Goal: Task Accomplishment & Management: Complete application form

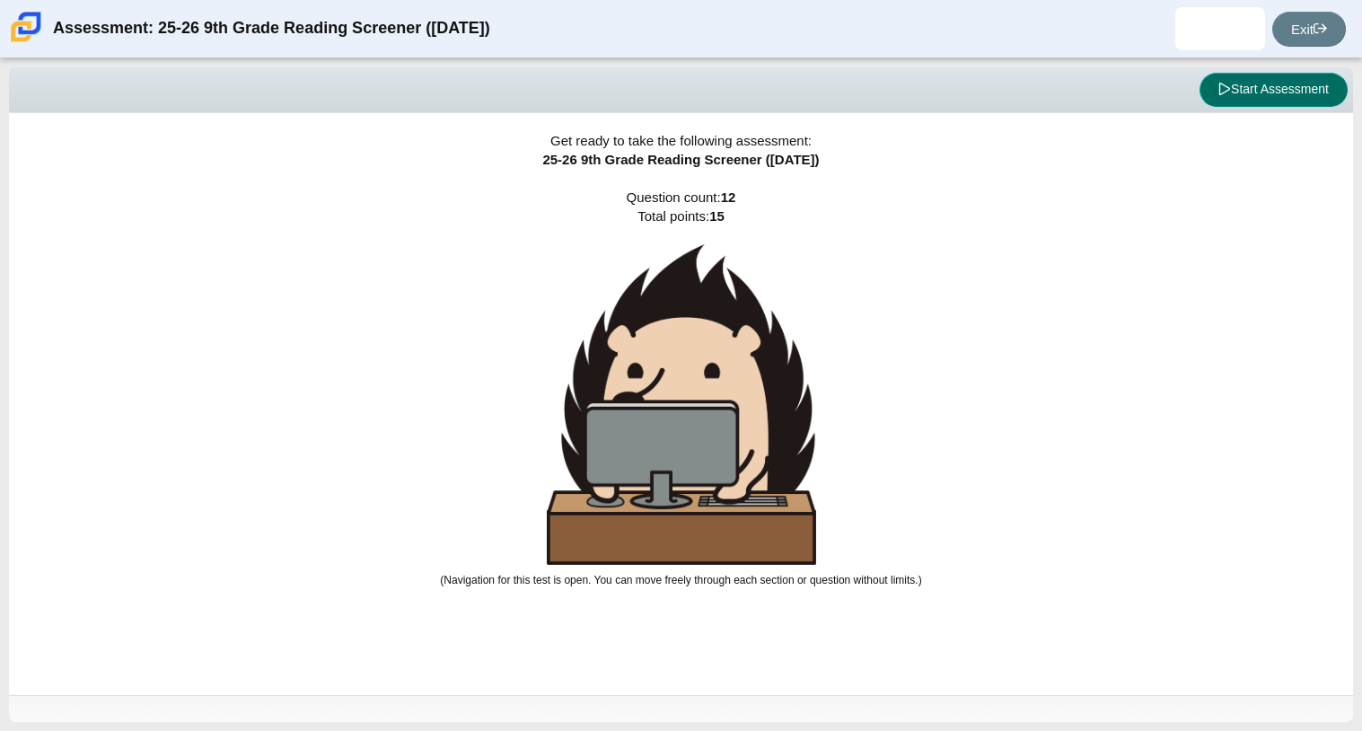
click at [1293, 88] on button "Start Assessment" at bounding box center [1274, 90] width 148 height 34
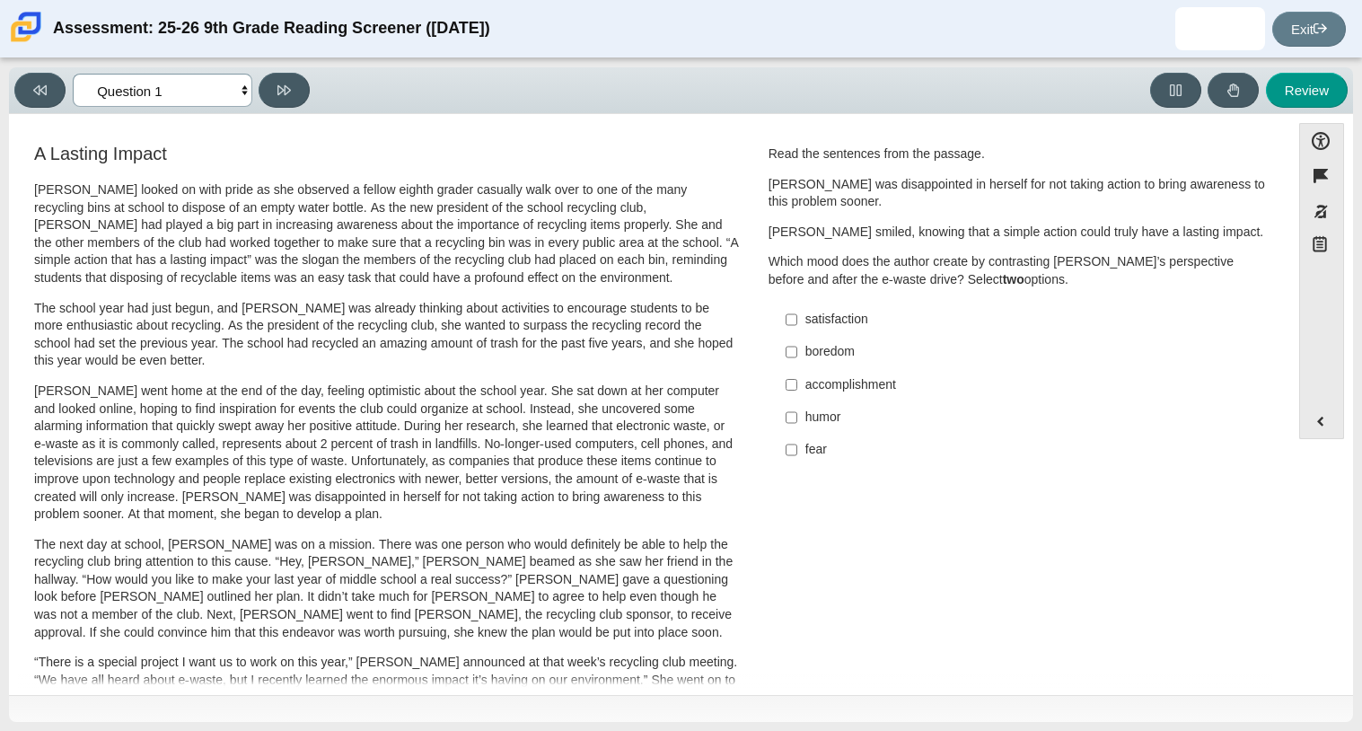
click at [166, 81] on select "Questions Question 1 Question 2 Question 3 Question 4 Question 5 Question 6 Que…" at bounding box center [163, 90] width 180 height 33
click at [189, 79] on select "Questions Question 1 Question 2 Question 3 Question 4 Question 5 Question 6 Que…" at bounding box center [163, 90] width 180 height 33
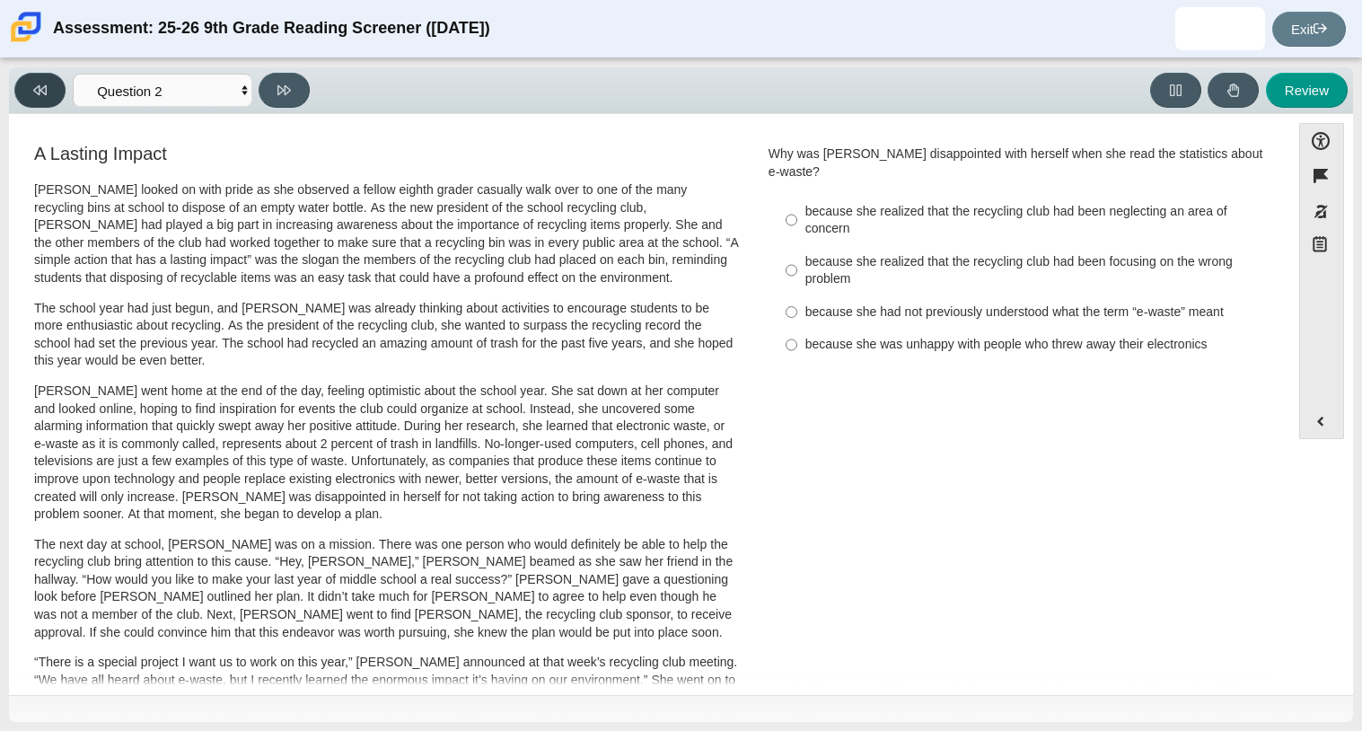
click at [37, 85] on icon at bounding box center [39, 90] width 13 height 10
select select "ccc5b315-3c7c-471c-bf90-f22c8299c798"
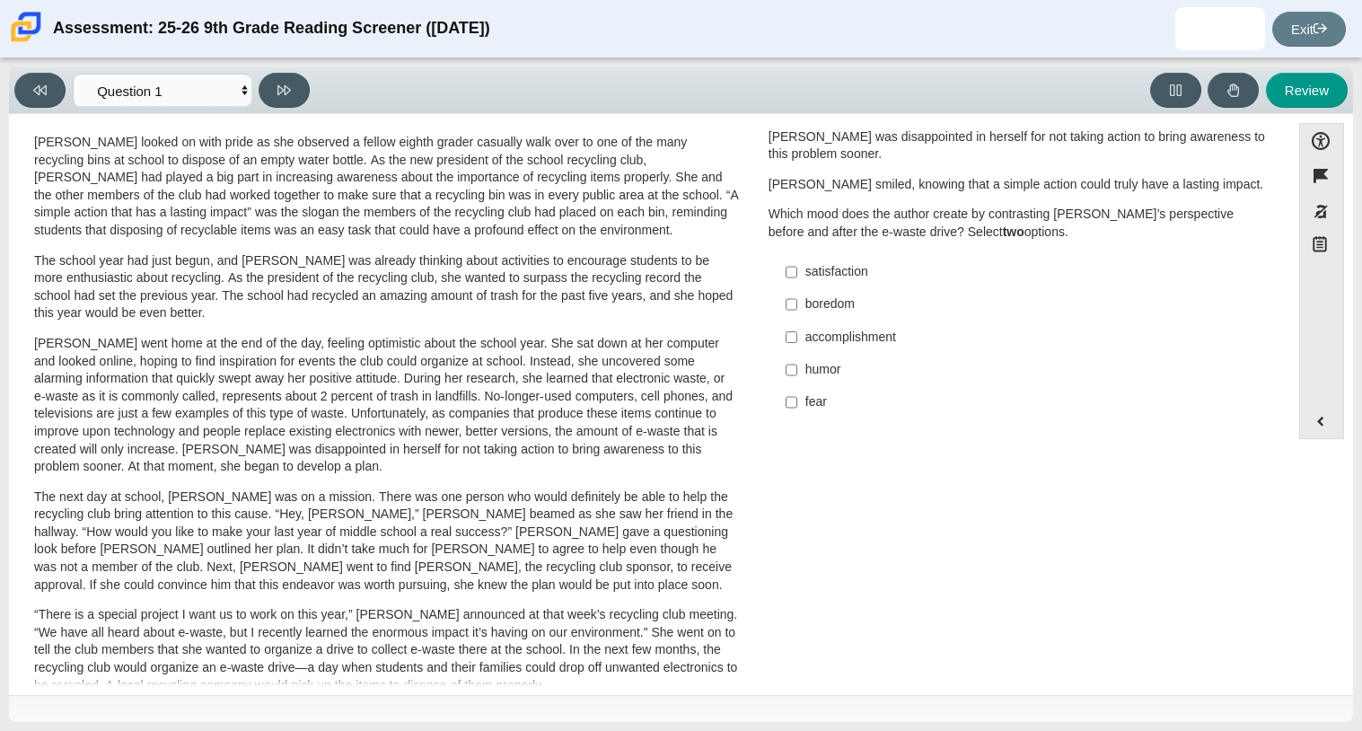
scroll to position [44, 0]
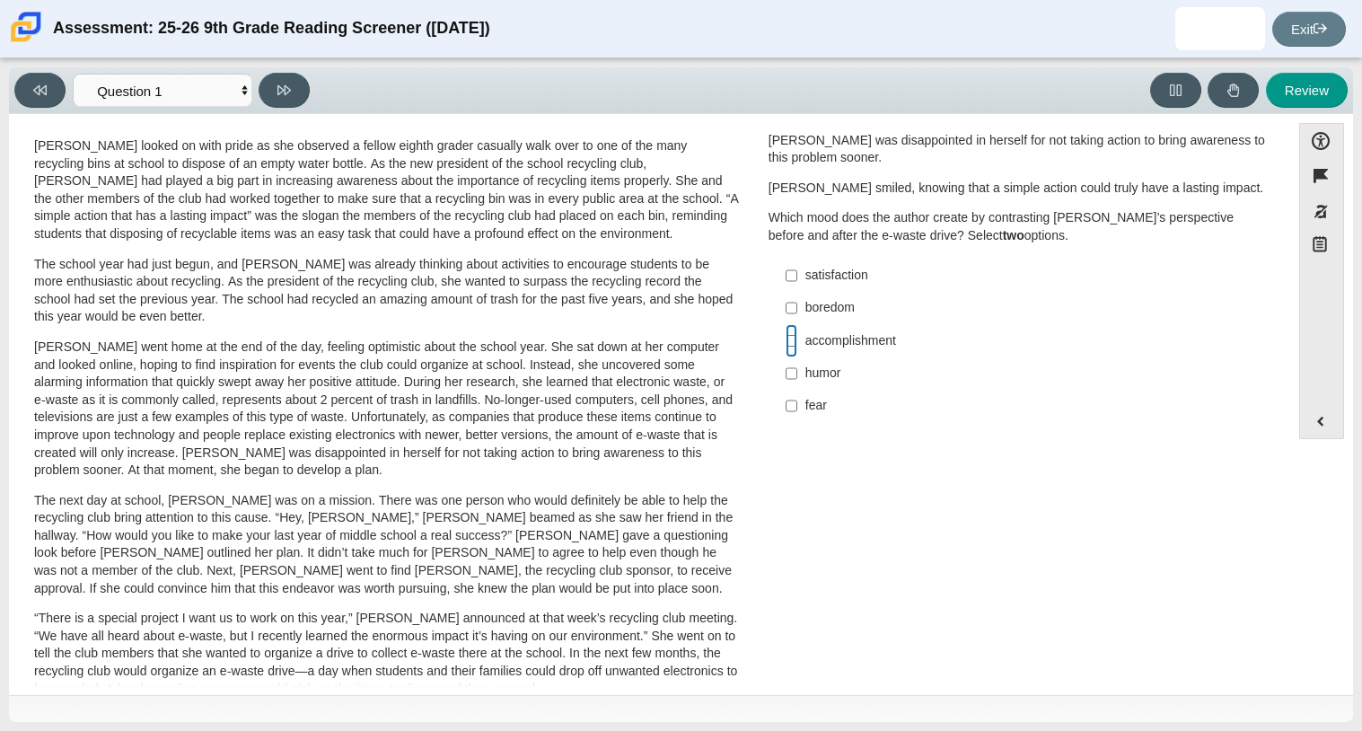
click at [786, 340] on input "accomplishment accomplishment" at bounding box center [792, 340] width 12 height 32
checkbox input "true"
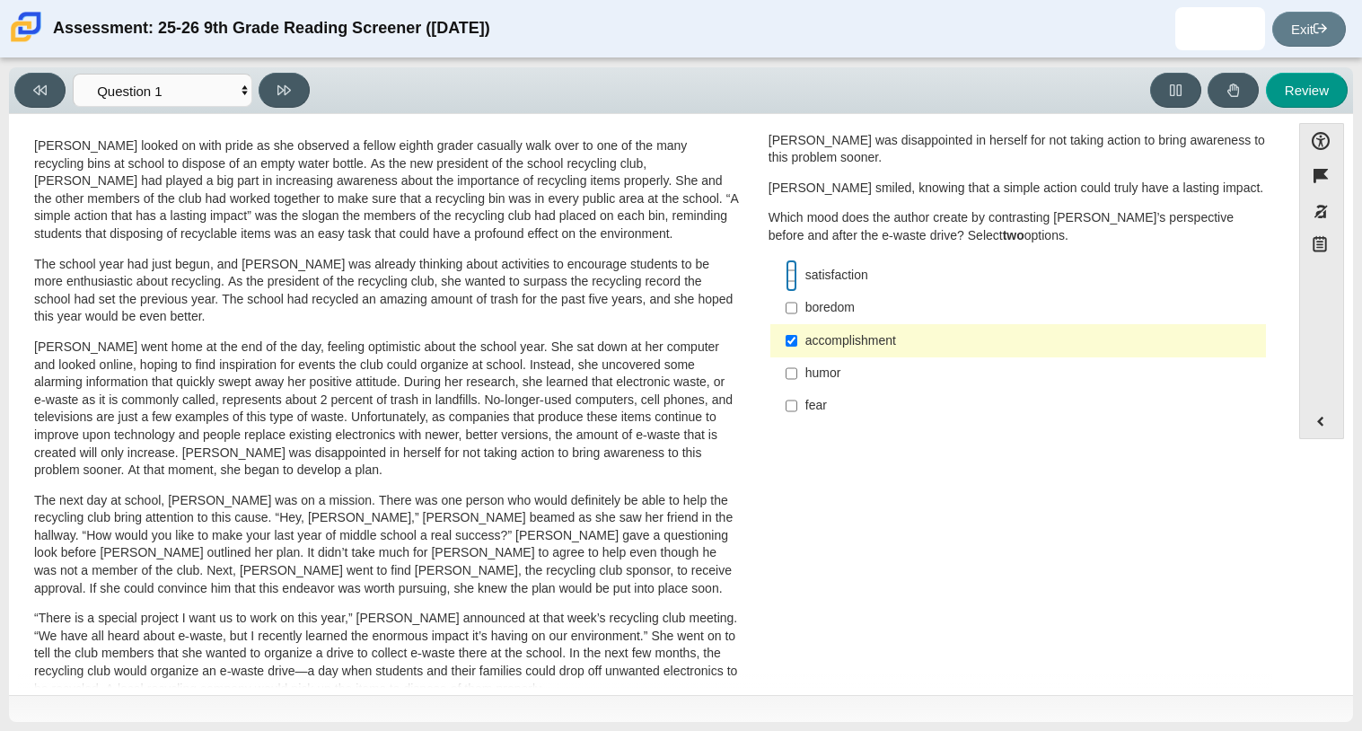
click at [786, 269] on input "satisfaction satisfaction" at bounding box center [792, 276] width 12 height 32
checkbox input "true"
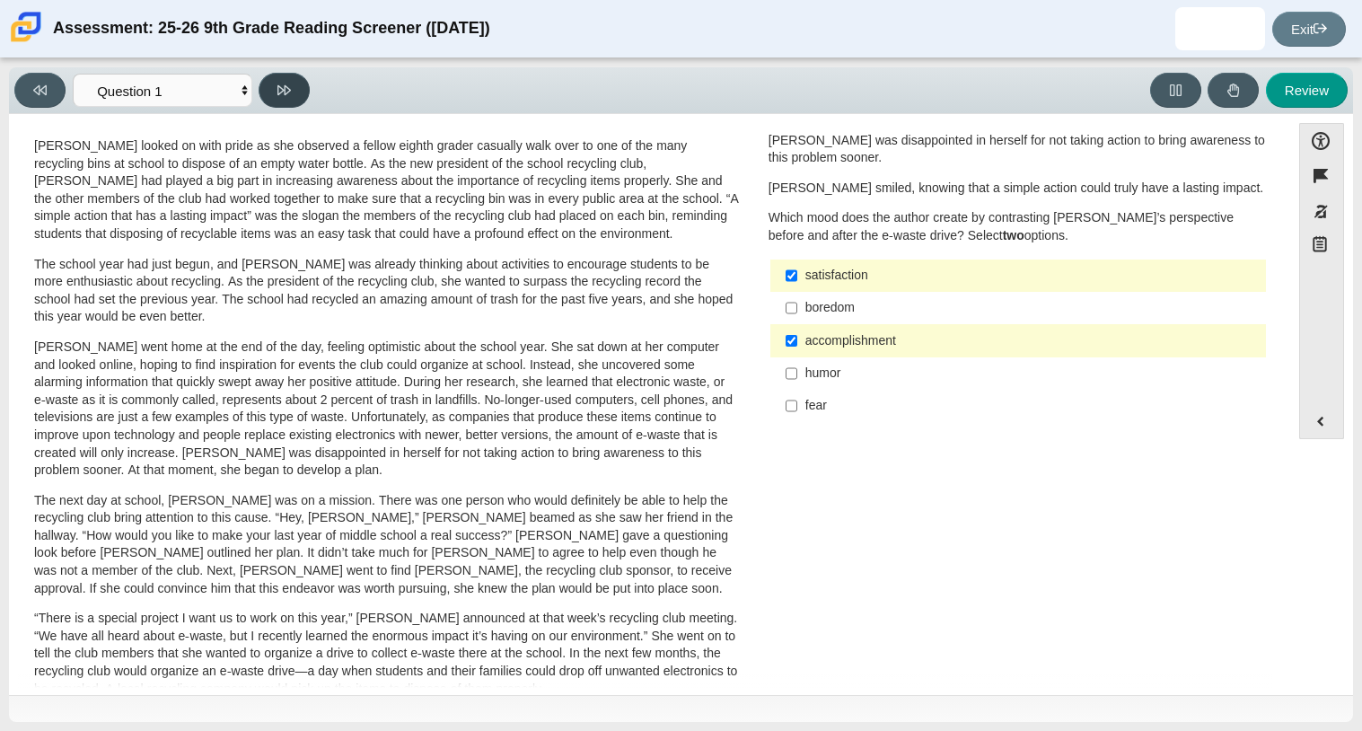
click at [280, 85] on icon at bounding box center [283, 90] width 13 height 10
select select "0ff64528-ffd7-428d-b192-babfaadd44e8"
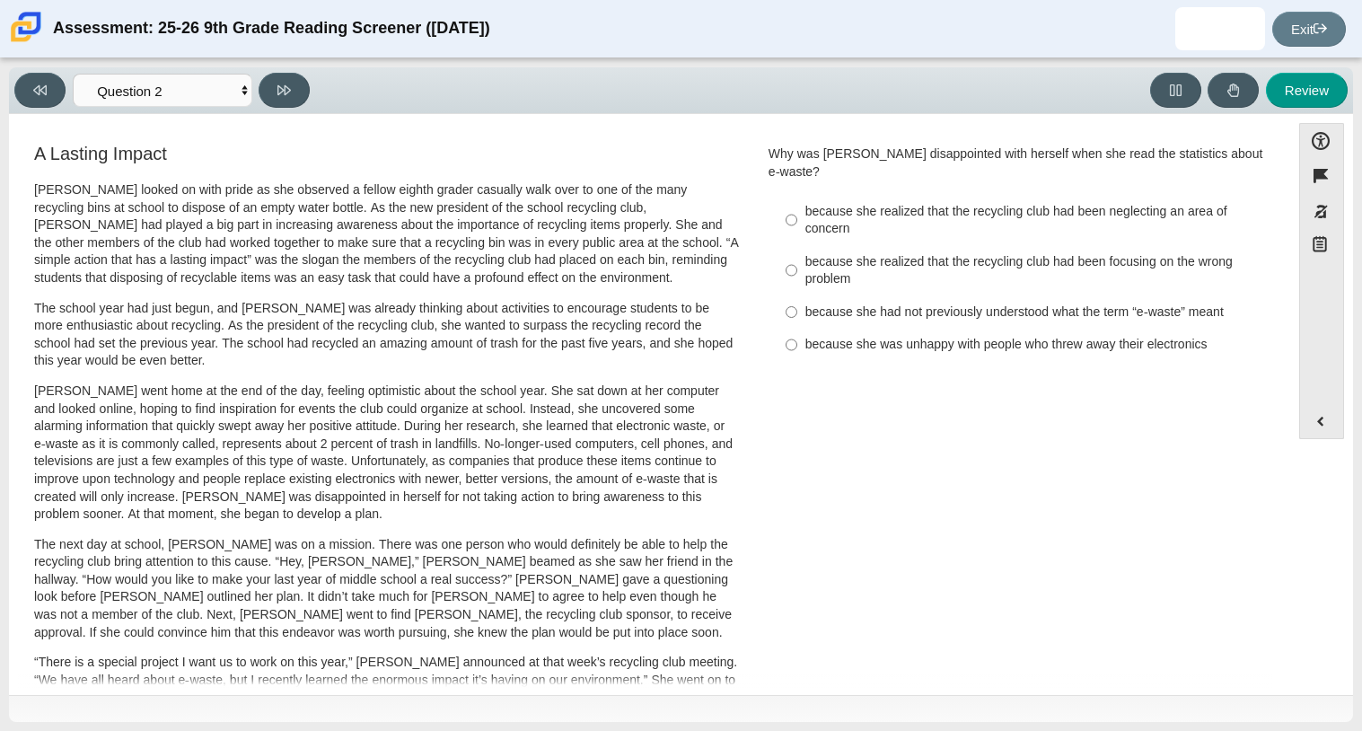
click at [1053, 154] on div "Why was [PERSON_NAME] disappointed with herself when she read the statistics ab…" at bounding box center [1018, 162] width 499 height 35
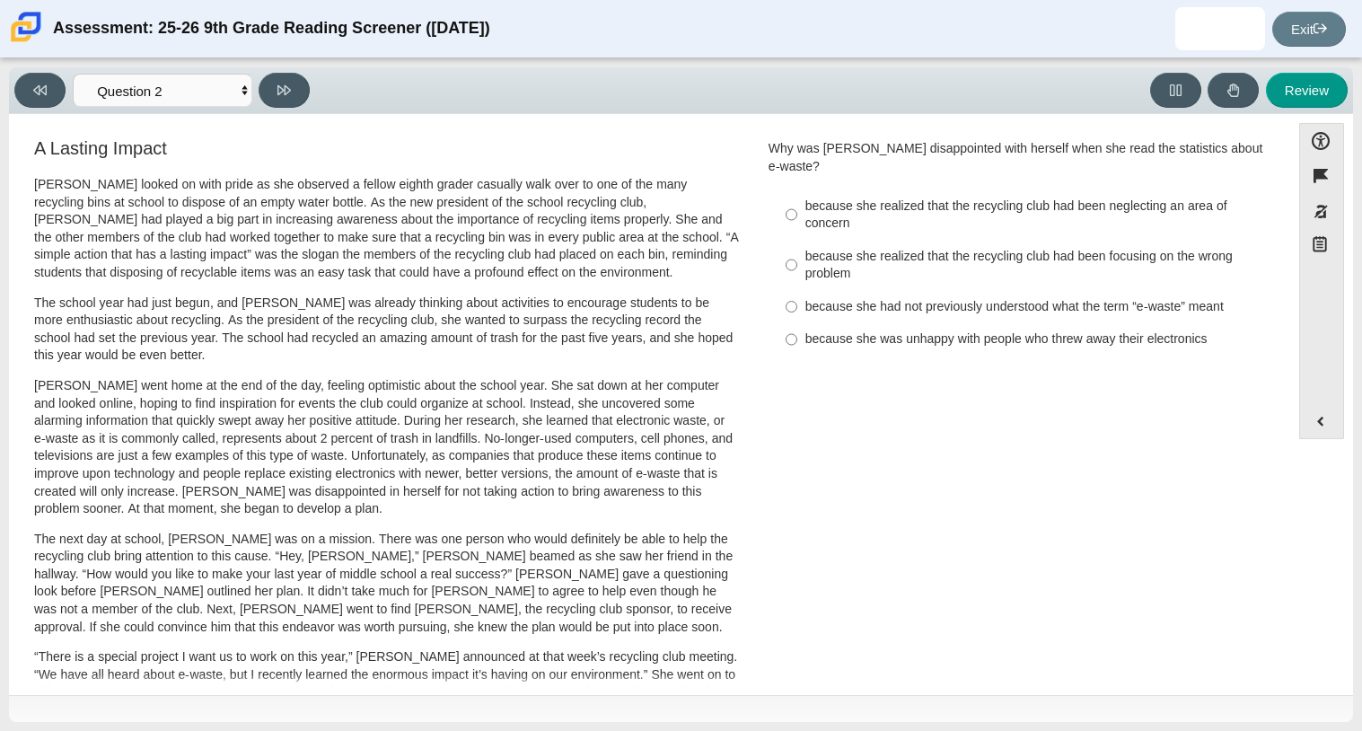
scroll to position [4, 0]
click at [859, 249] on div "because she realized that the recycling club had been focusing on the wrong pro…" at bounding box center [1031, 266] width 453 height 35
click at [797, 246] on input "because she realized that the recycling club had been focusing on the wrong pro…" at bounding box center [792, 266] width 12 height 50
radio input "true"
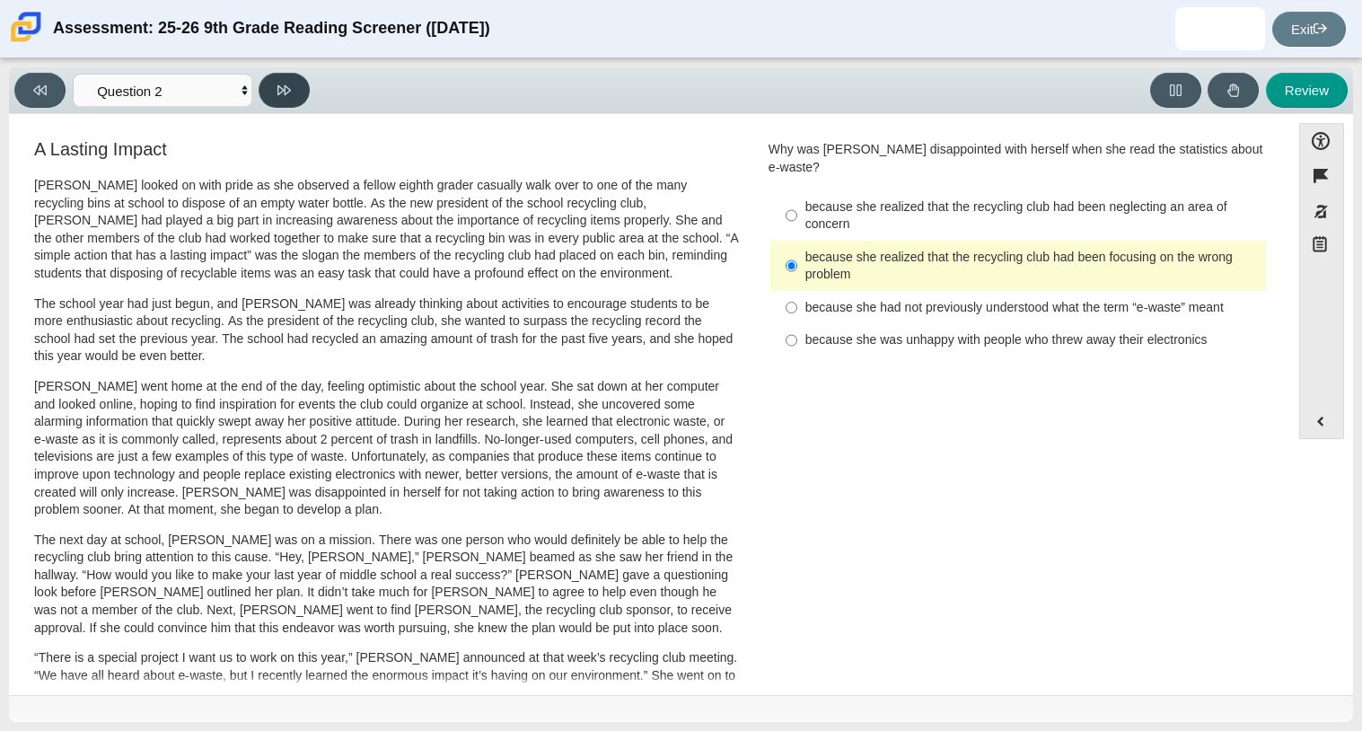
click at [274, 78] on button at bounding box center [284, 90] width 51 height 35
select select "7ce3d843-6974-4858-901c-1ff39630e843"
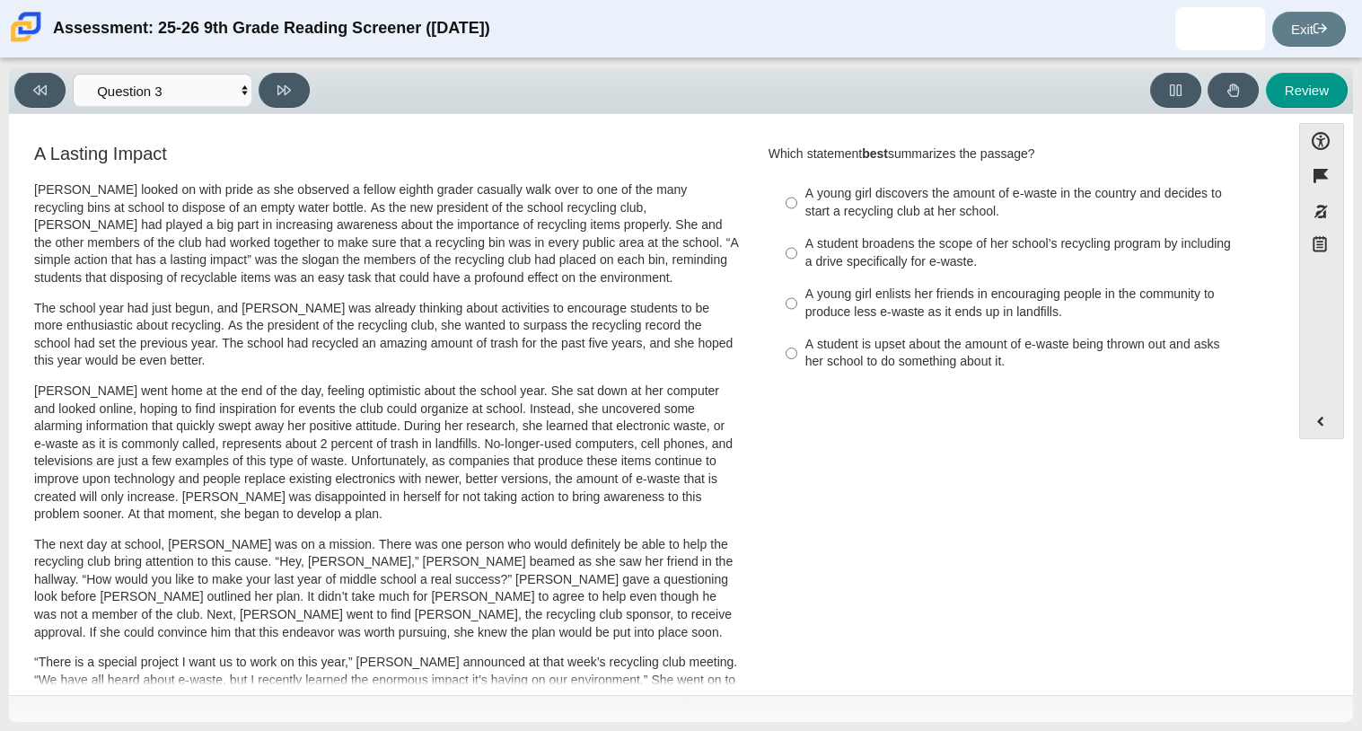
click at [805, 304] on div "A young girl enlists her friends in encouraging people in the community to prod…" at bounding box center [1031, 303] width 453 height 35
click at [797, 304] on input "A young girl enlists her friends in encouraging people in the community to prod…" at bounding box center [792, 303] width 12 height 50
radio input "true"
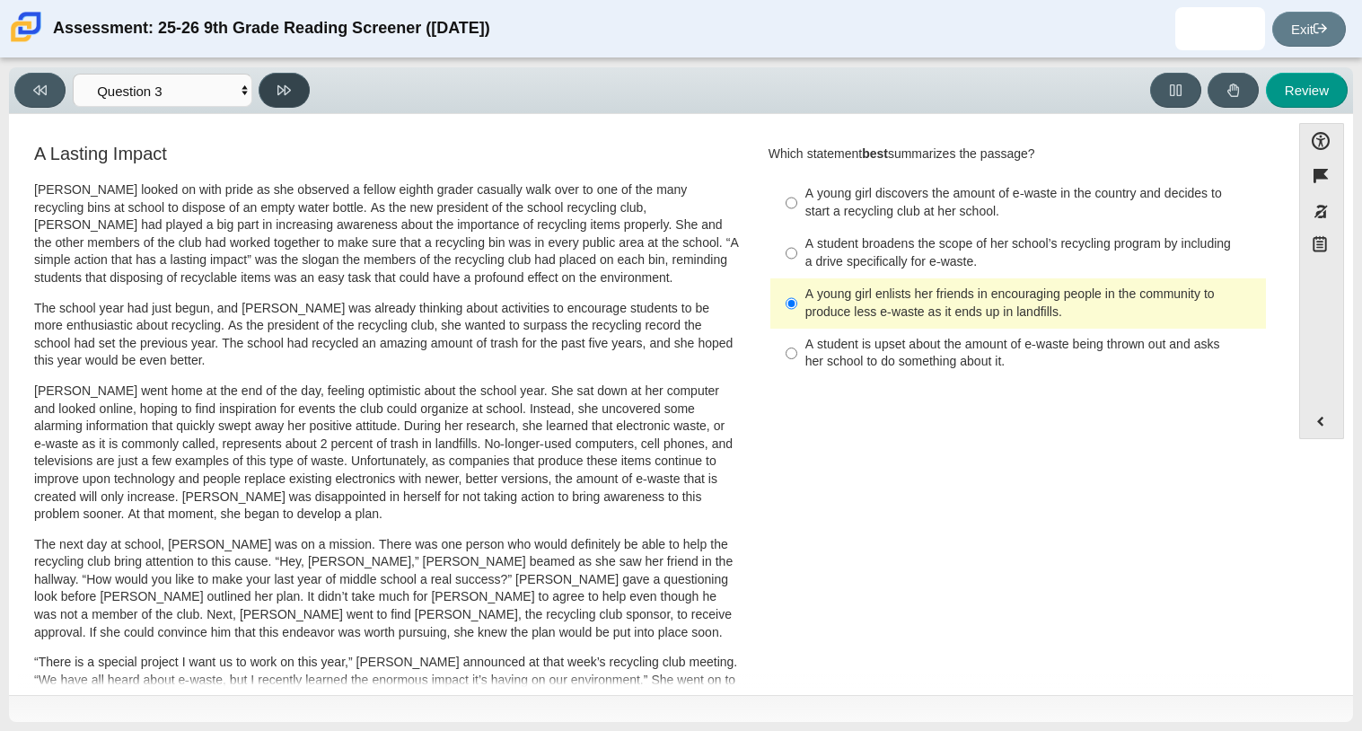
click at [303, 78] on button at bounding box center [284, 90] width 51 height 35
select select "ca9ea0f1-49c5-4bd1-83b0-472c18652b42"
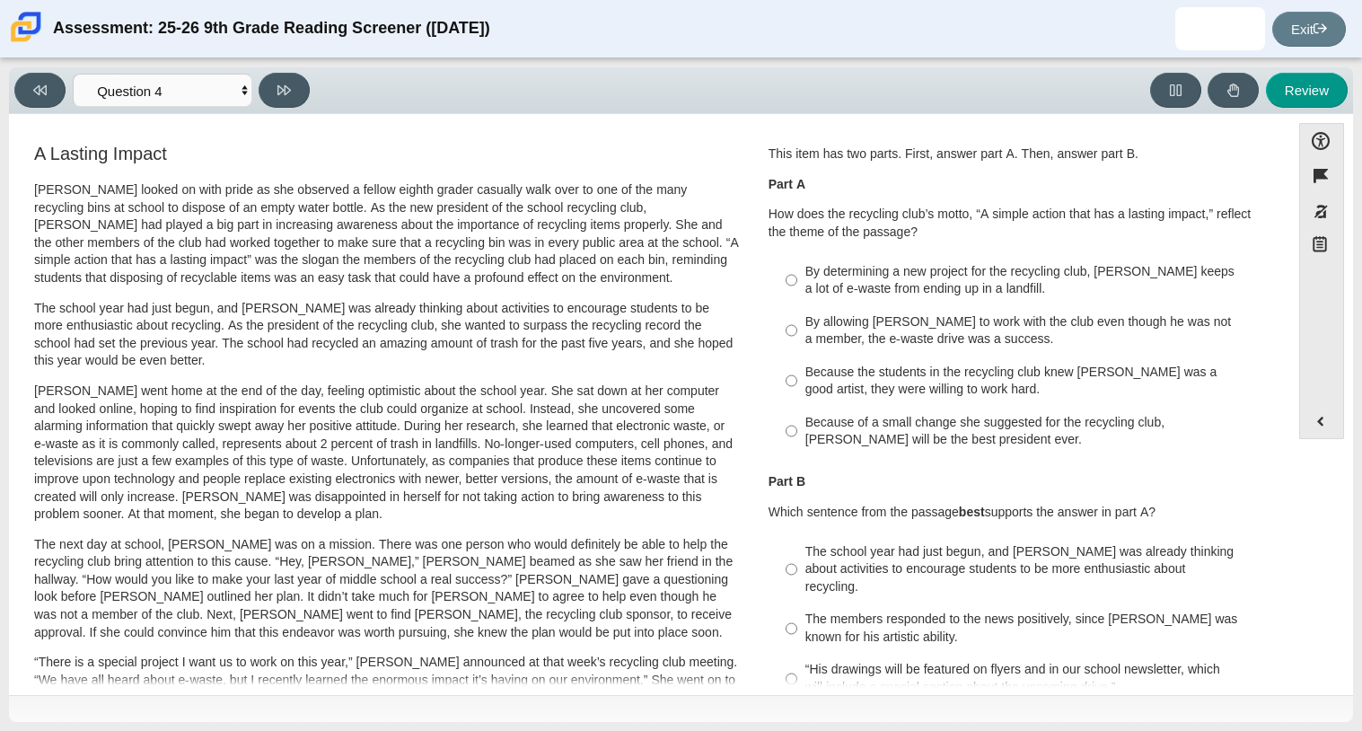
click at [833, 258] on label "By determining a new project for the recycling club, [PERSON_NAME] keeps a lot …" at bounding box center [1019, 280] width 493 height 50
click at [797, 258] on input "By determining a new project for the recycling club, [PERSON_NAME] keeps a lot …" at bounding box center [792, 280] width 12 height 50
radio input "true"
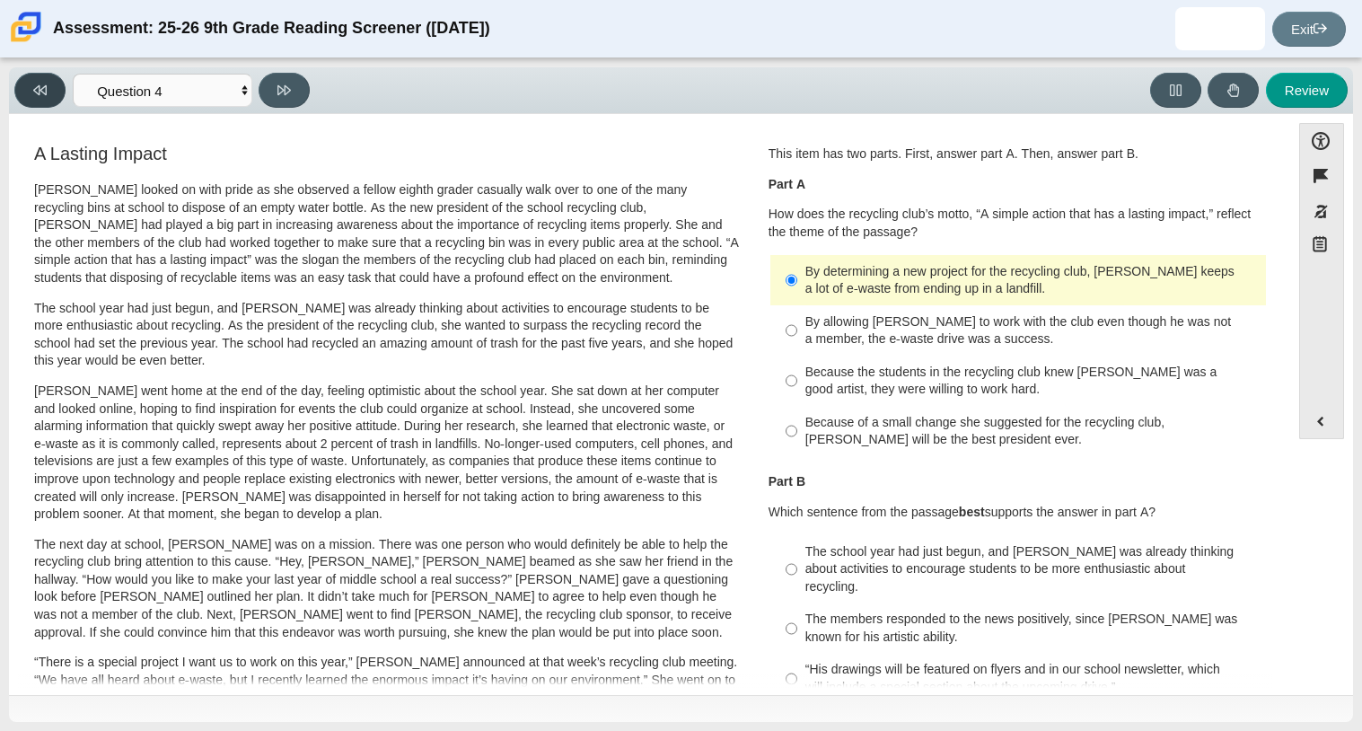
click at [56, 96] on button at bounding box center [39, 90] width 51 height 35
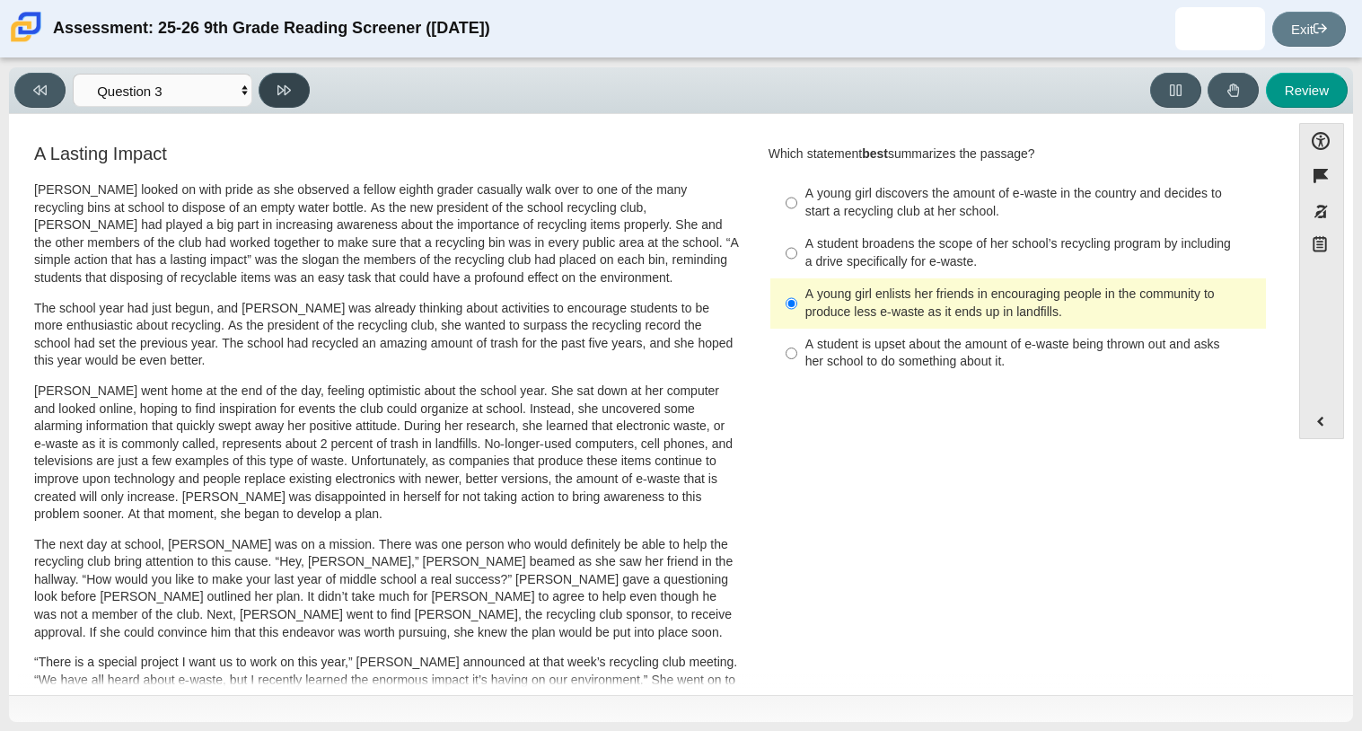
click at [284, 92] on icon at bounding box center [283, 90] width 13 height 13
select select "ca9ea0f1-49c5-4bd1-83b0-472c18652b42"
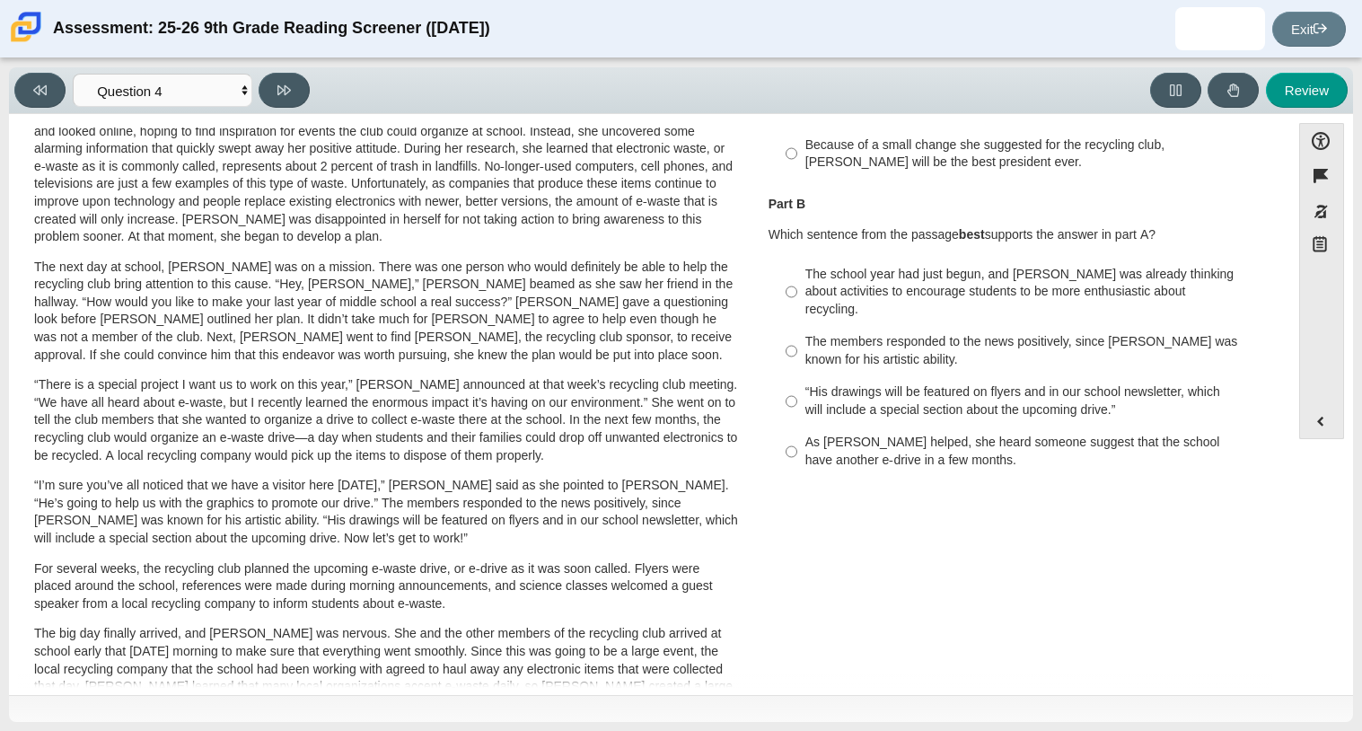
scroll to position [280, 0]
click at [786, 280] on input "The school year had just begun, and [PERSON_NAME] was already thinking about ac…" at bounding box center [792, 289] width 12 height 68
radio input "true"
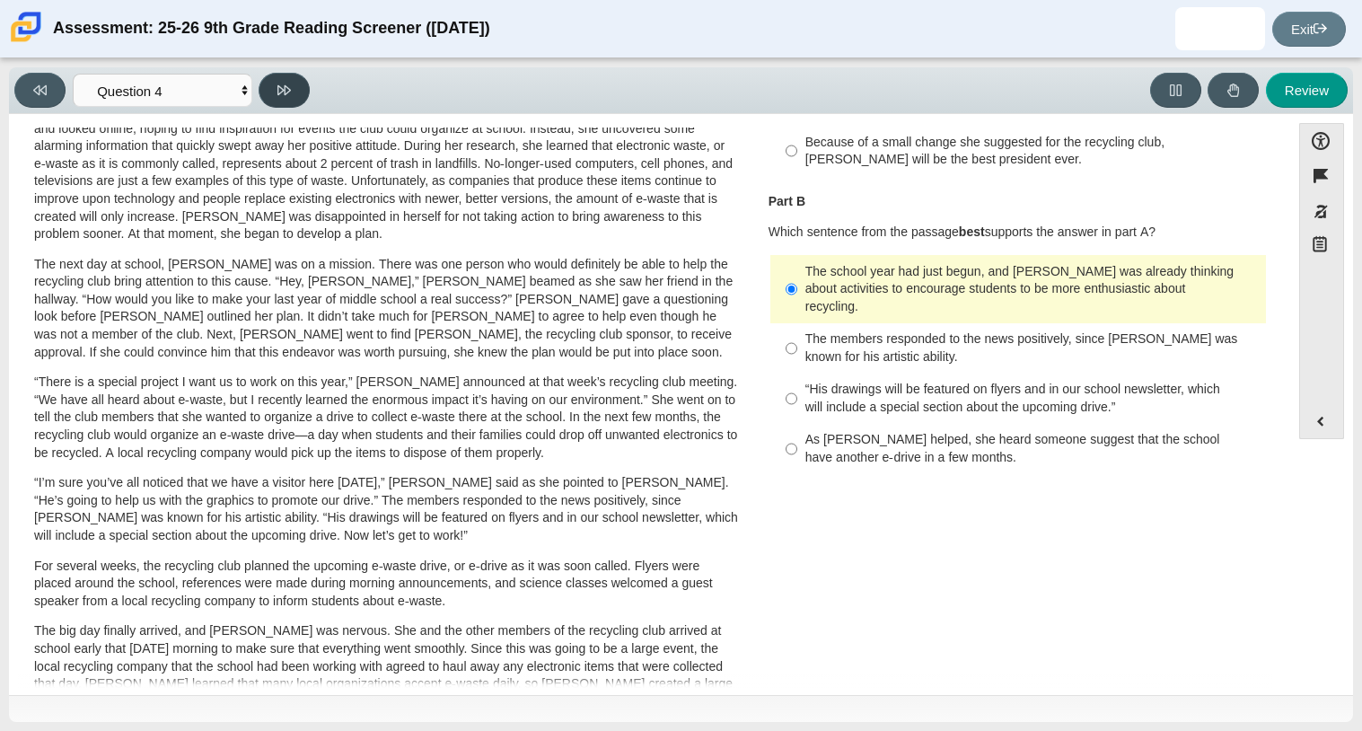
click at [285, 78] on button at bounding box center [284, 90] width 51 height 35
select select "e41f1a79-e29f-4095-8030-a53364015bed"
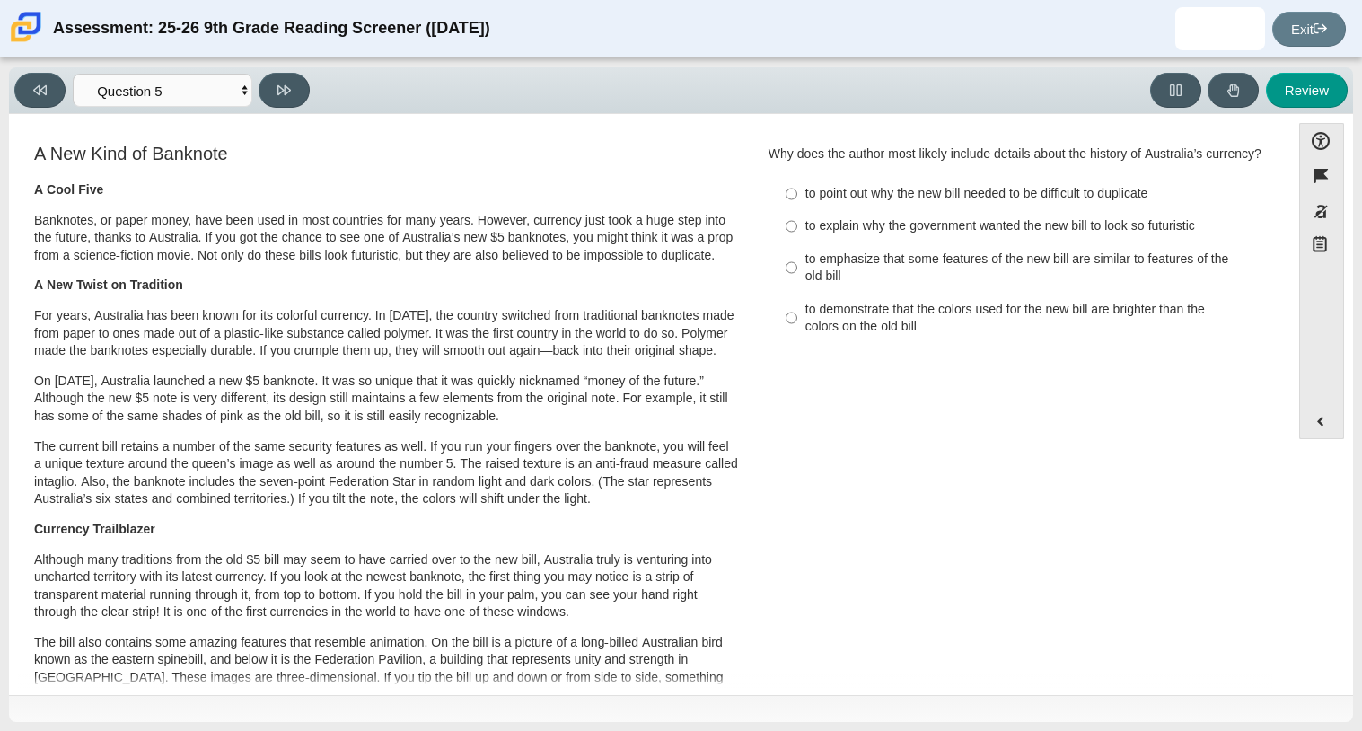
click at [57, 205] on div "A Cool Five Banknotes, or paper money, have been used in most countries for man…" at bounding box center [386, 671] width 705 height 981
click at [163, 91] on select "Questions Question 1 Question 2 Question 3 Question 4 Question 5 Question 6 Que…" at bounding box center [163, 90] width 180 height 33
click at [788, 207] on input "to point out why the new bill needed to be difficult to duplicate to point out …" at bounding box center [792, 194] width 12 height 32
radio input "true"
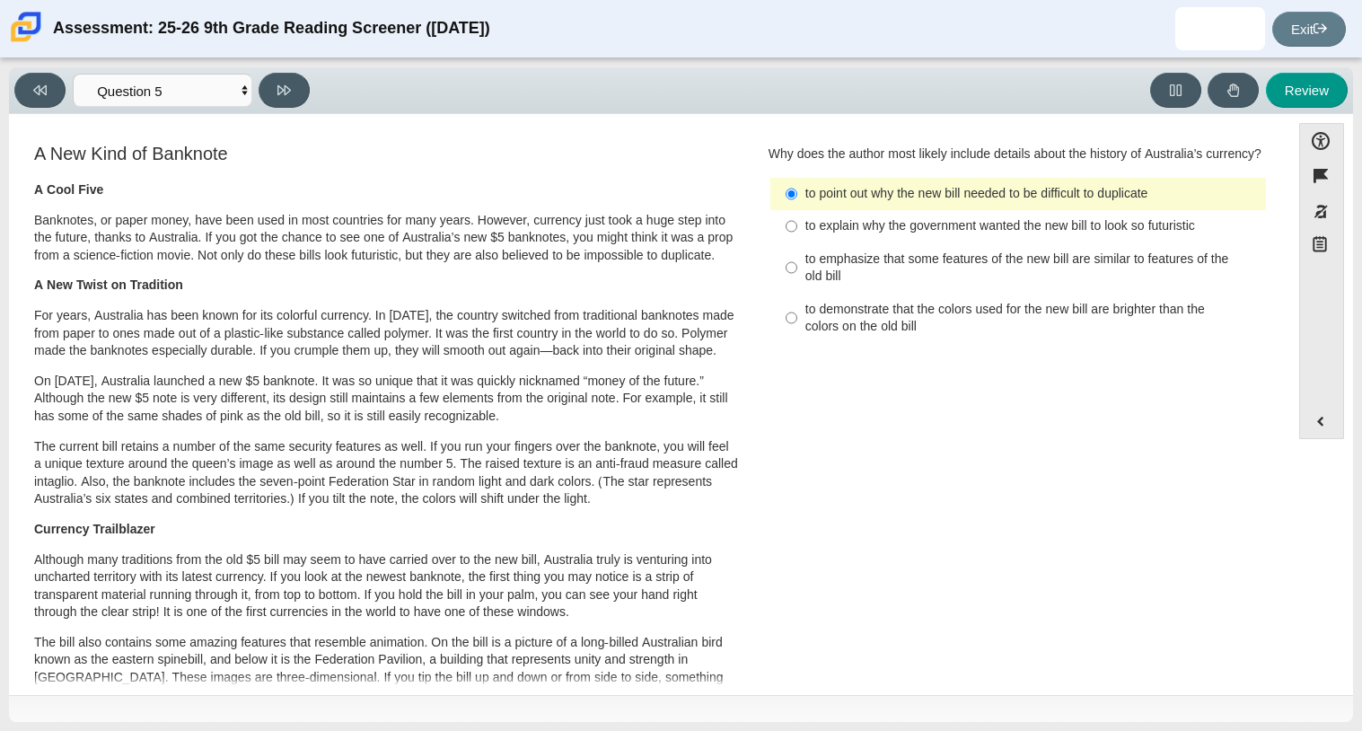
click at [1031, 235] on div "to explain why the government wanted the new bill to look so futuristic" at bounding box center [1031, 226] width 453 height 18
click at [797, 242] on input "to explain why the government wanted the new bill to look so futuristic to expl…" at bounding box center [792, 226] width 12 height 32
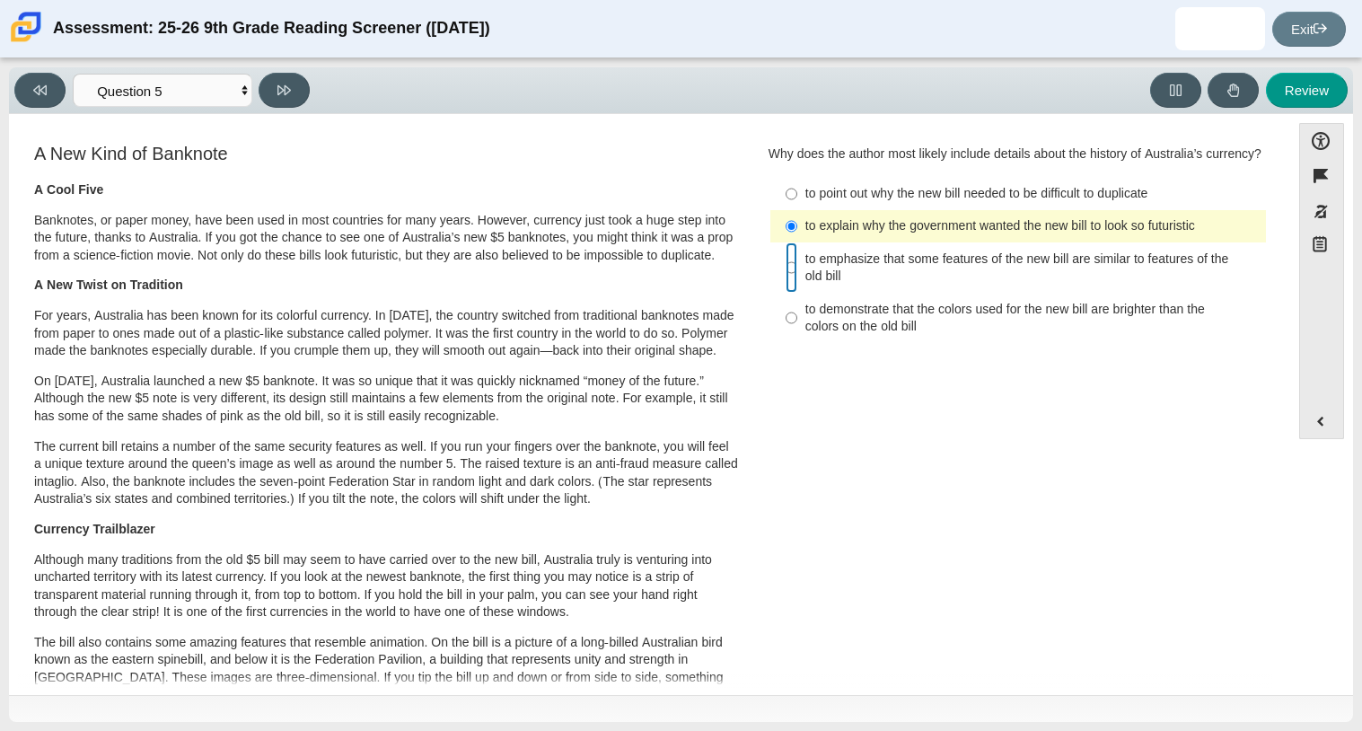
radio input "false"
radio input "true"
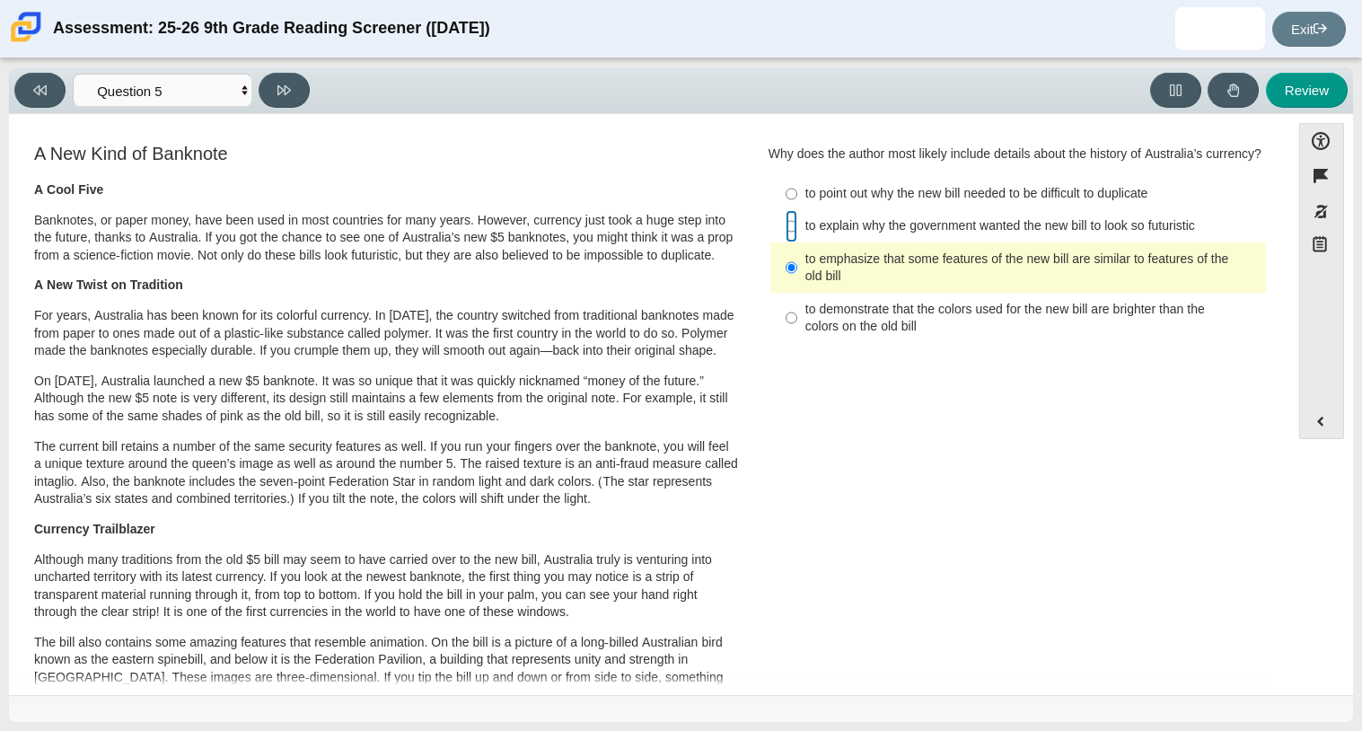
click at [786, 242] on input "to explain why the government wanted the new bill to look so futuristic to expl…" at bounding box center [792, 226] width 12 height 32
radio input "true"
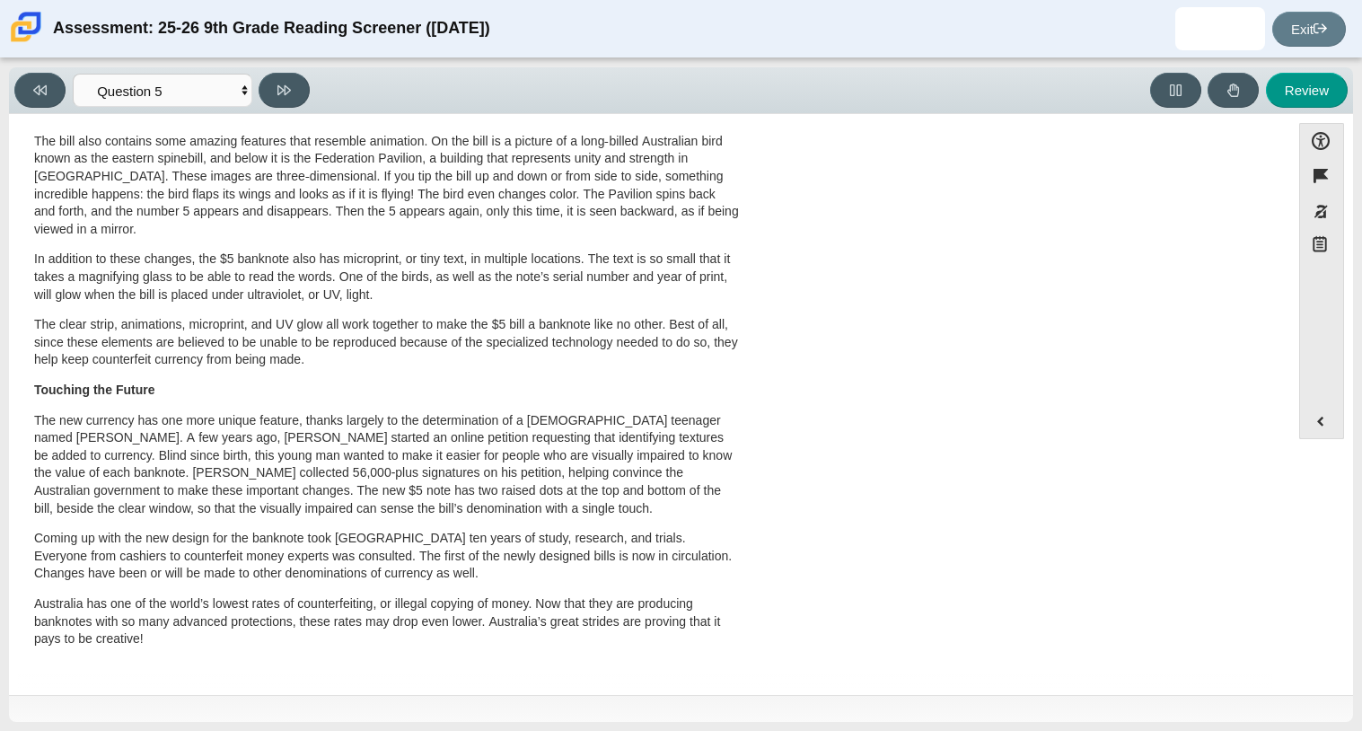
scroll to position [535, 0]
click at [446, 479] on p "The new currency has one more unique feature, thanks largely to the determinati…" at bounding box center [386, 465] width 705 height 106
click at [285, 78] on button at bounding box center [284, 90] width 51 height 35
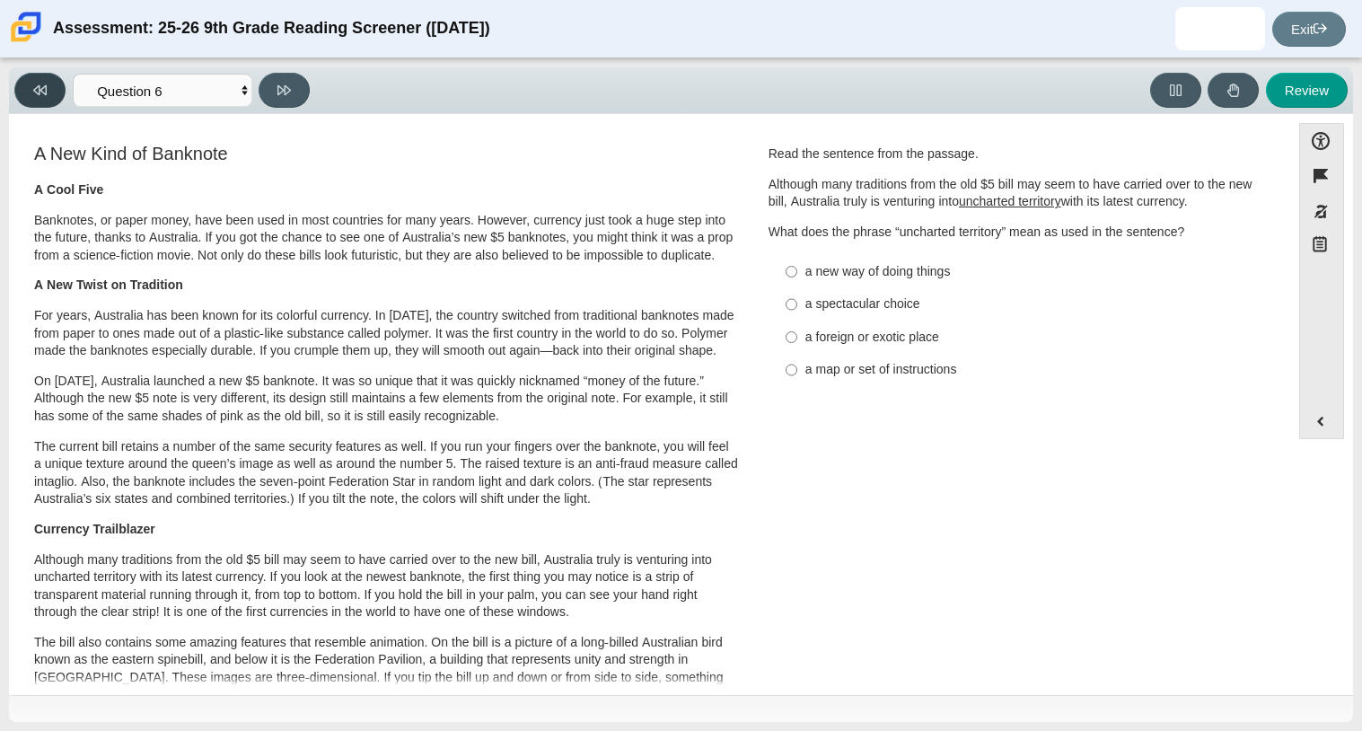
click at [25, 96] on button at bounding box center [39, 90] width 51 height 35
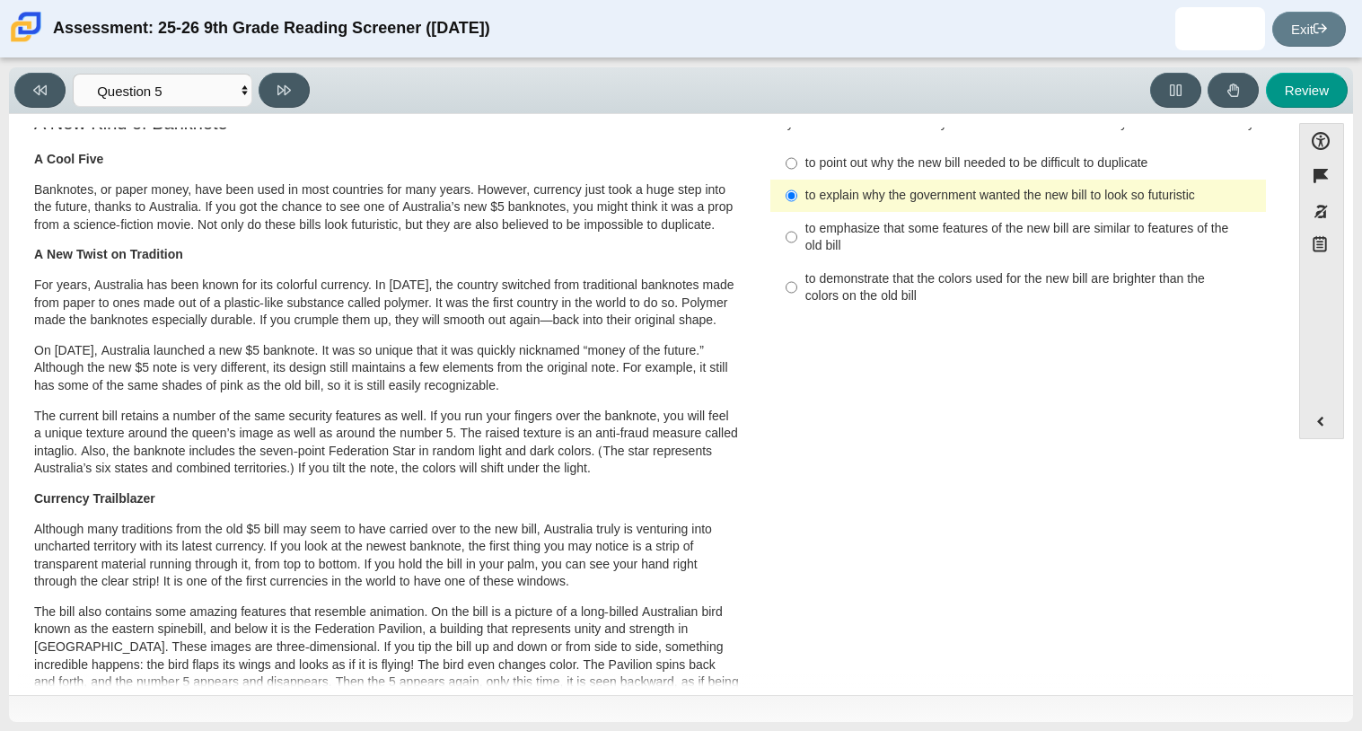
scroll to position [0, 0]
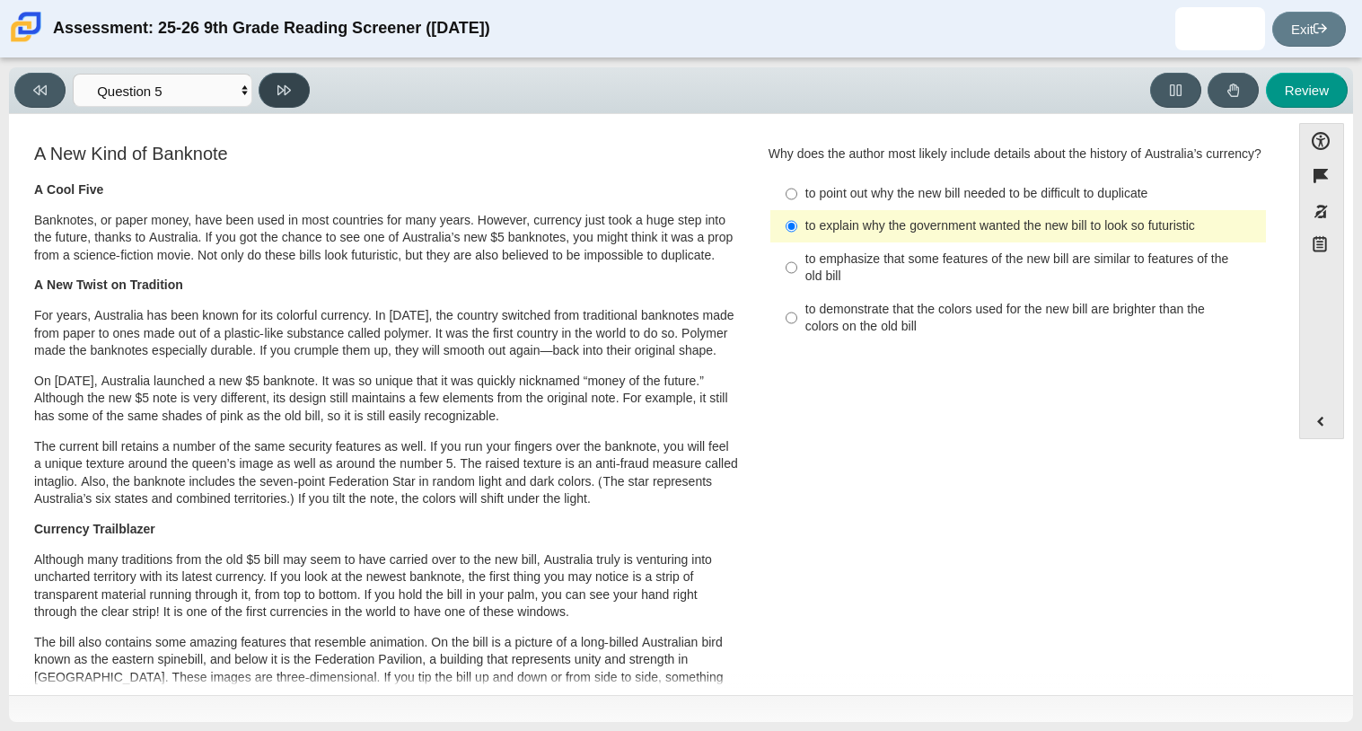
click at [296, 98] on button at bounding box center [284, 90] width 51 height 35
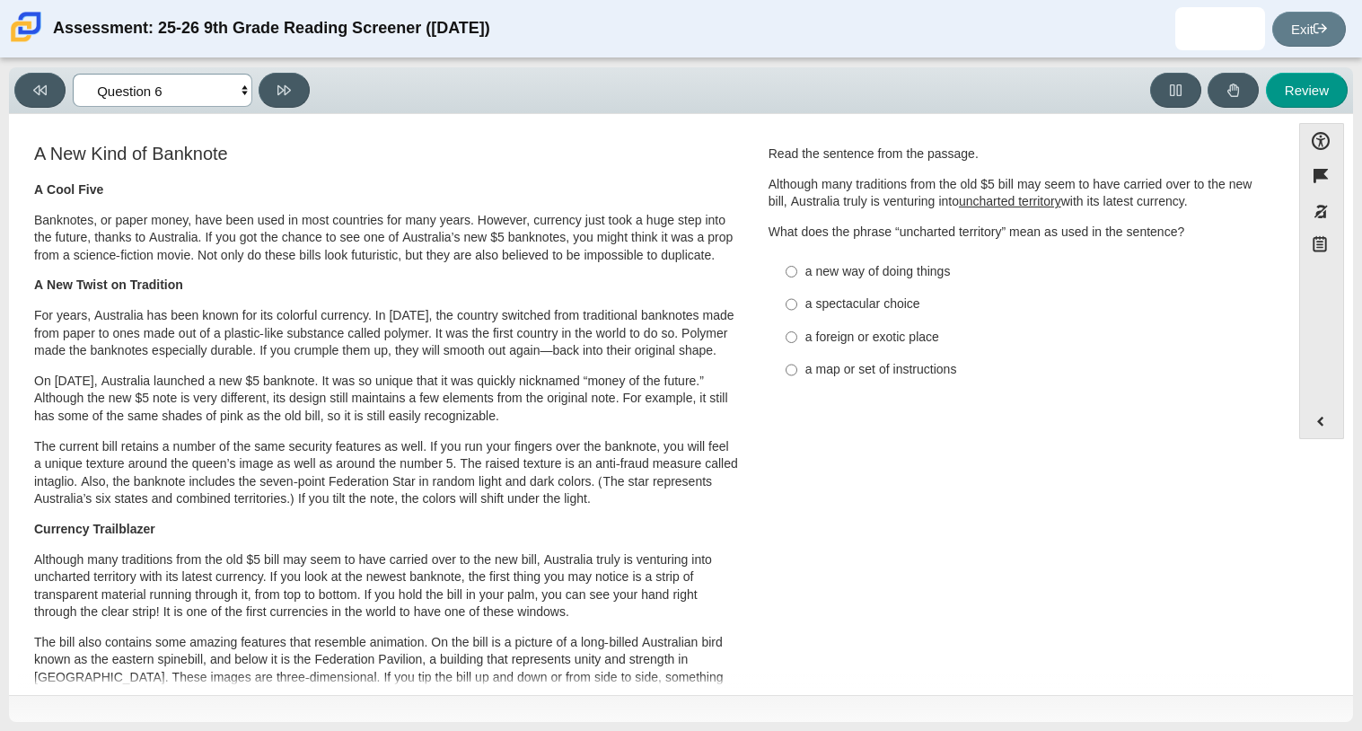
click at [213, 88] on select "Questions Question 1 Question 2 Question 3 Question 4 Question 5 Question 6 Que…" at bounding box center [163, 90] width 180 height 33
click at [73, 74] on select "Questions Question 1 Question 2 Question 3 Question 4 Question 5 Question 6 Que…" at bounding box center [163, 90] width 180 height 33
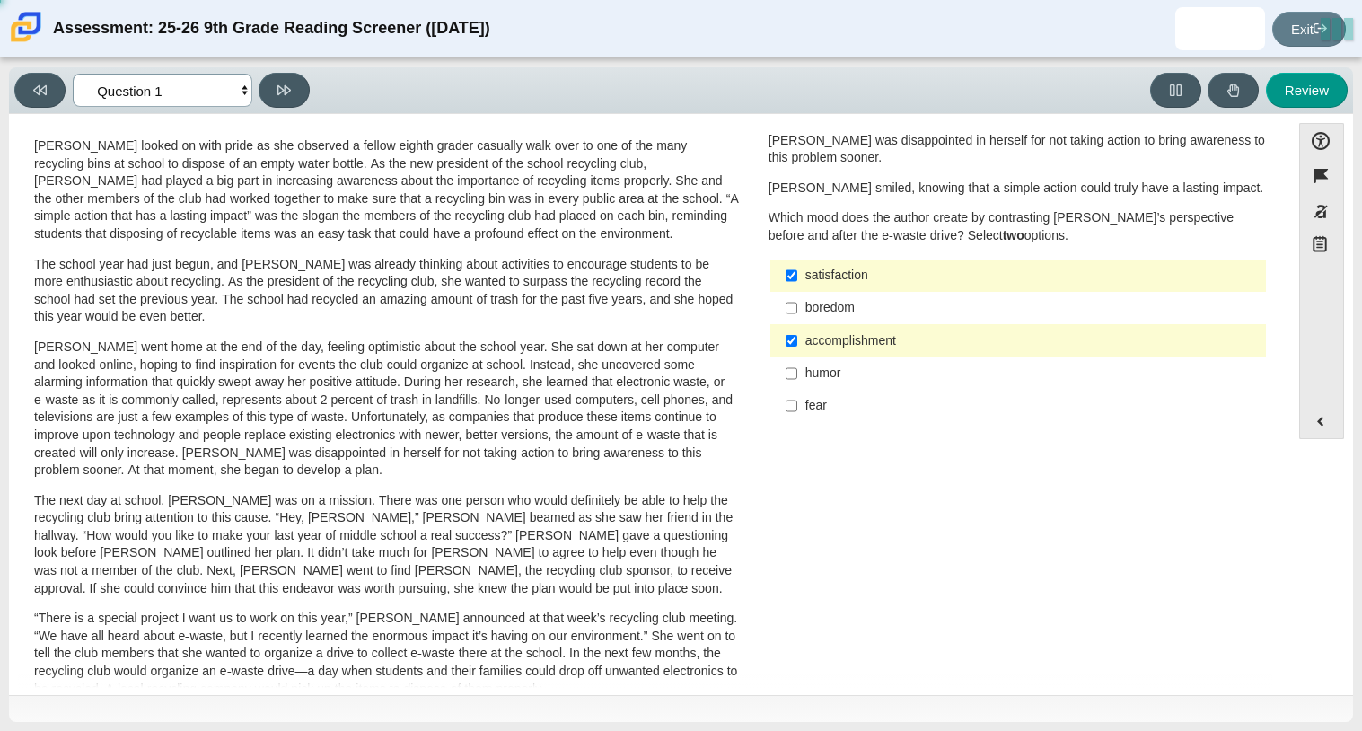
click at [221, 90] on select "Questions Question 1 Question 2 Question 3 Question 4 Question 5 Question 6 Que…" at bounding box center [163, 90] width 180 height 33
select select "69146e31-7b3d-4a3e-9ce6-f30c24342ae0"
click at [73, 74] on select "Questions Question 1 Question 2 Question 3 Question 4 Question 5 Question 6 Que…" at bounding box center [163, 90] width 180 height 33
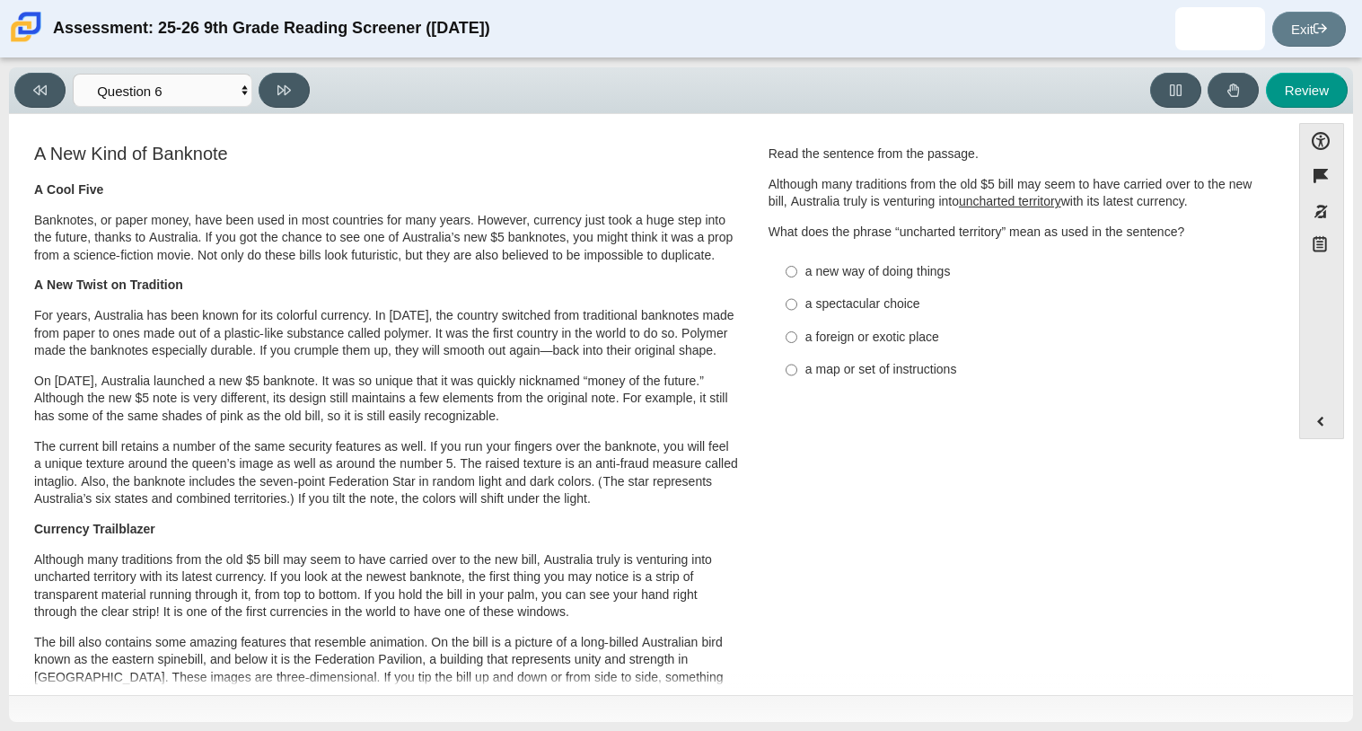
click at [875, 206] on p "Although many traditions from the old $5 bill may seem to have carried over to …" at bounding box center [1018, 193] width 499 height 35
click at [905, 276] on div "a new way of doing things" at bounding box center [1031, 272] width 453 height 18
click at [797, 276] on input "a new way of doing things a new way of doing things" at bounding box center [792, 271] width 12 height 32
radio input "true"
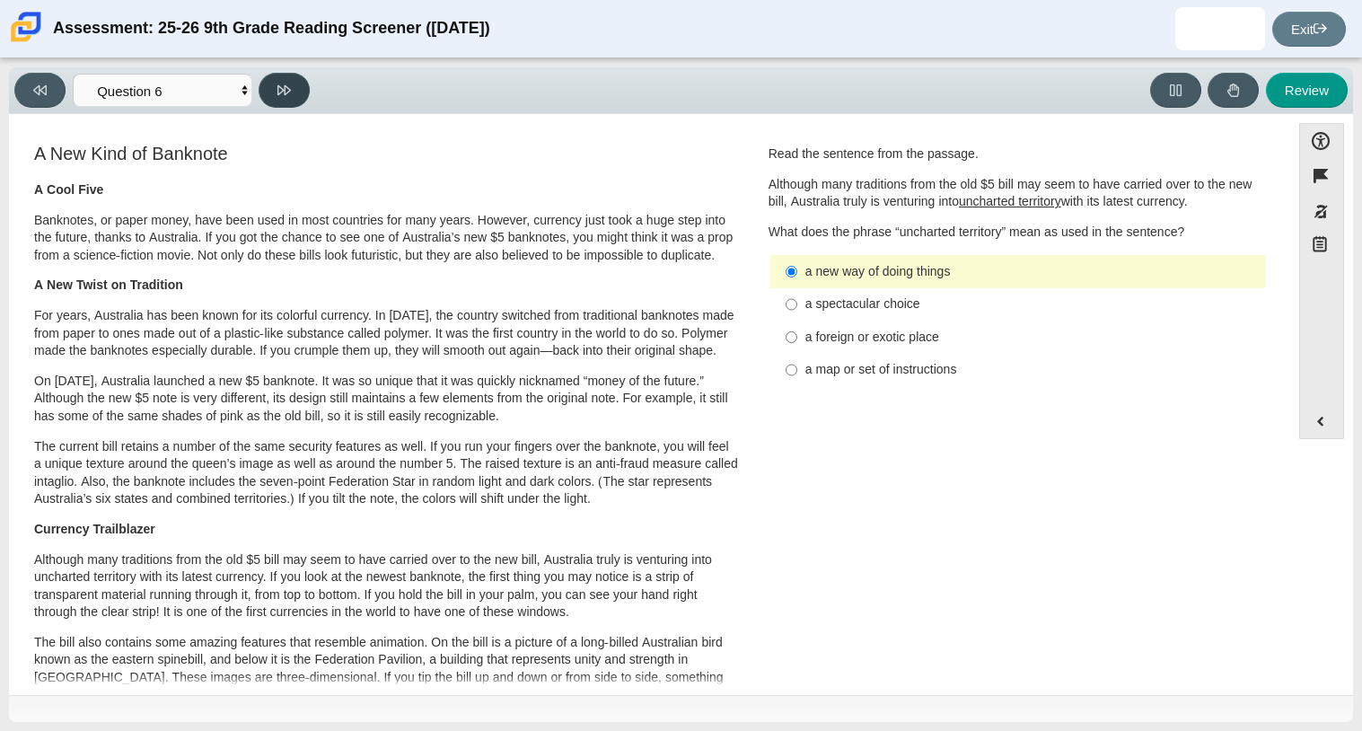
click at [284, 86] on icon at bounding box center [283, 90] width 13 height 13
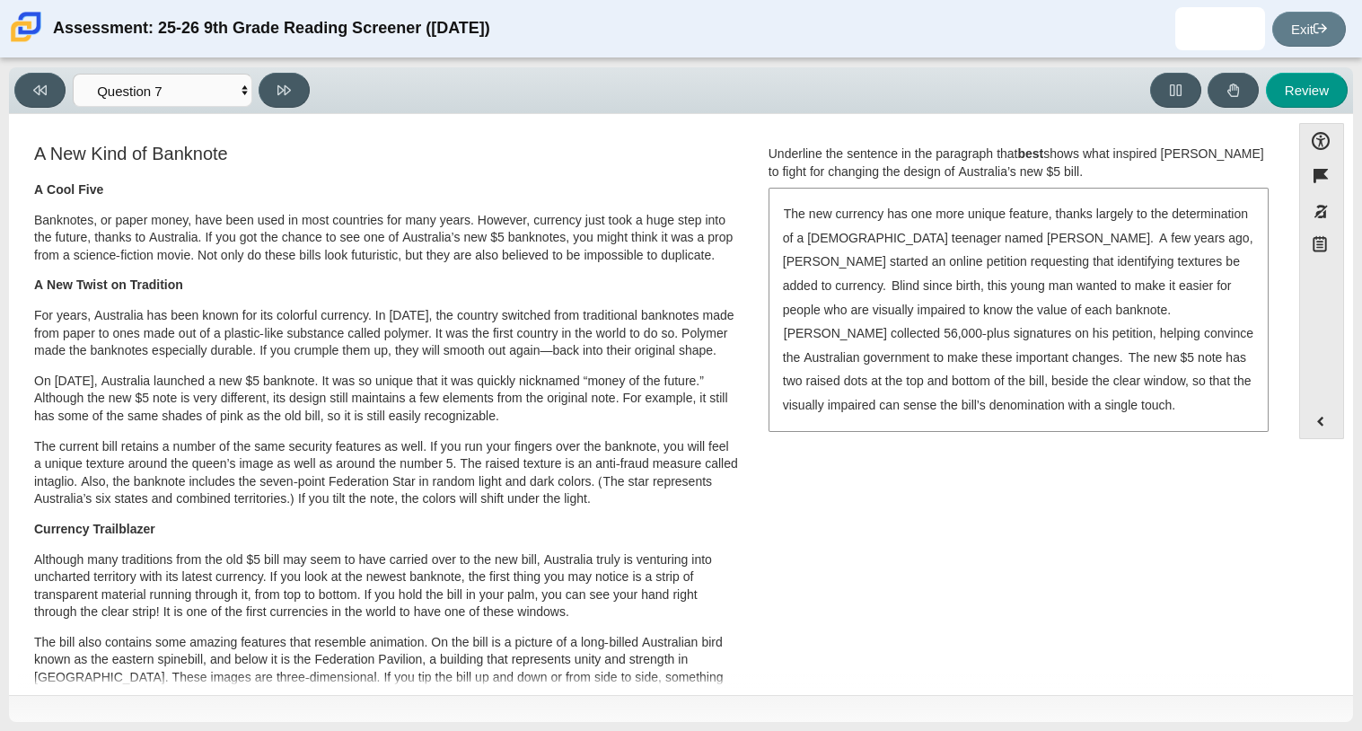
click at [812, 187] on div "Underline the sentence in the paragraph that best shows what inspired [PERSON_N…" at bounding box center [1018, 288] width 499 height 286
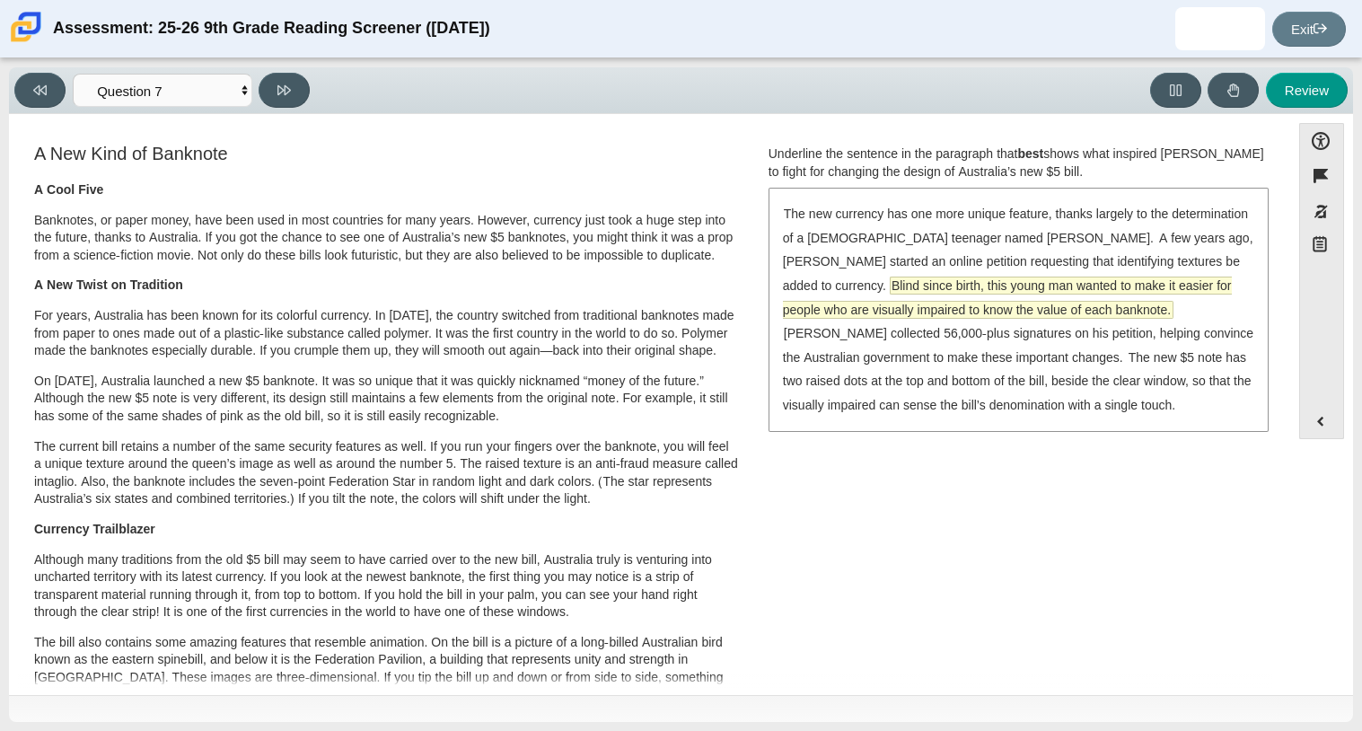
click at [991, 307] on span "Blind since birth, this young man wanted to make it easier for people who are v…" at bounding box center [1007, 297] width 449 height 40
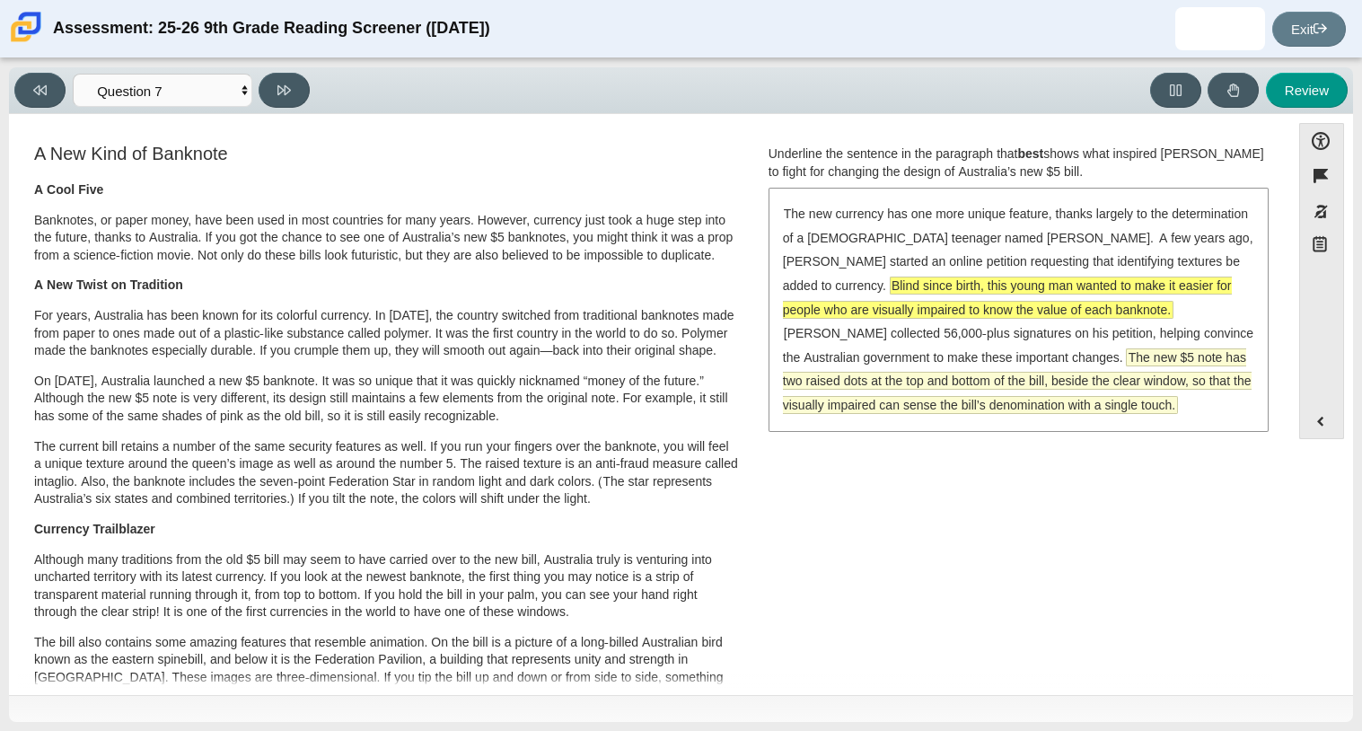
click at [1213, 377] on span "The new $5 note has two raised dots at the top and bottom of the bill, beside t…" at bounding box center [1017, 381] width 469 height 64
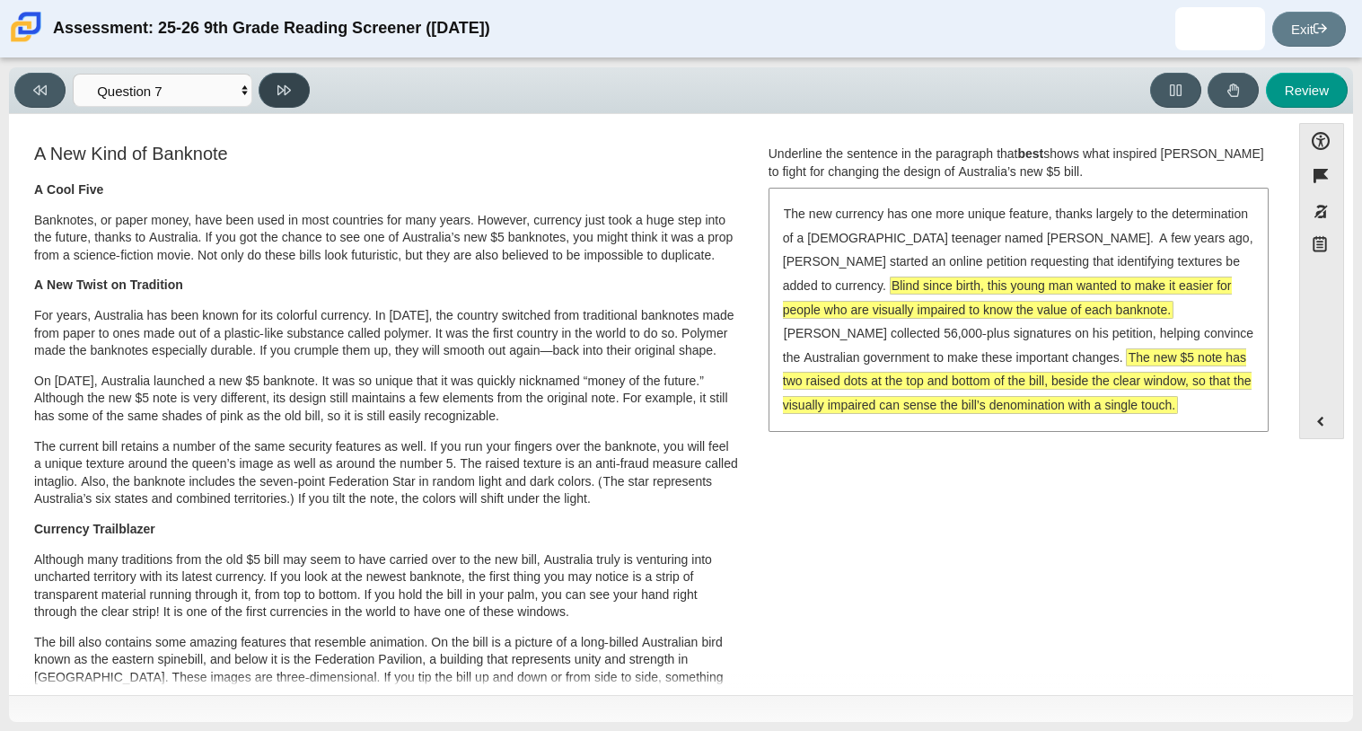
click at [289, 84] on icon at bounding box center [283, 90] width 13 height 13
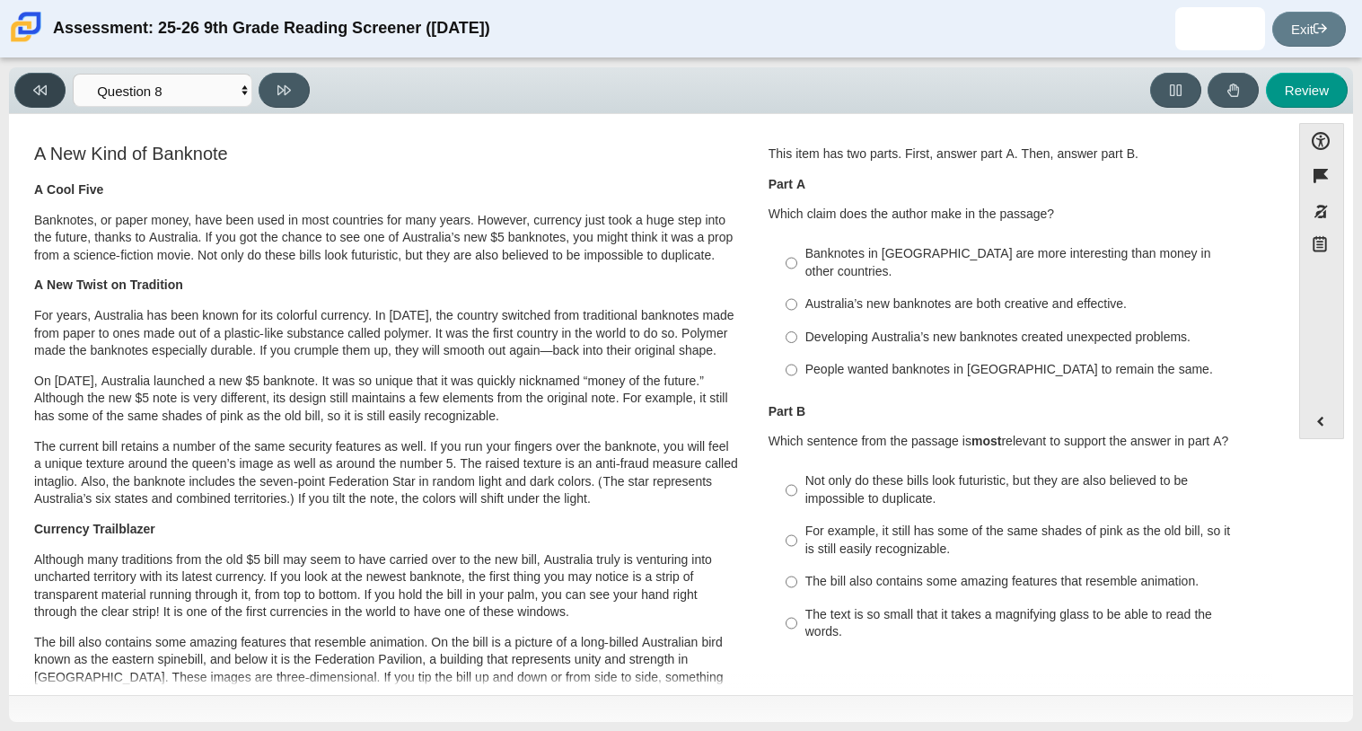
click at [35, 81] on button at bounding box center [39, 90] width 51 height 35
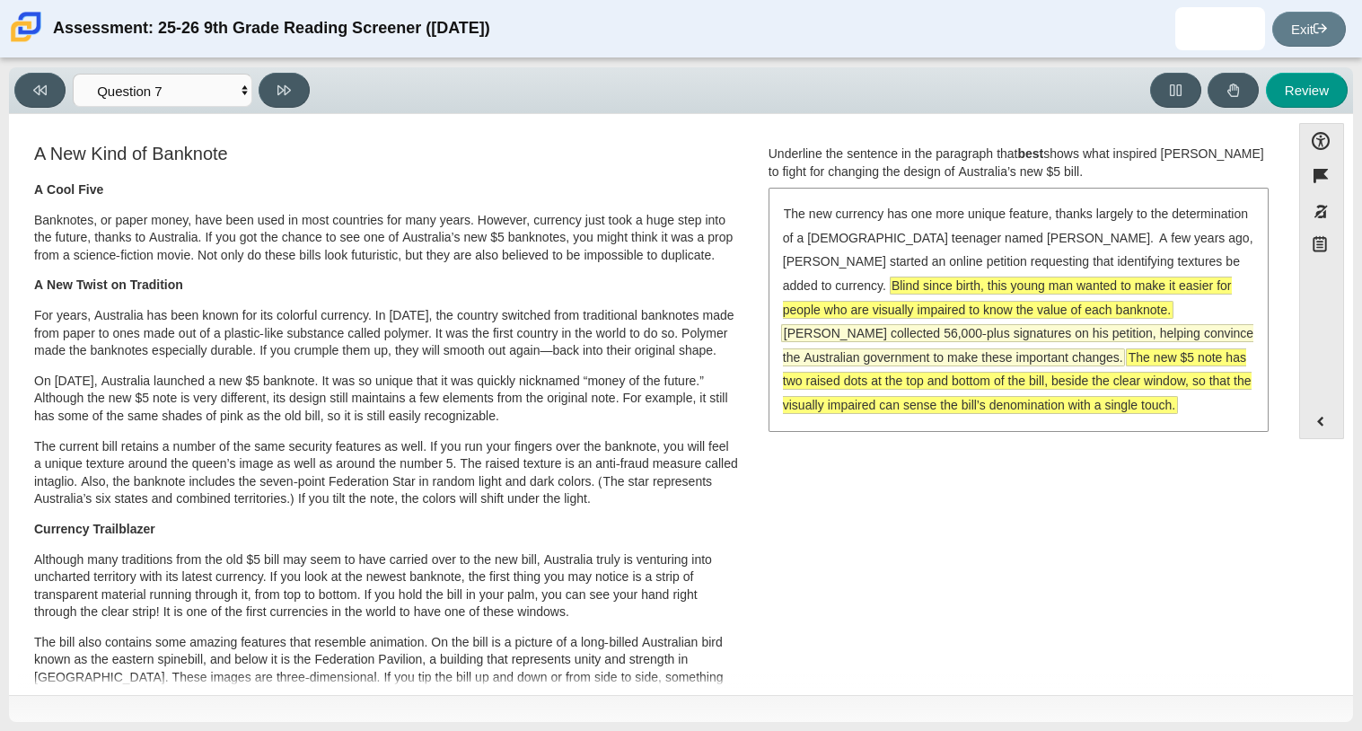
click at [972, 338] on span "[PERSON_NAME] collected 56,000-plus signatures on his petition, helping convinc…" at bounding box center [1018, 345] width 471 height 40
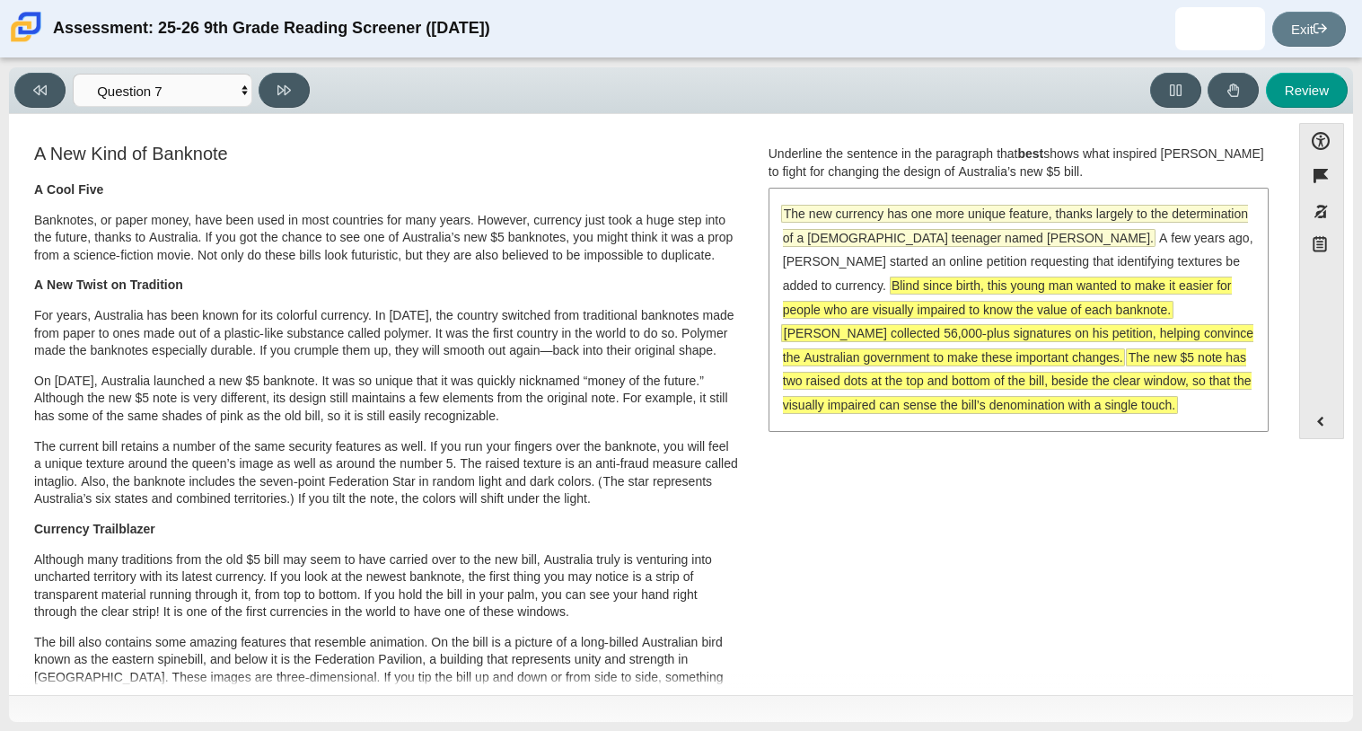
click at [1011, 239] on span "The new currency has one more unique feature, thanks largely to the determinati…" at bounding box center [1015, 226] width 465 height 40
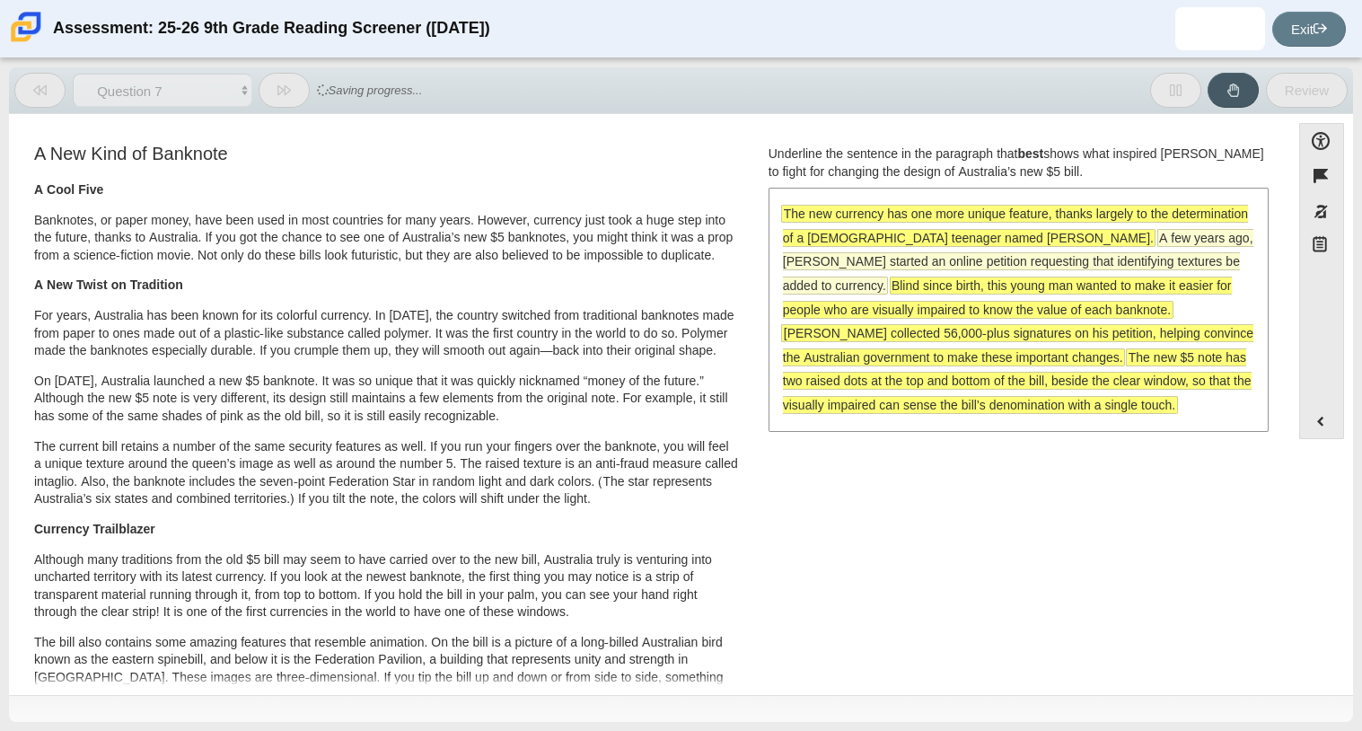
click at [1074, 257] on span "A few years ago, [PERSON_NAME] started an online petition requesting that ident…" at bounding box center [1018, 262] width 471 height 64
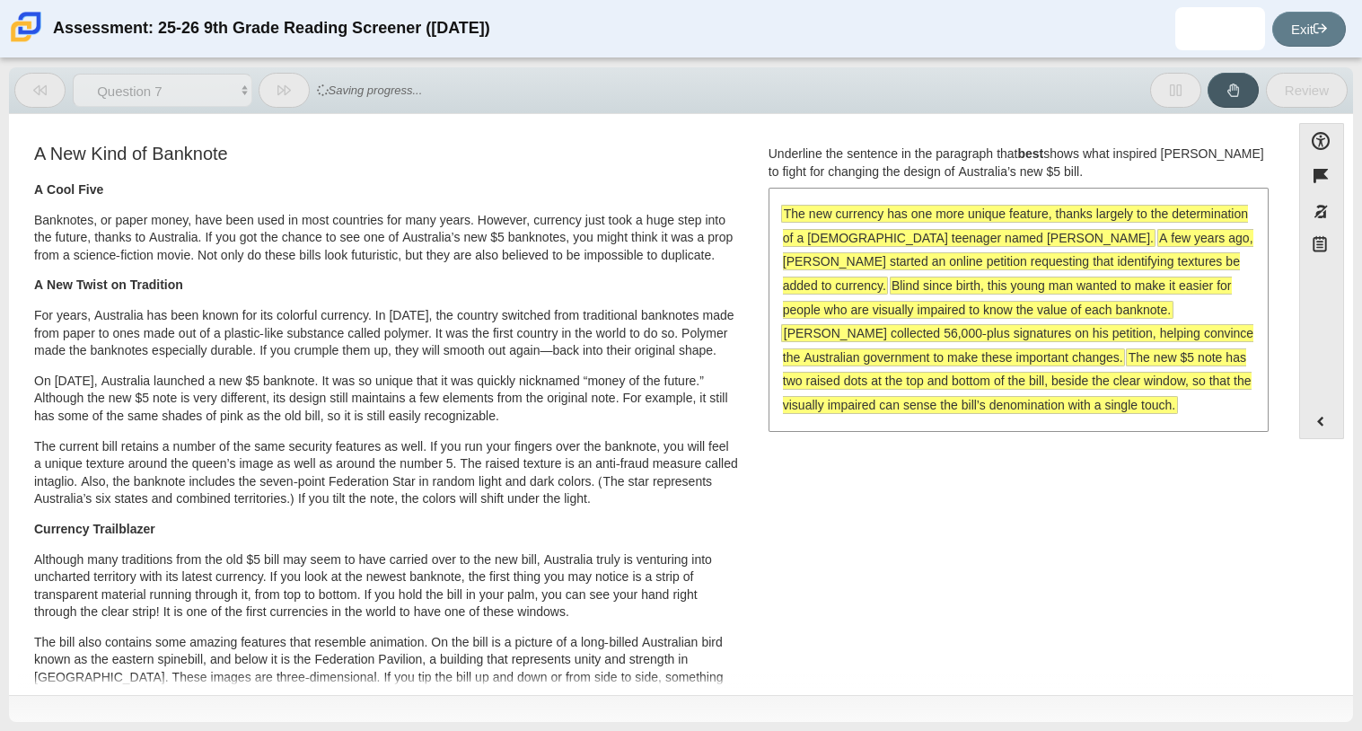
click at [1045, 257] on span "A few years ago, [PERSON_NAME] started an online petition requesting that ident…" at bounding box center [1018, 262] width 471 height 64
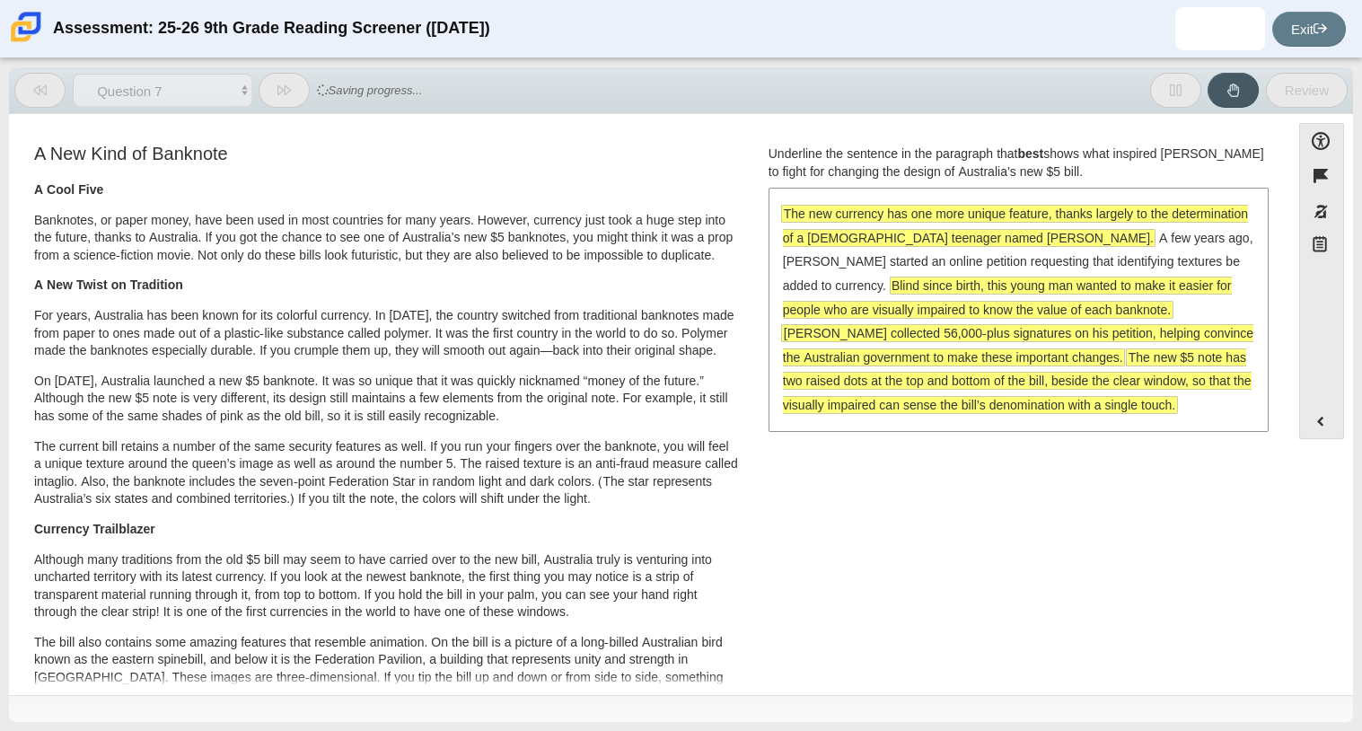
click at [1051, 225] on div "The new currency has one more unique feature, thanks largely to the determinati…" at bounding box center [1018, 309] width 497 height 240
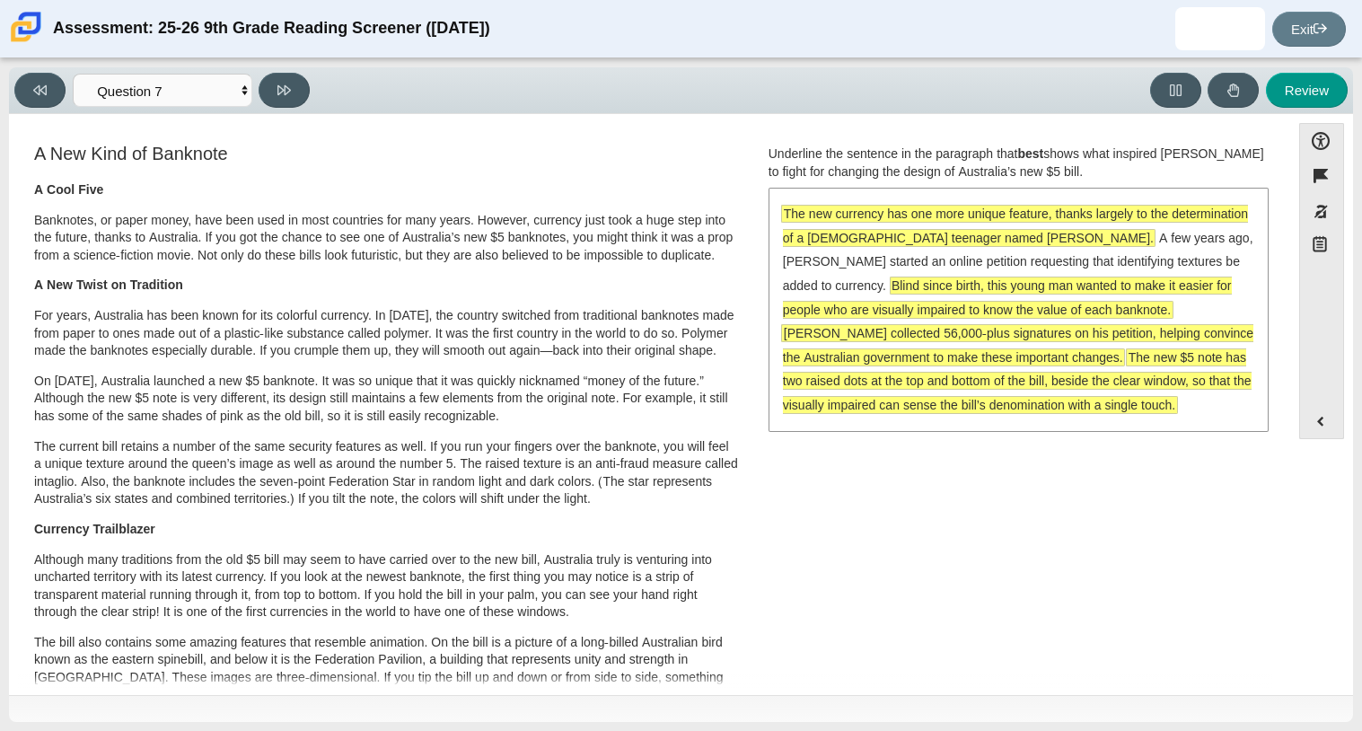
click at [1061, 236] on span "The new currency has one more unique feature, thanks largely to the determinati…" at bounding box center [1015, 226] width 465 height 40
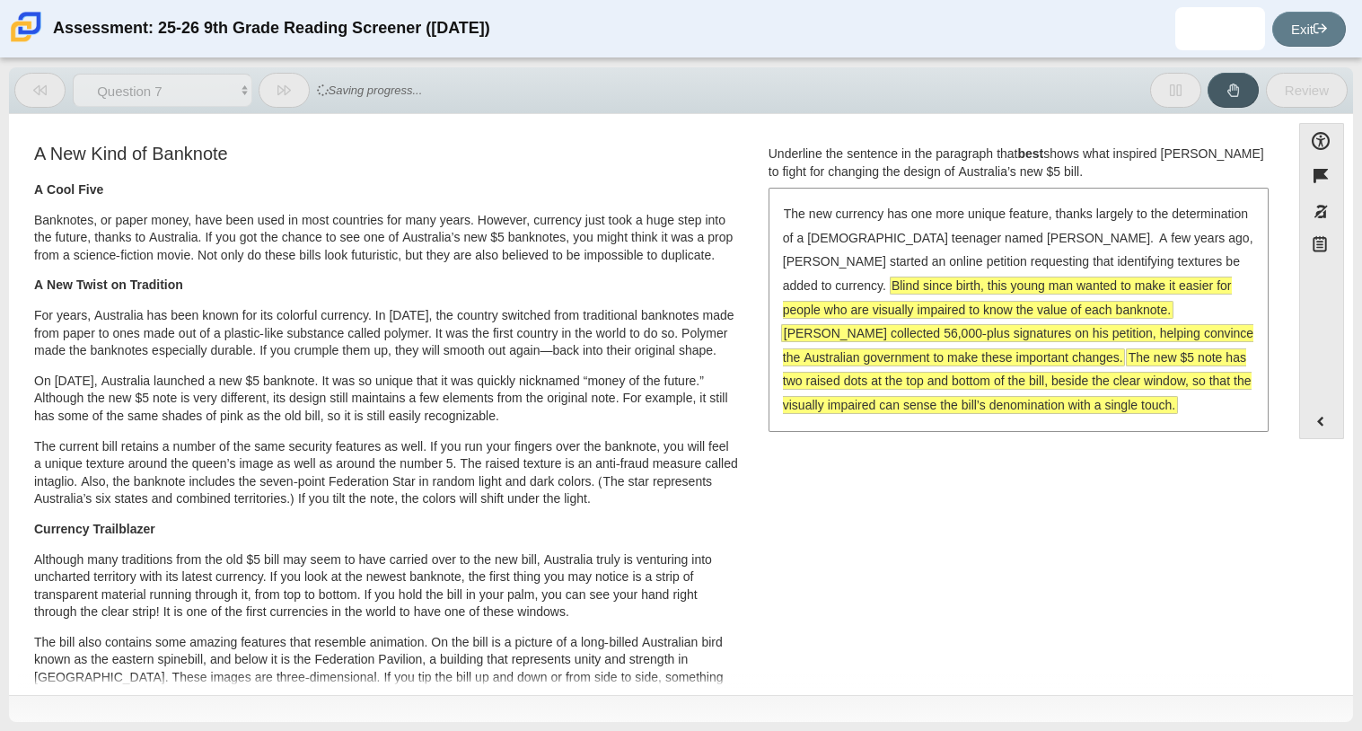
click at [1034, 304] on span "Blind since birth, this young man wanted to make it easier for people who are v…" at bounding box center [1007, 297] width 449 height 40
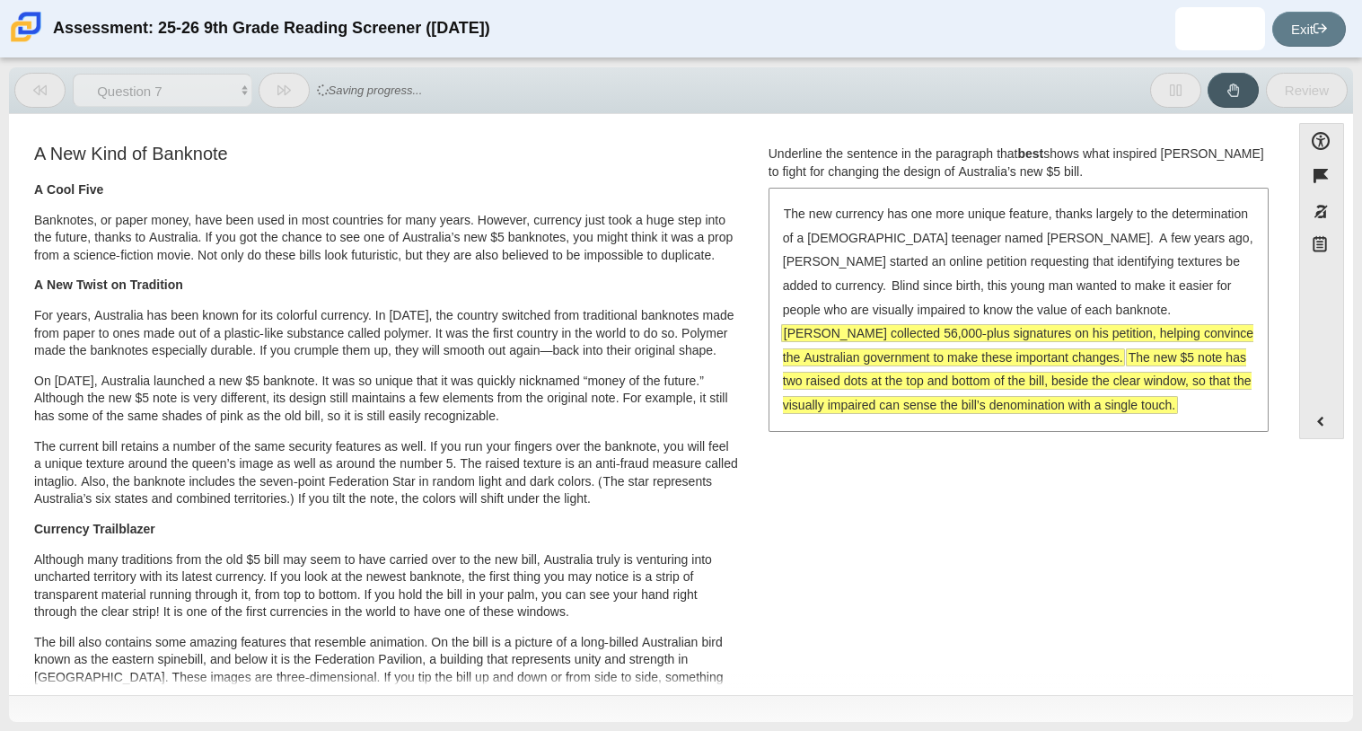
click at [928, 340] on span "[PERSON_NAME] collected 56,000-plus signatures on his petition, helping convinc…" at bounding box center [1018, 345] width 471 height 40
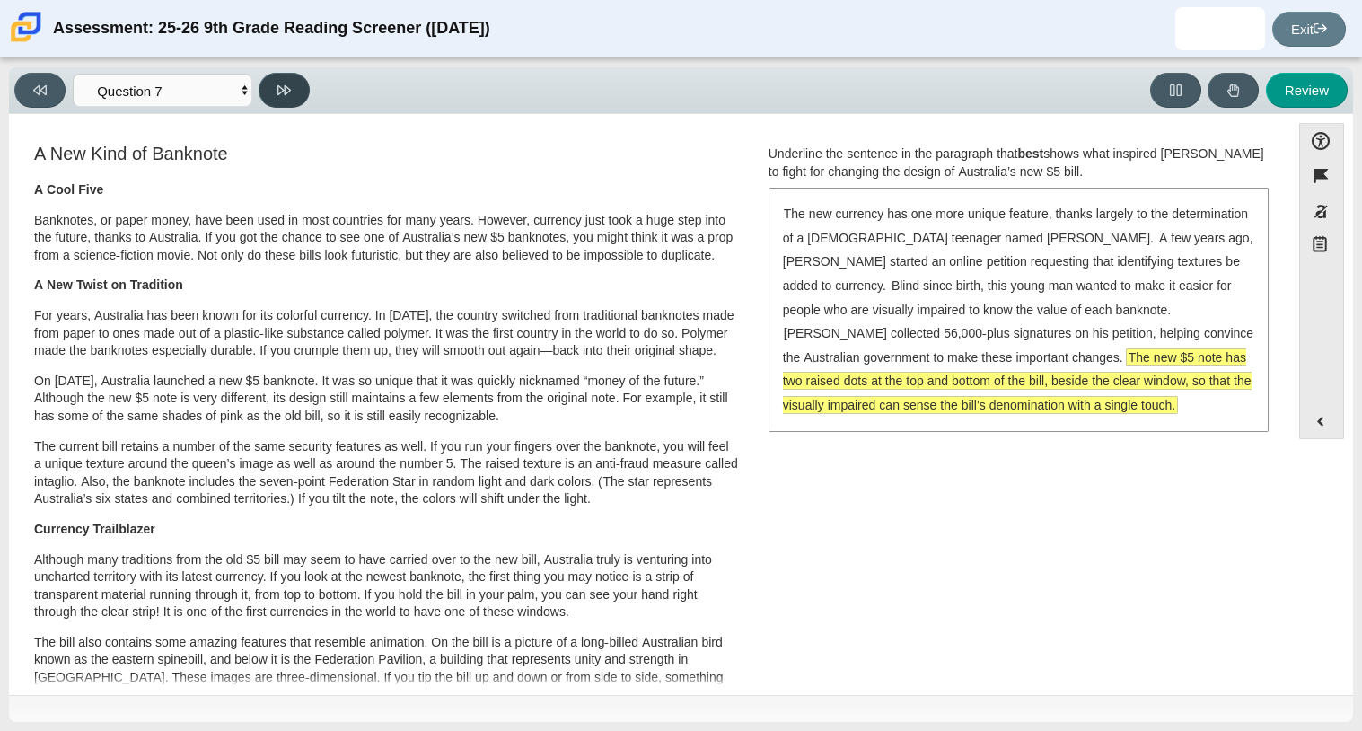
click at [288, 92] on icon at bounding box center [283, 90] width 13 height 13
select select "ea8338c2-a6a3-418e-a305-2b963b54a290"
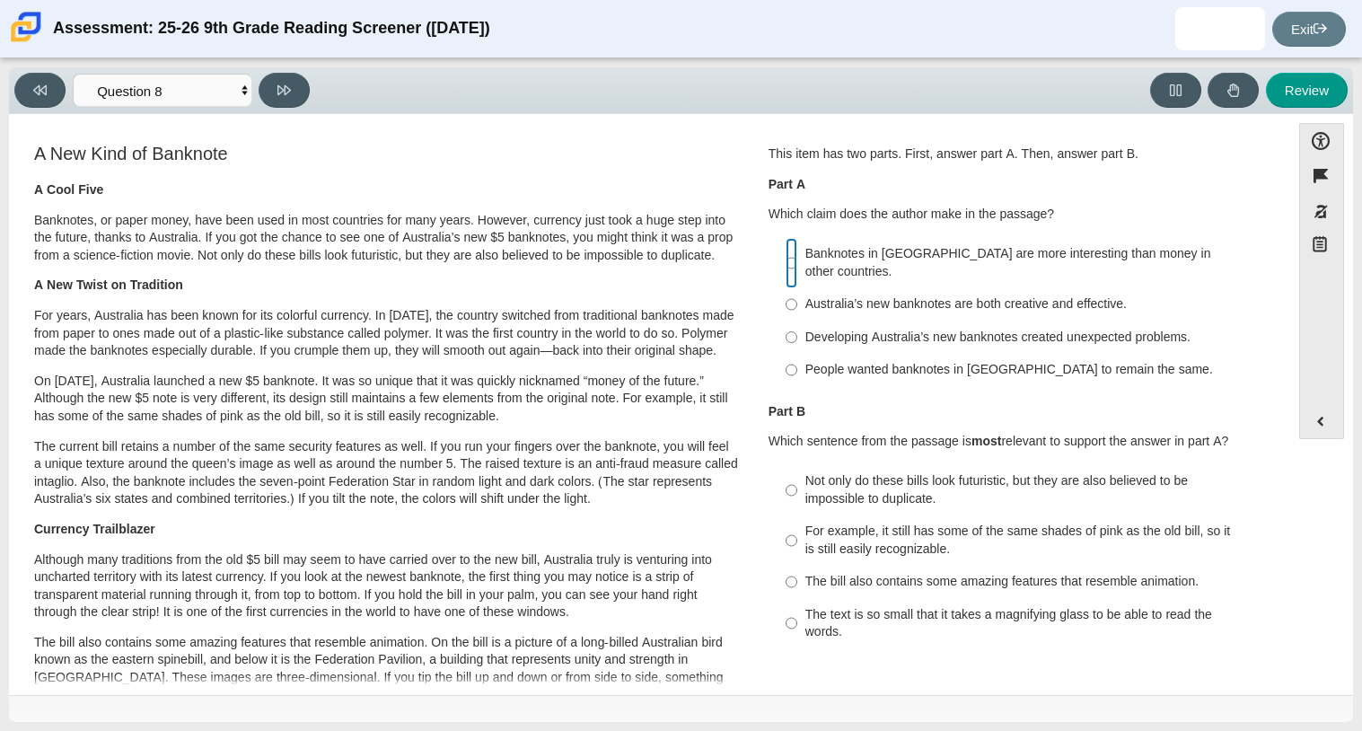
click at [786, 250] on input "Banknotes in [GEOGRAPHIC_DATA] are more interesting than money in other countri…" at bounding box center [792, 263] width 12 height 50
radio input "true"
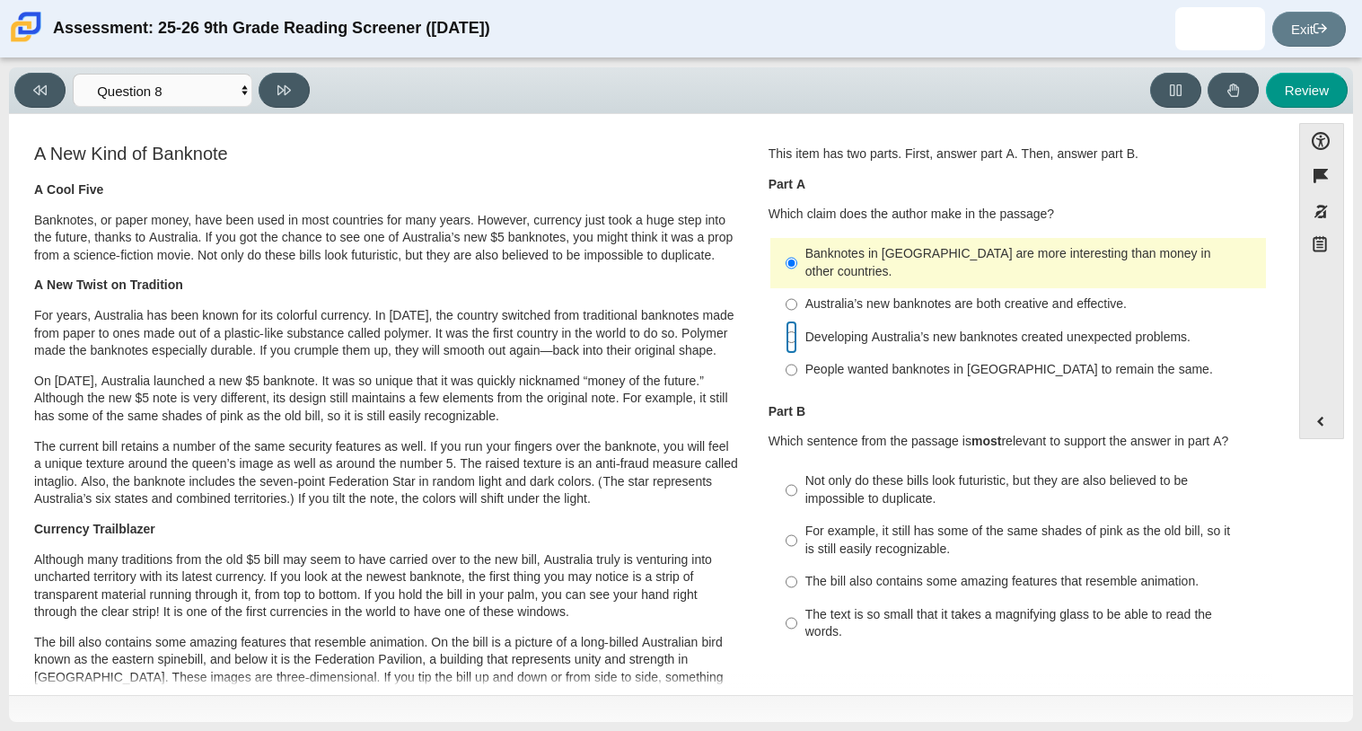
click at [786, 322] on input "Developing Australia’s new banknotes created unexpected problems. Developing Au…" at bounding box center [792, 337] width 12 height 32
radio input "true"
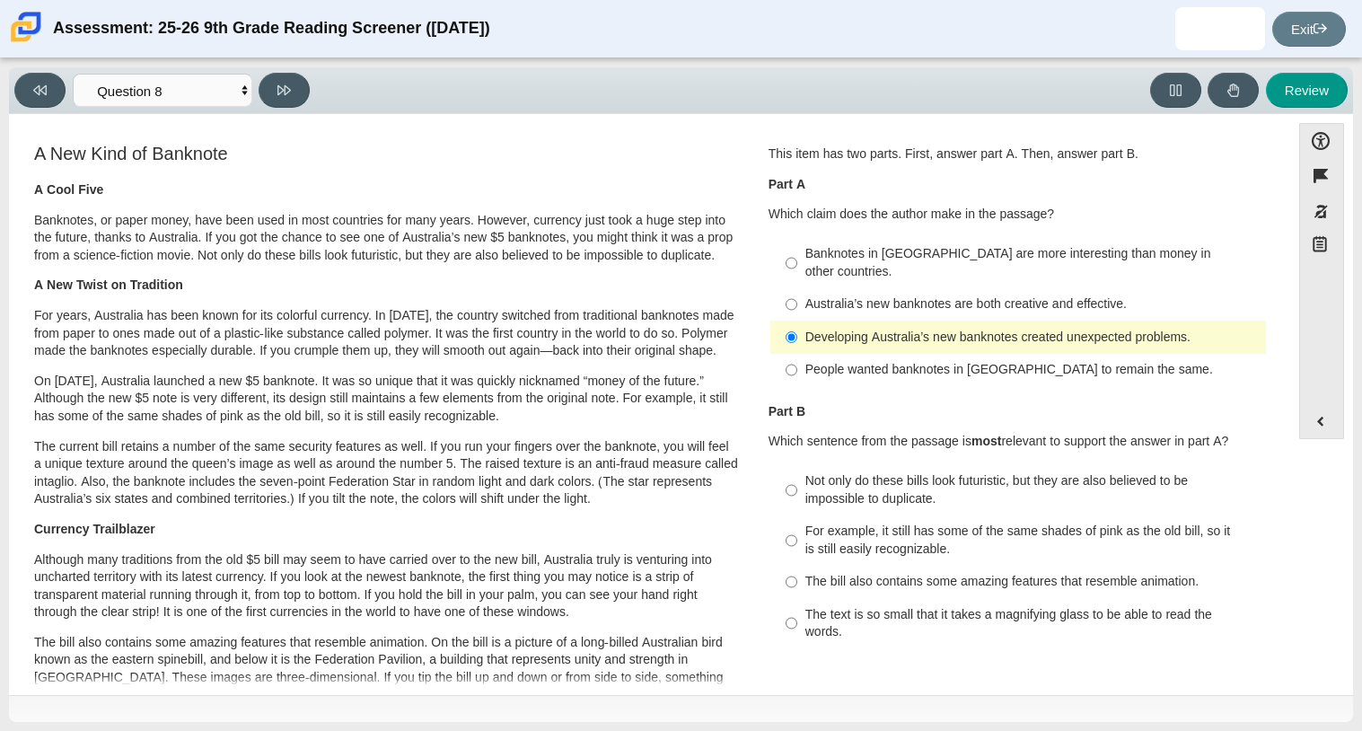
click at [998, 472] on div "Not only do these bills look futuristic, but they are also believed to be impos…" at bounding box center [1031, 489] width 453 height 35
click at [797, 468] on input "Not only do these bills look futuristic, but they are also believed to be impos…" at bounding box center [792, 490] width 12 height 50
radio input "true"
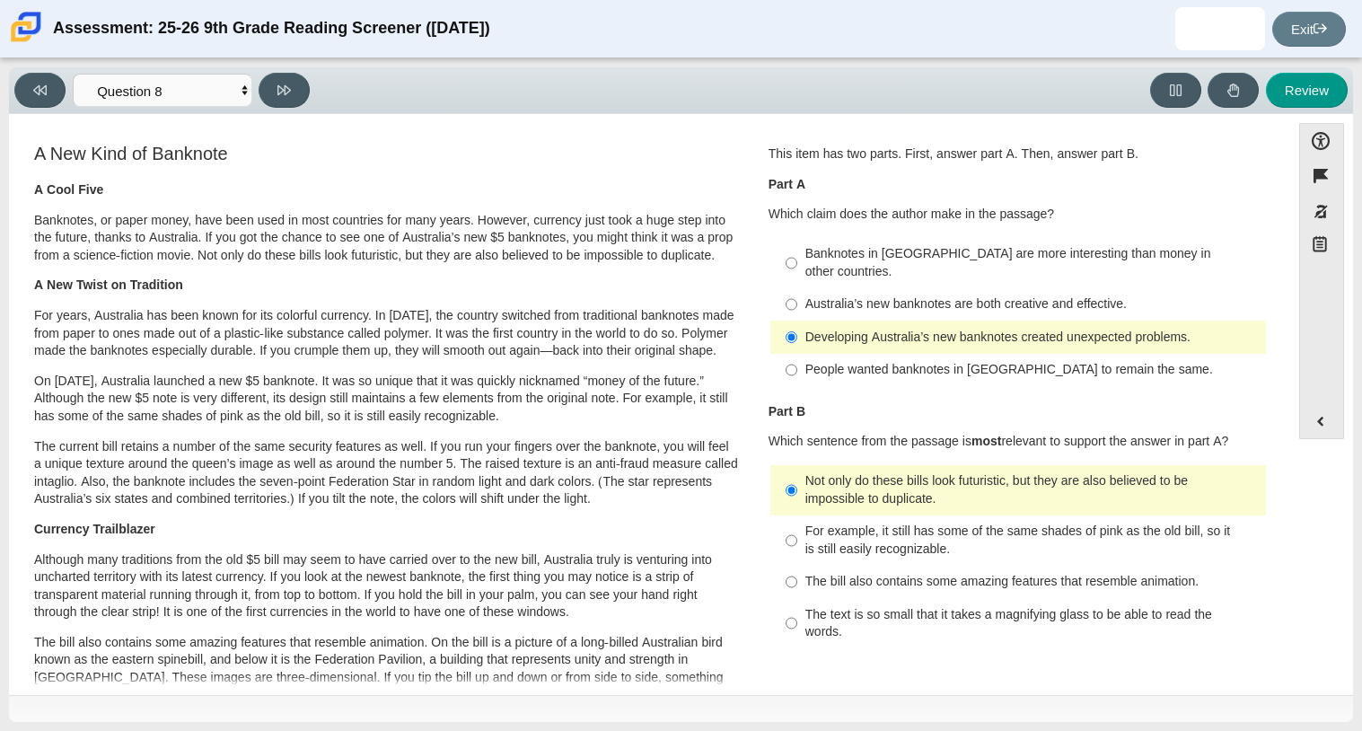
click at [891, 295] on div "Australia’s new banknotes are both creative and effective." at bounding box center [1031, 304] width 453 height 18
click at [797, 291] on input "Australia’s new banknotes are both creative and effective. Australia’s new bank…" at bounding box center [792, 304] width 12 height 32
radio input "true"
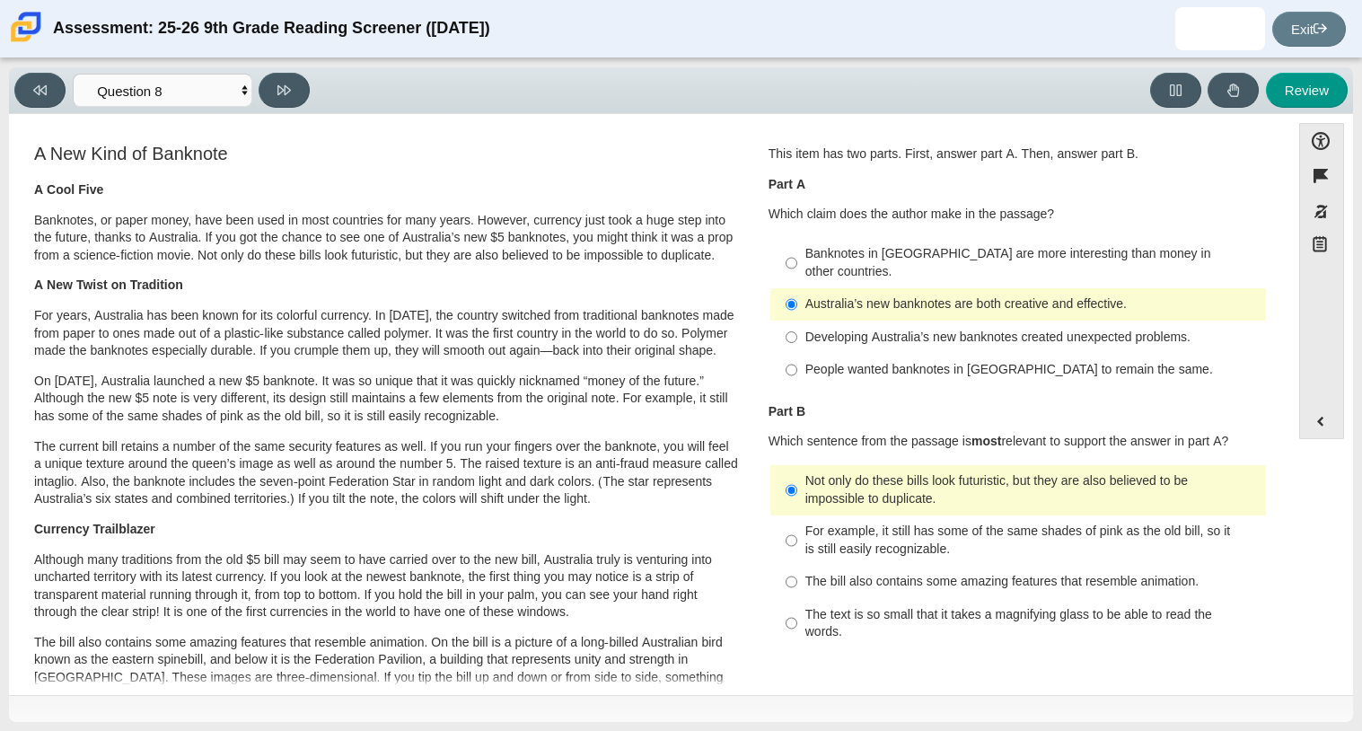
click at [936, 573] on div "The bill also contains some amazing features that resemble animation." at bounding box center [1031, 582] width 453 height 18
click at [797, 567] on input "The bill also contains some amazing features that resemble animation. The bill …" at bounding box center [792, 582] width 12 height 32
radio input "true"
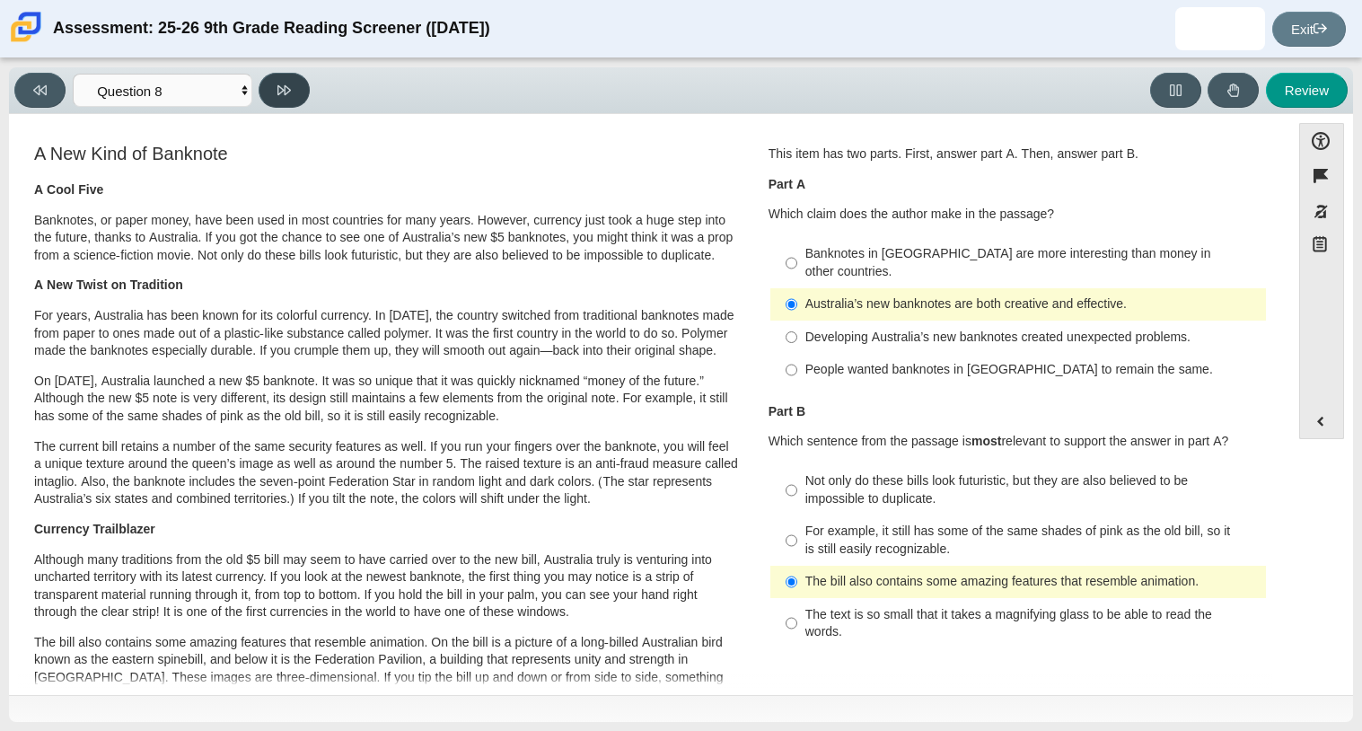
click at [296, 84] on button at bounding box center [284, 90] width 51 height 35
select select "89f058d6-b15c-4ef5-a4b3-fdaffb8868b6"
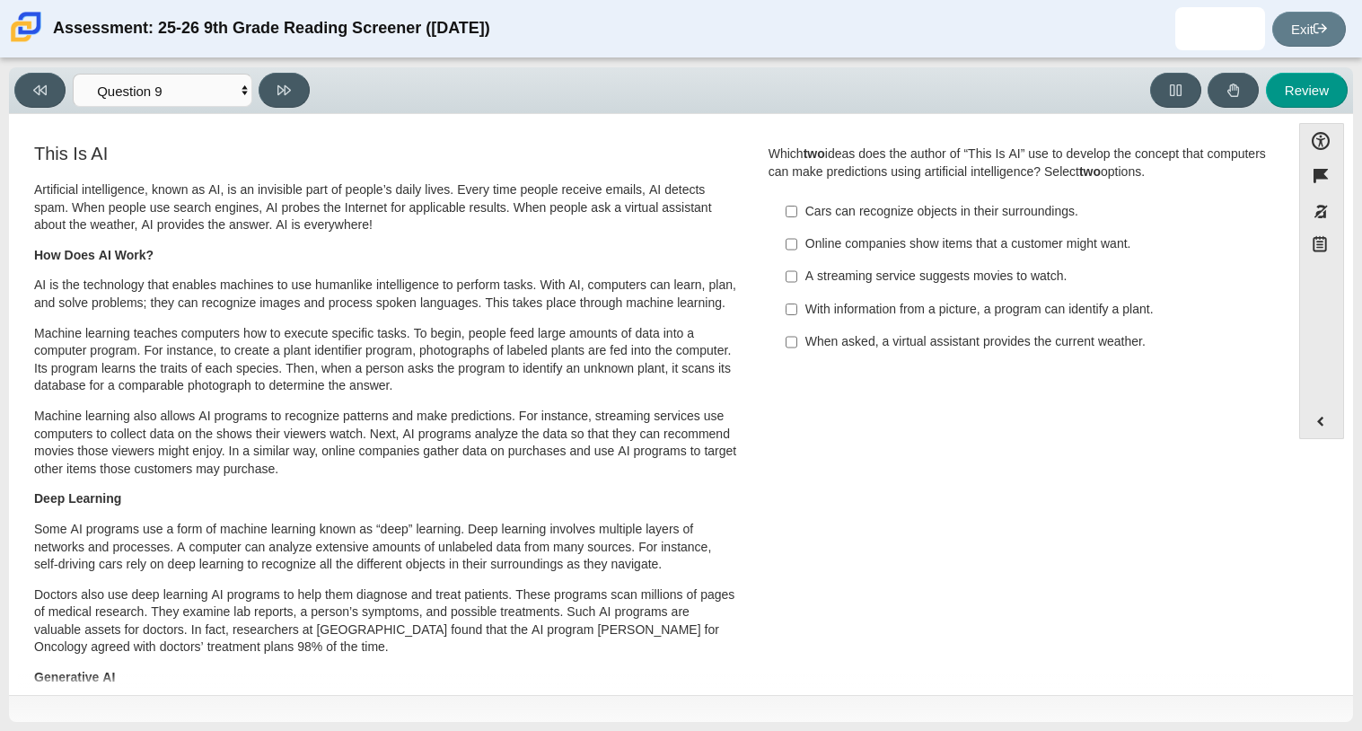
click at [806, 283] on div "A streaming service suggests movies to watch." at bounding box center [1031, 277] width 453 height 18
click at [797, 283] on input "A streaming service suggests movies to watch. A streaming service suggests movi…" at bounding box center [792, 276] width 12 height 32
checkbox input "true"
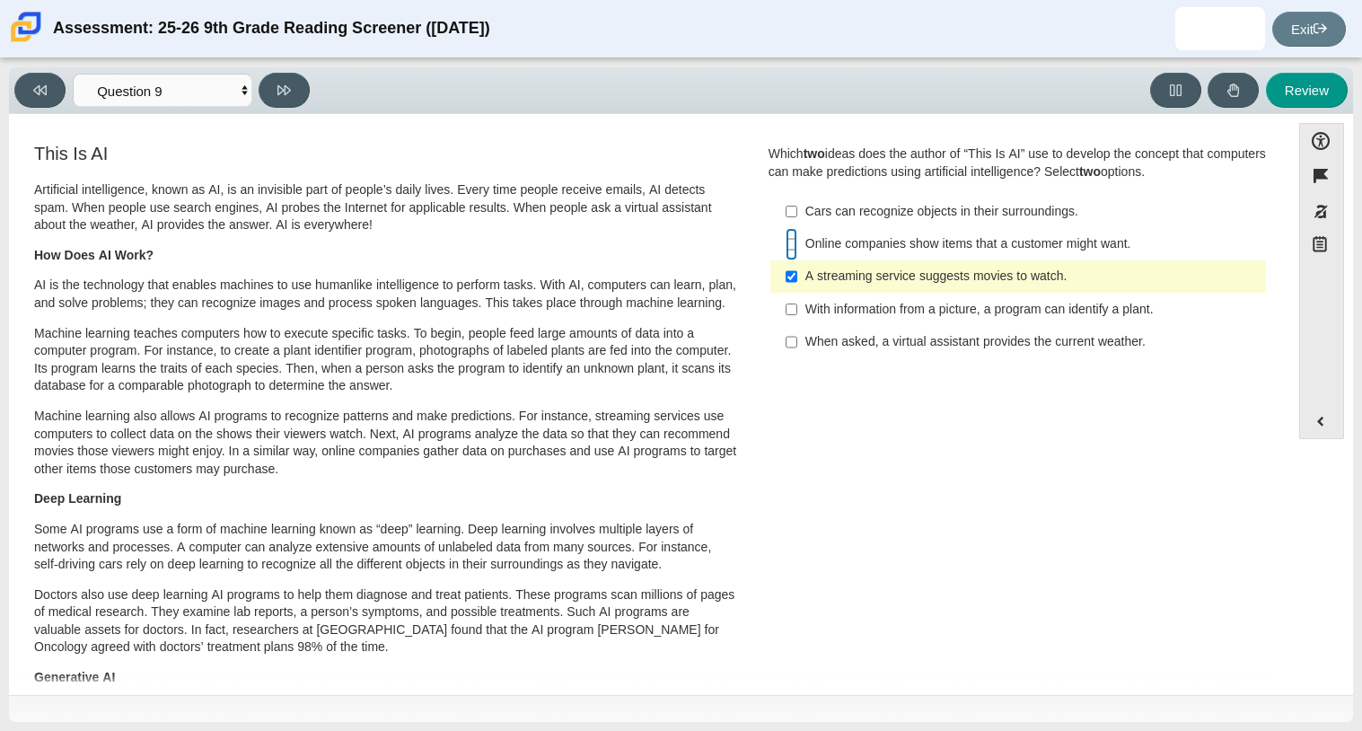
click at [788, 245] on input "Online companies show items that a customer might want. Online companies show i…" at bounding box center [792, 244] width 12 height 32
checkbox input "true"
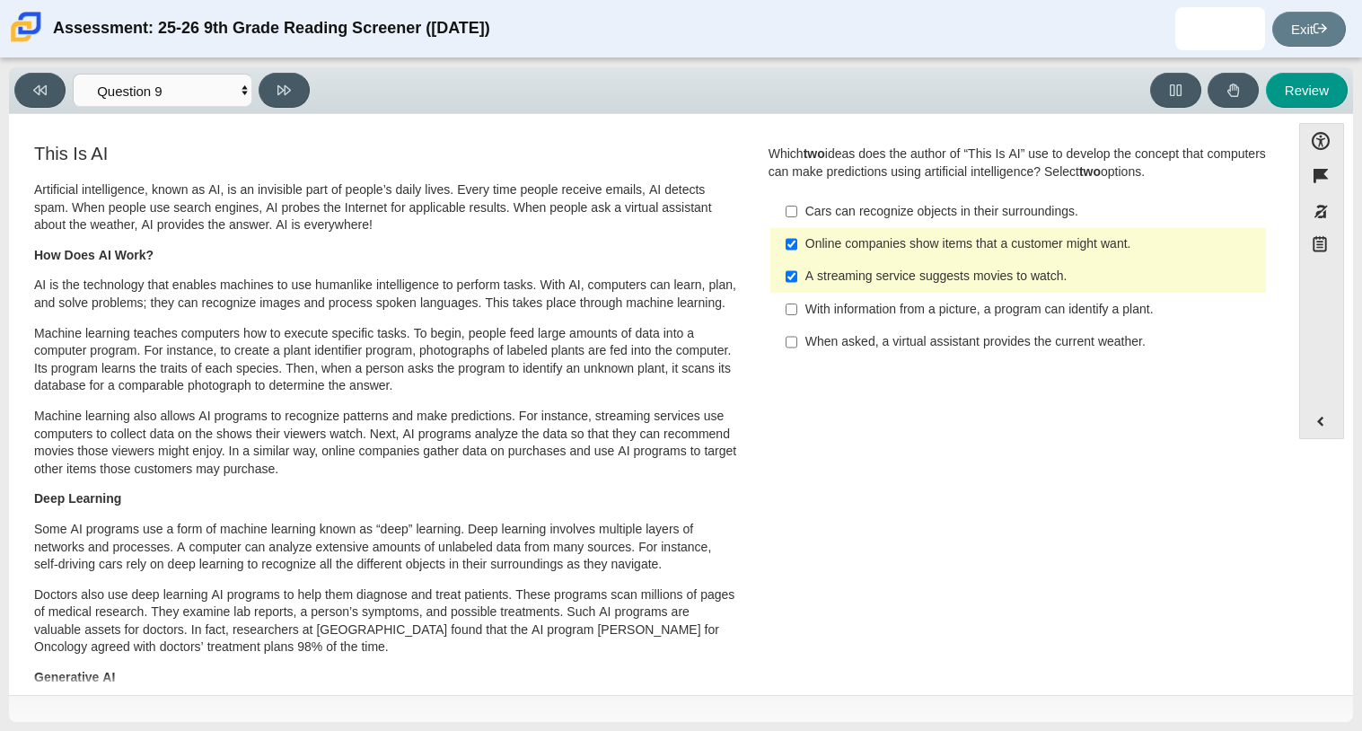
click at [1048, 312] on div "With information from a picture, a program can identify a plant." at bounding box center [1031, 310] width 453 height 18
click at [797, 312] on input "With information from a picture, a program can identify a plant. With informati…" at bounding box center [792, 309] width 12 height 32
checkbox input "true"
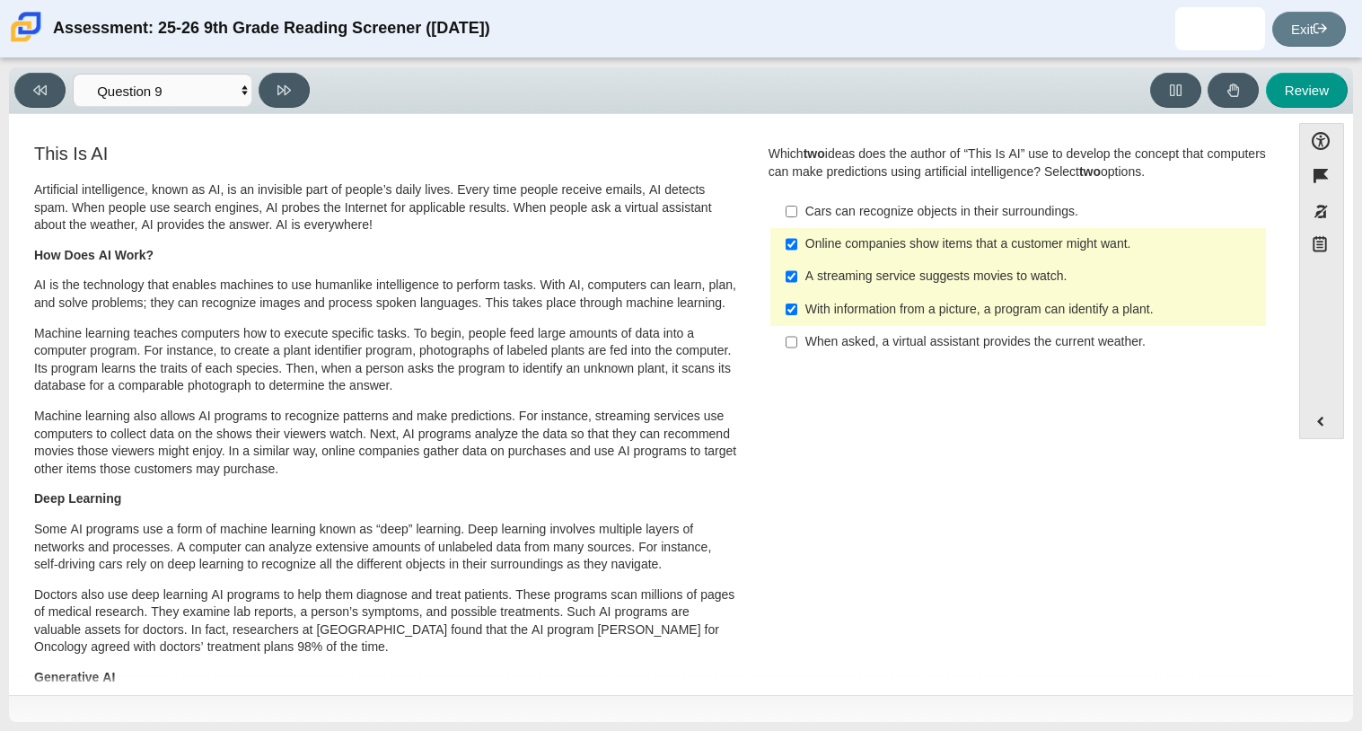
click at [980, 232] on label "Online companies show items that a customer might want. Online companies show i…" at bounding box center [1019, 244] width 493 height 32
click at [797, 232] on input "Online companies show items that a customer might want. Online companies show i…" at bounding box center [792, 244] width 12 height 32
checkbox input "false"
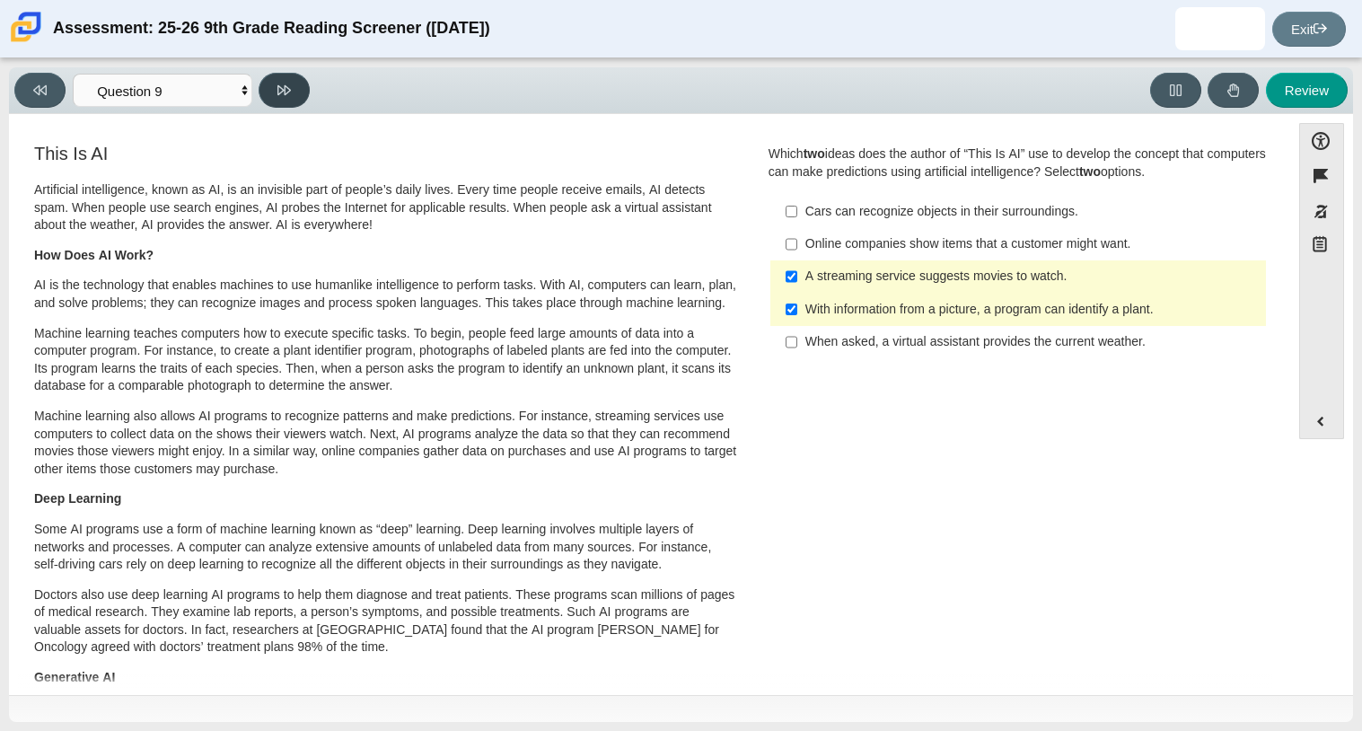
click at [295, 94] on button at bounding box center [284, 90] width 51 height 35
select select "cdf3c14e-a918-44d1-9b63-3db0fa81641e"
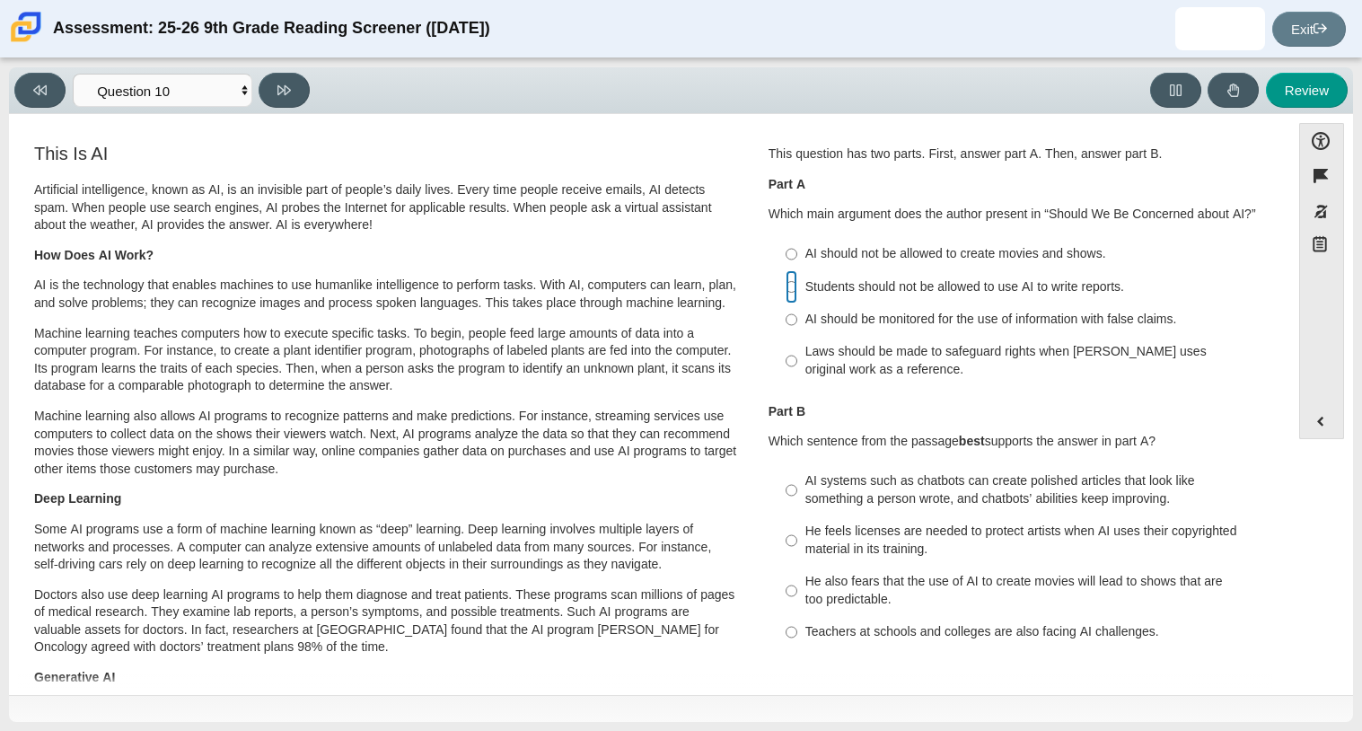
click at [786, 282] on input "Students should not be allowed to use AI to write reports. Students should not …" at bounding box center [792, 286] width 12 height 32
radio input "true"
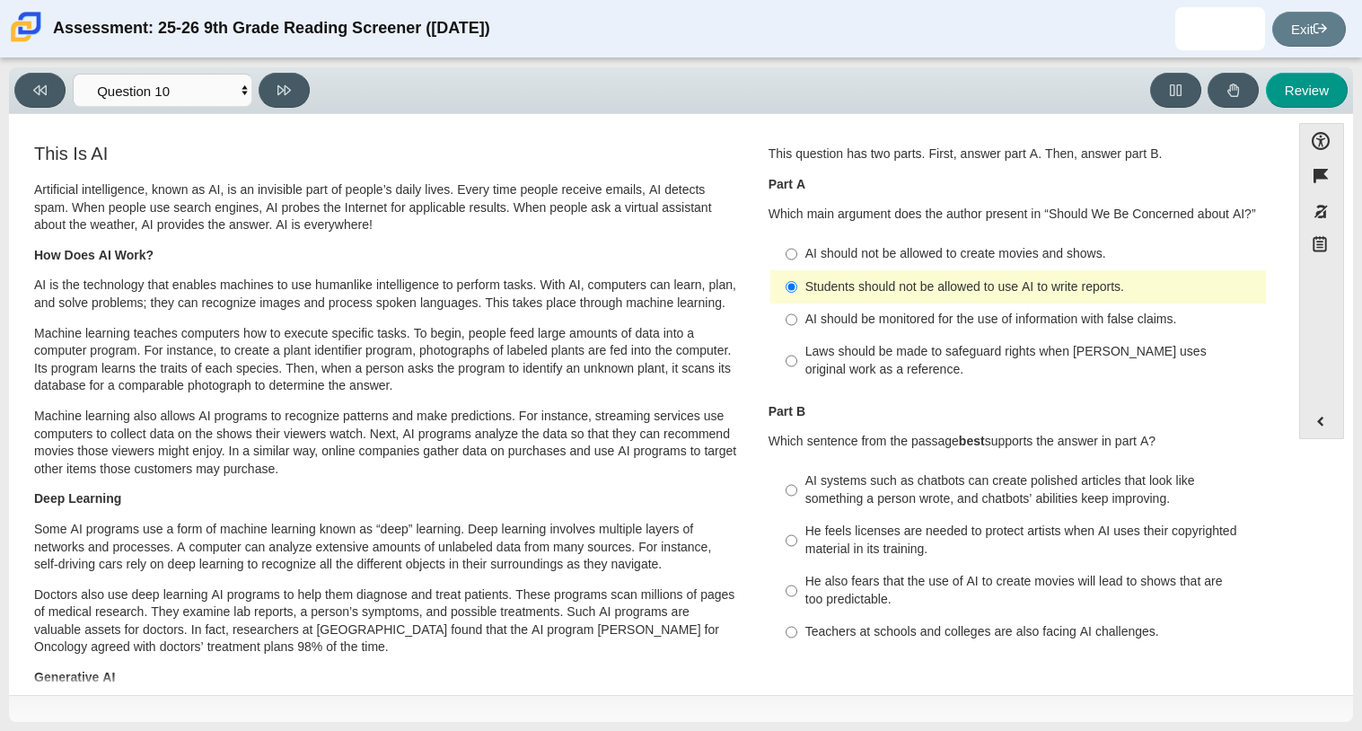
click at [1060, 494] on div "AI systems such as chatbots can create polished articles that look like somethi…" at bounding box center [1031, 489] width 453 height 35
click at [797, 494] on input "AI systems such as chatbots can create polished articles that look like somethi…" at bounding box center [792, 490] width 12 height 50
radio input "true"
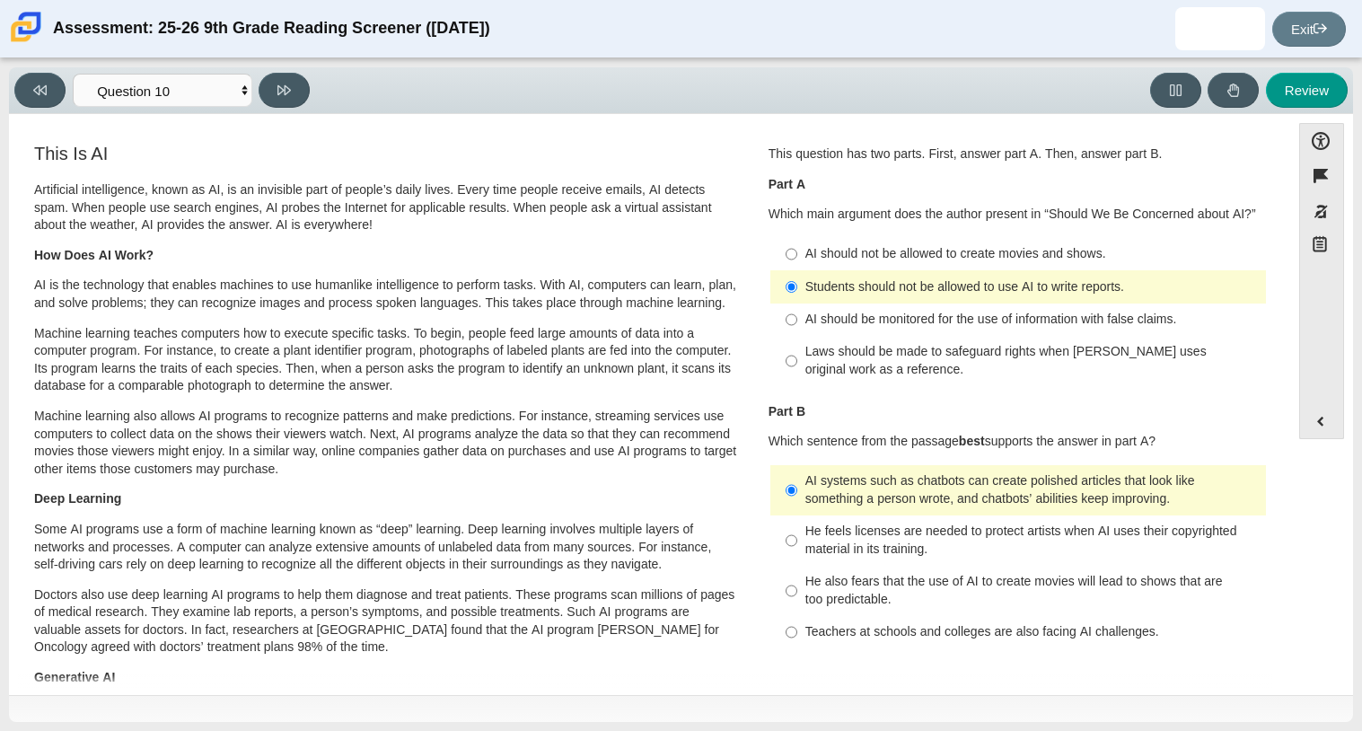
click at [850, 627] on div "Teachers at schools and colleges are also facing AI challenges." at bounding box center [1031, 632] width 453 height 18
click at [797, 627] on input "Teachers at schools and colleges are also facing AI challenges. Teachers at sch…" at bounding box center [792, 632] width 12 height 32
radio input "true"
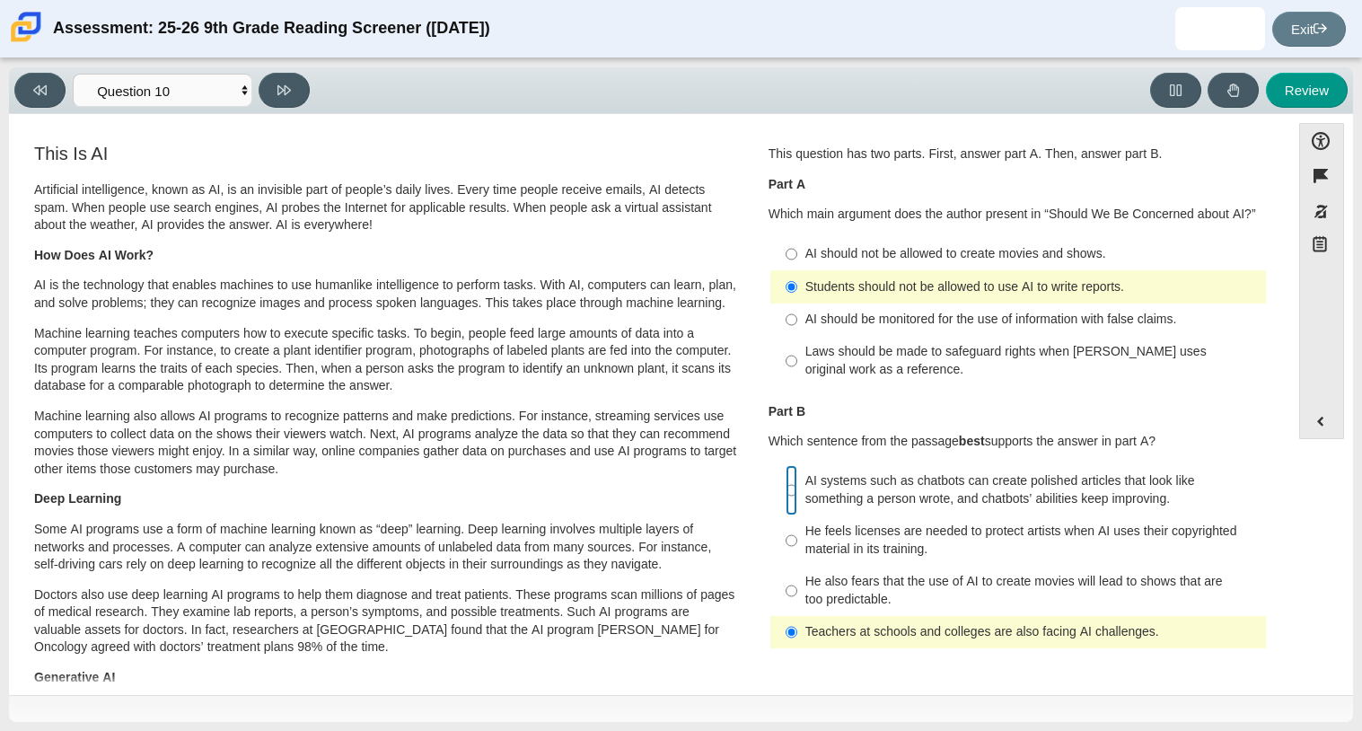
click at [786, 489] on input "AI systems such as chatbots can create polished articles that look like somethi…" at bounding box center [792, 490] width 12 height 50
radio input "true"
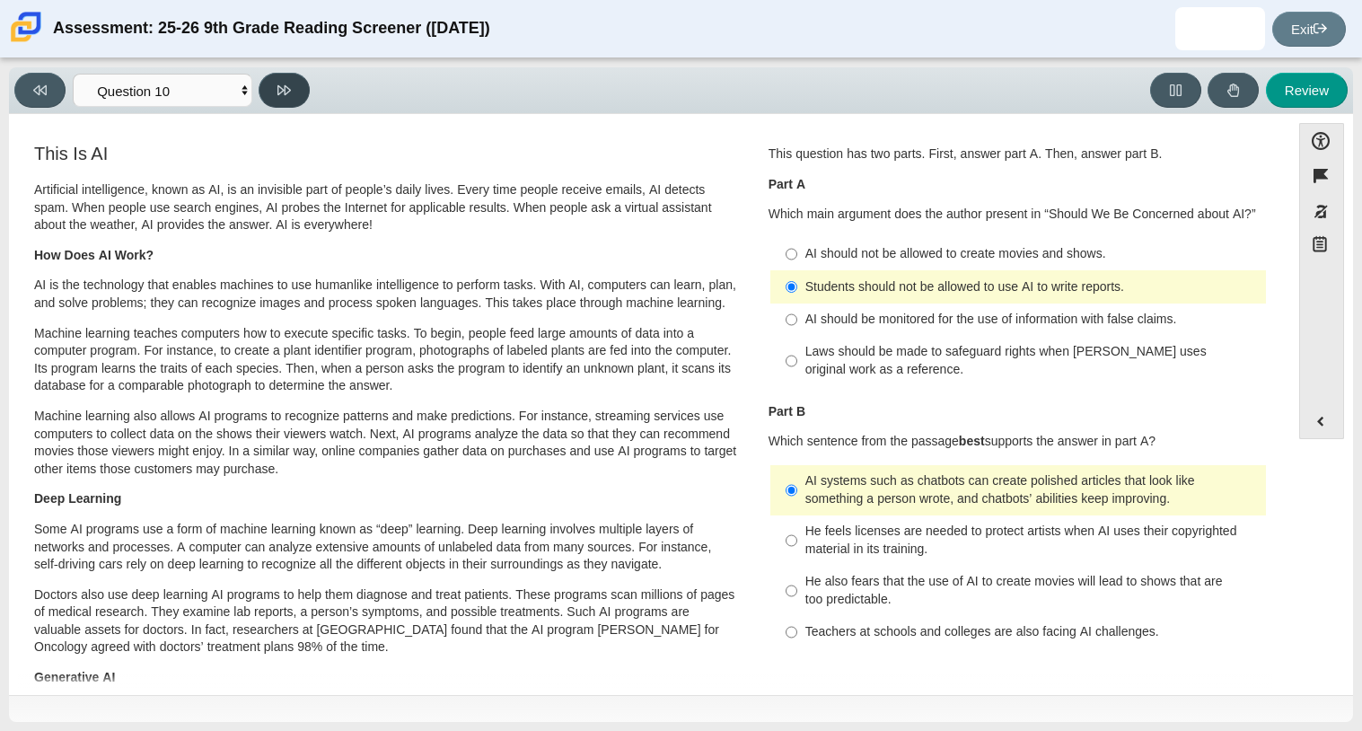
click at [288, 90] on icon at bounding box center [283, 90] width 13 height 10
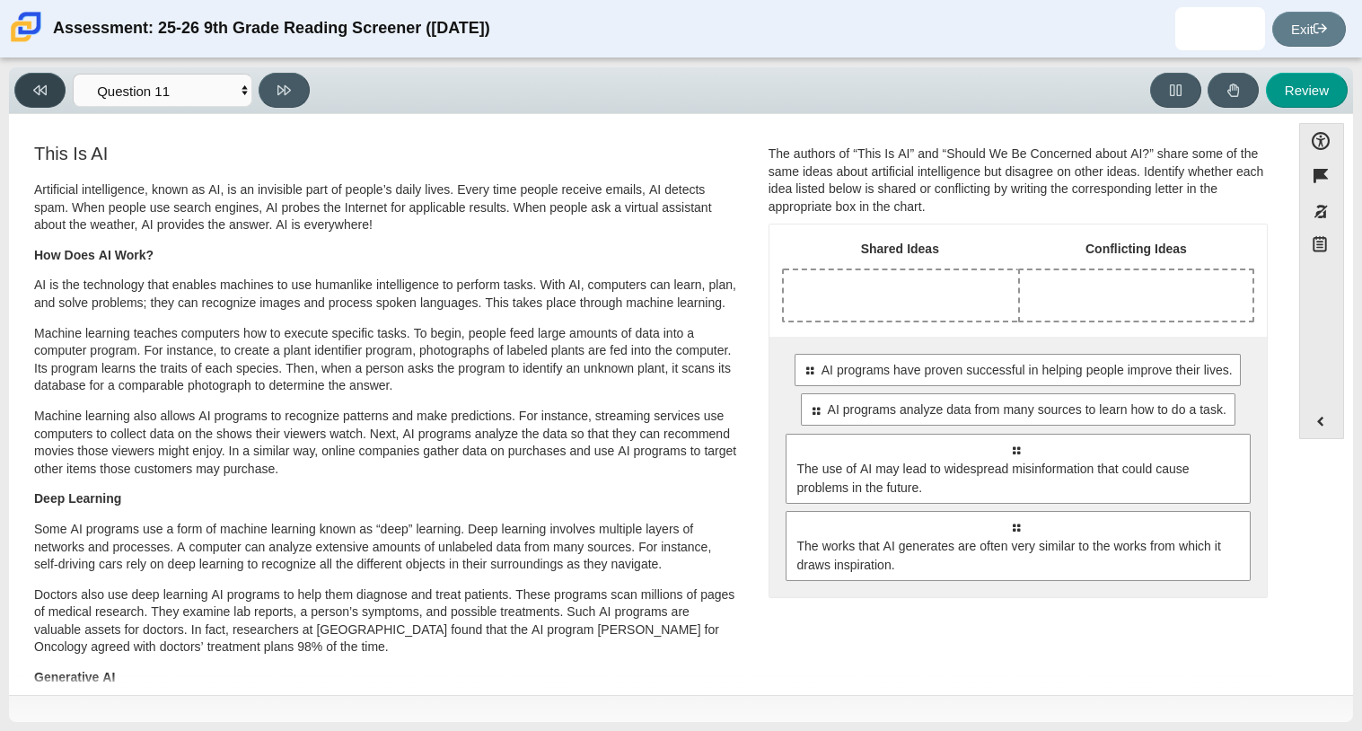
click at [44, 89] on icon at bounding box center [39, 90] width 13 height 13
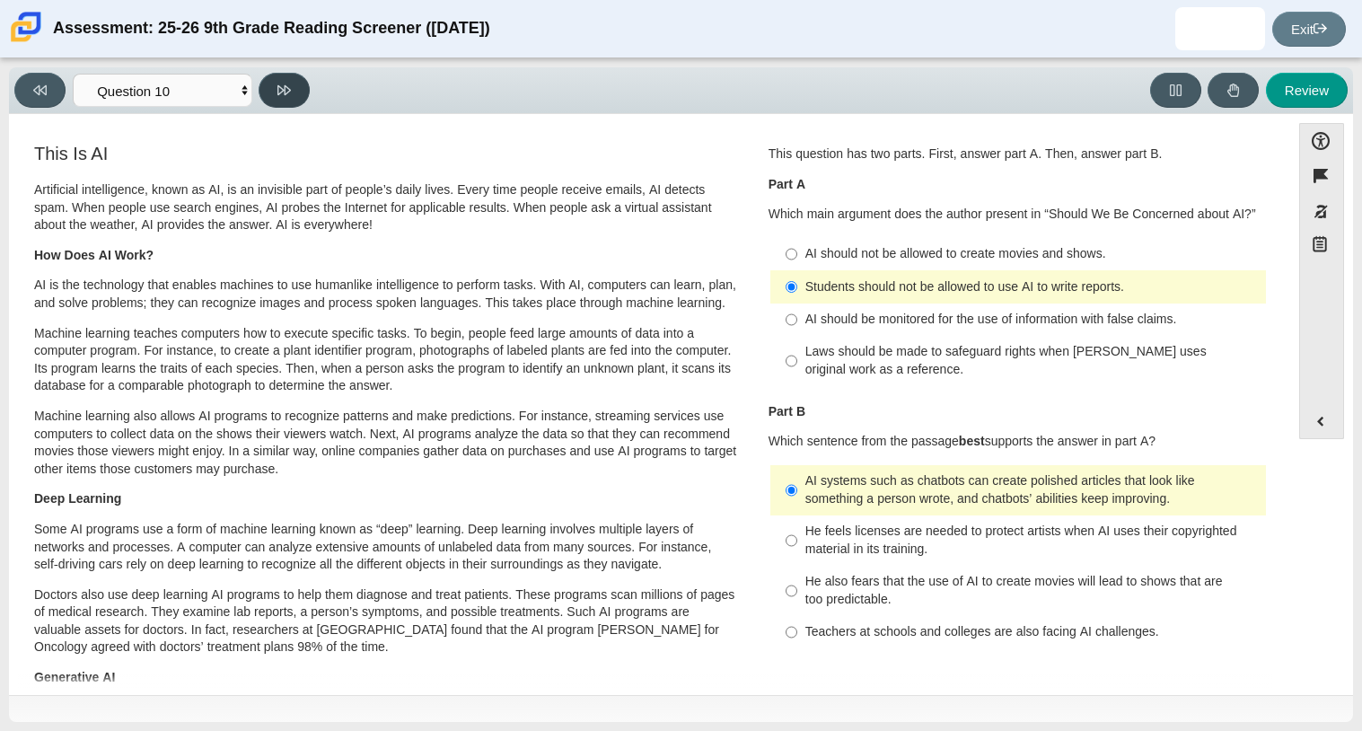
click at [294, 92] on button at bounding box center [284, 90] width 51 height 35
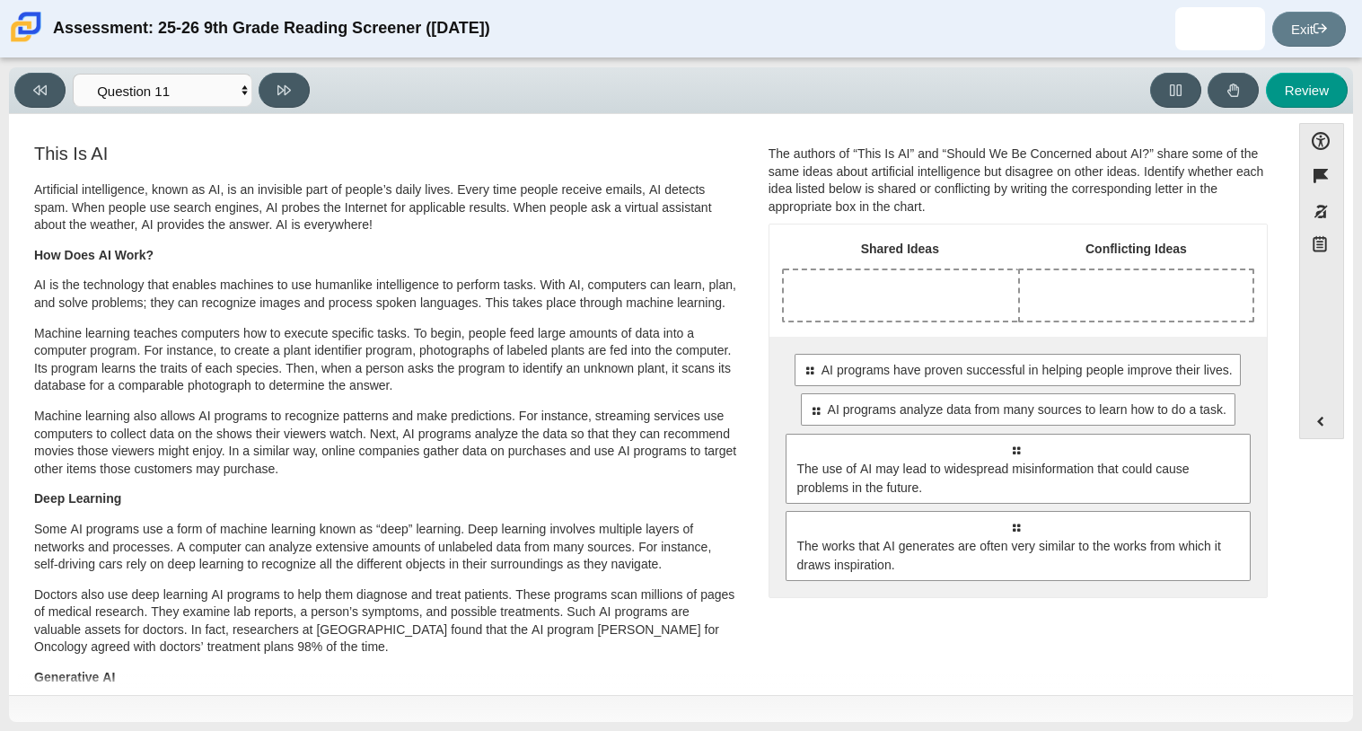
click at [931, 173] on div "The authors of “This Is AI” and “Should We Be Concerned about AI?” share some o…" at bounding box center [1018, 180] width 499 height 70
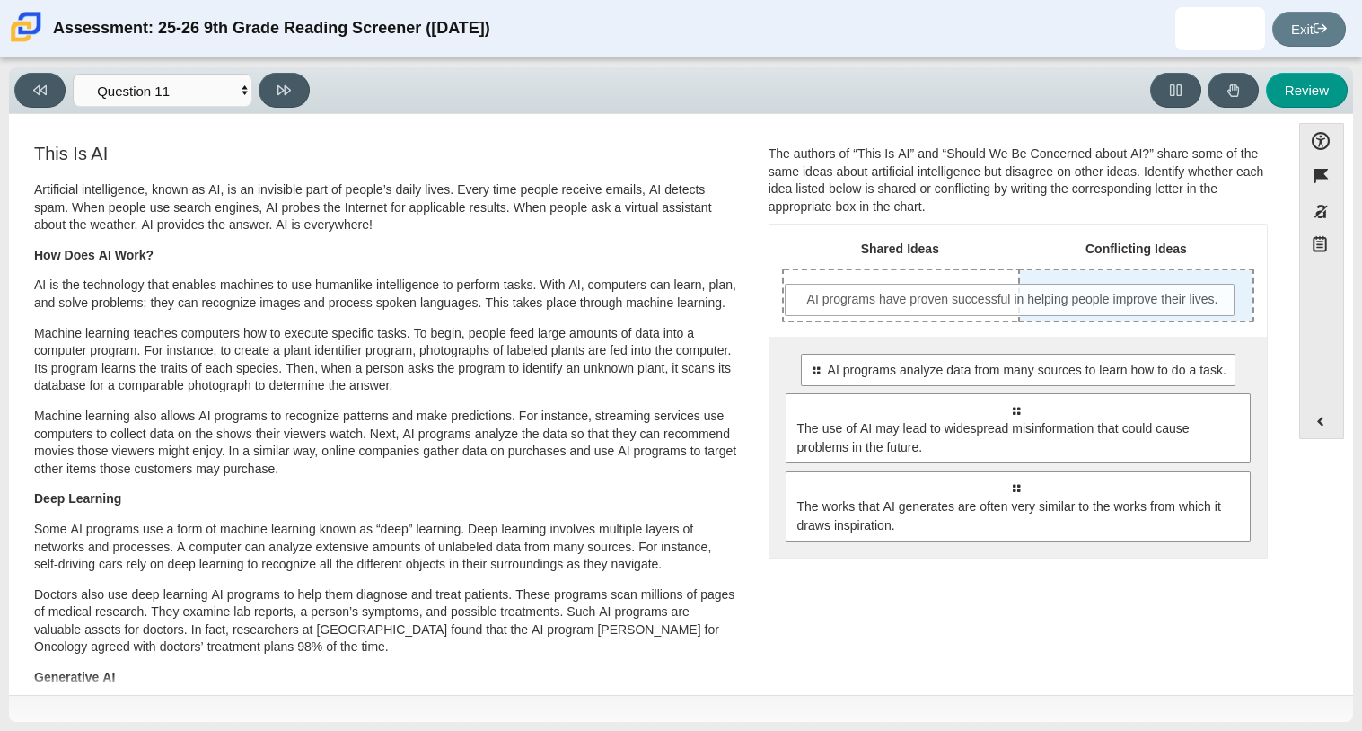
drag, startPoint x: 1162, startPoint y: 381, endPoint x: 1161, endPoint y: 311, distance: 70.0
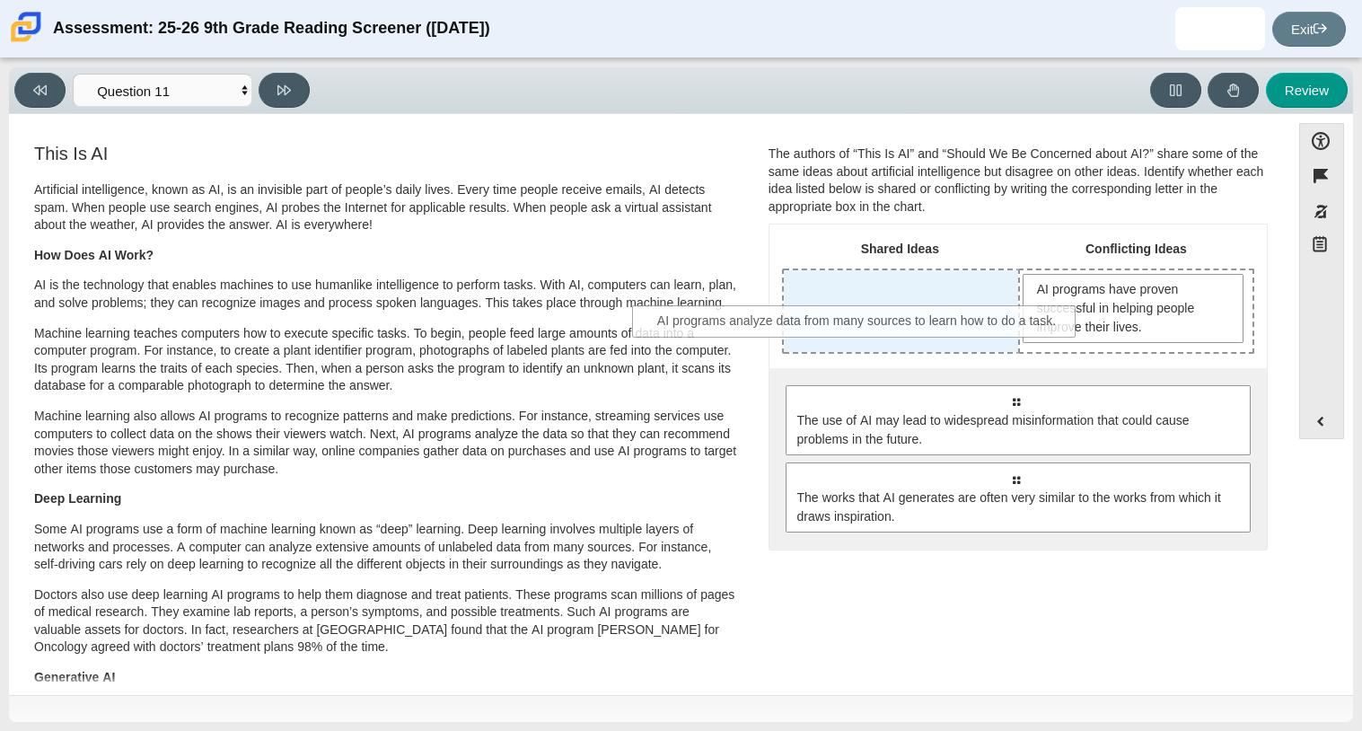
drag, startPoint x: 1113, startPoint y: 409, endPoint x: 953, endPoint y: 330, distance: 179.1
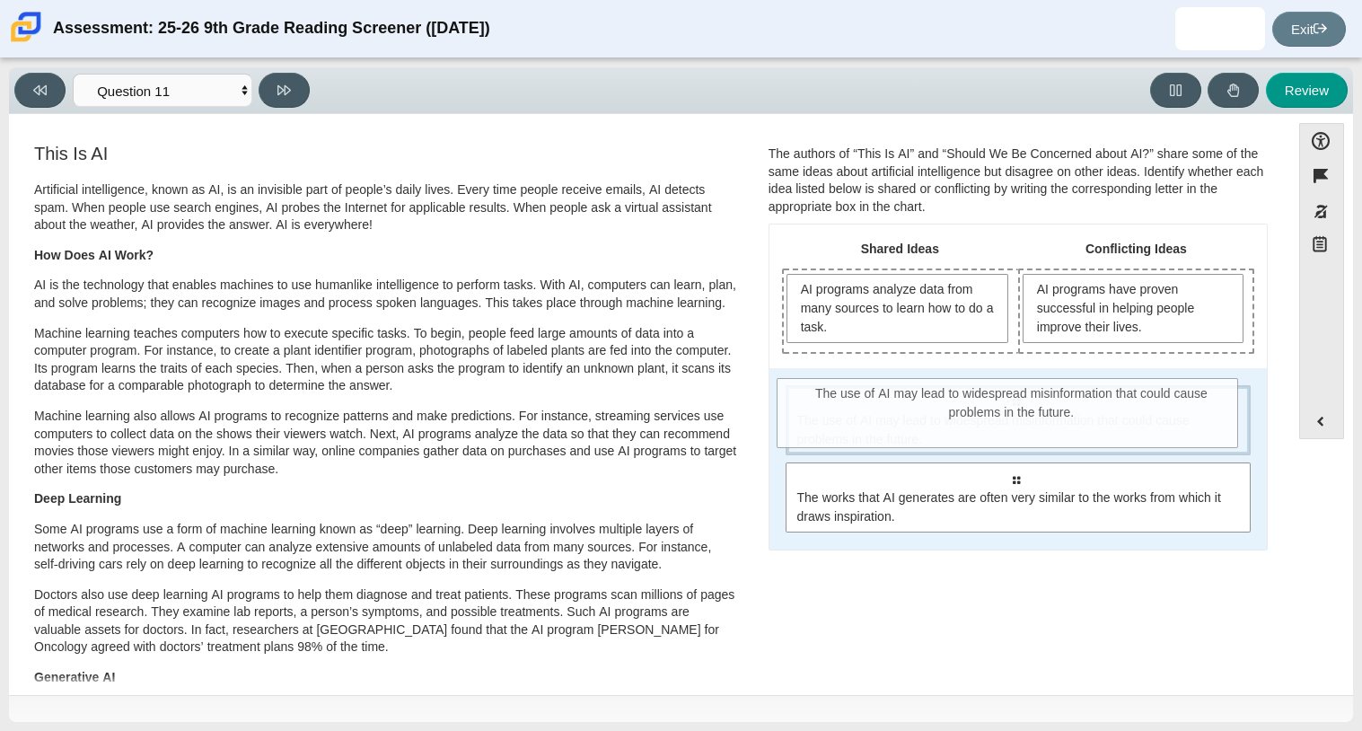
click at [910, 443] on span "The use of AI may lead to widespread misinformation that could cause problems i…" at bounding box center [1019, 430] width 444 height 38
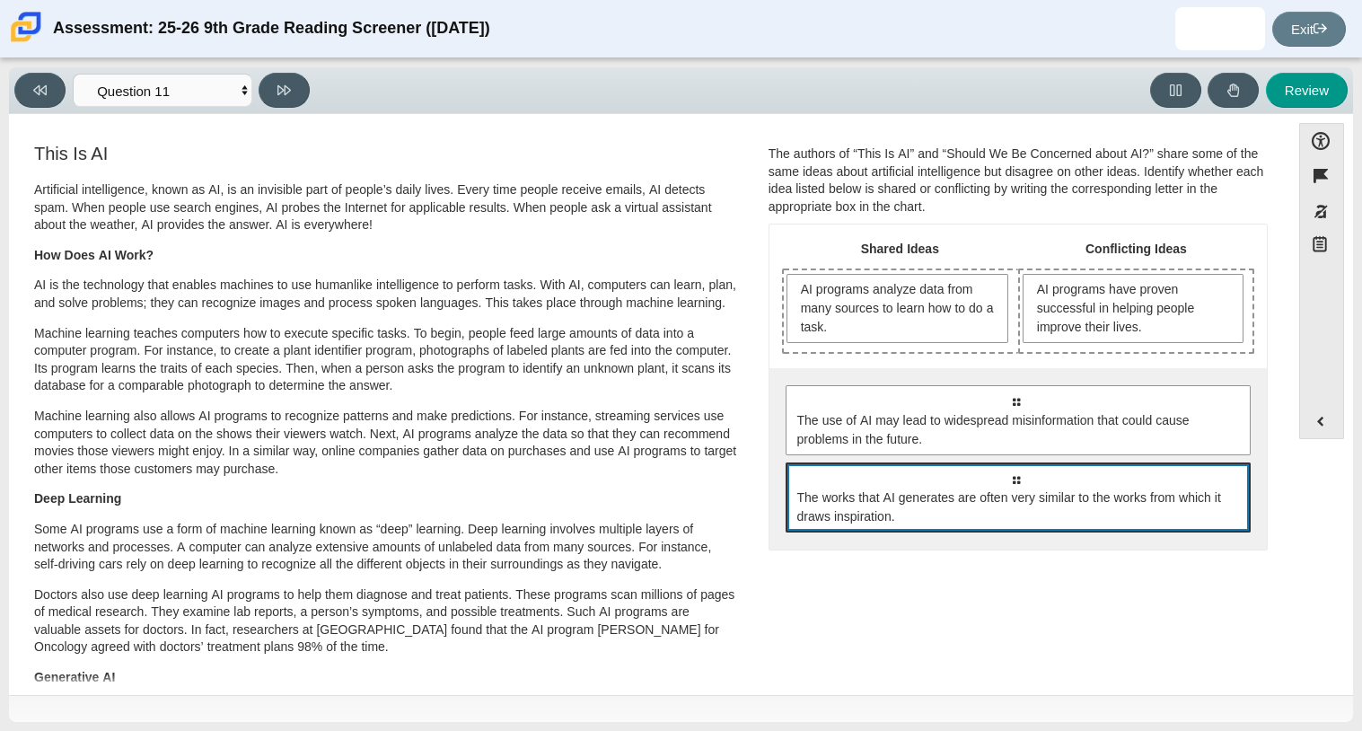
click at [973, 514] on span "The works that AI generates are often very similar to the works from which it d…" at bounding box center [1019, 507] width 444 height 38
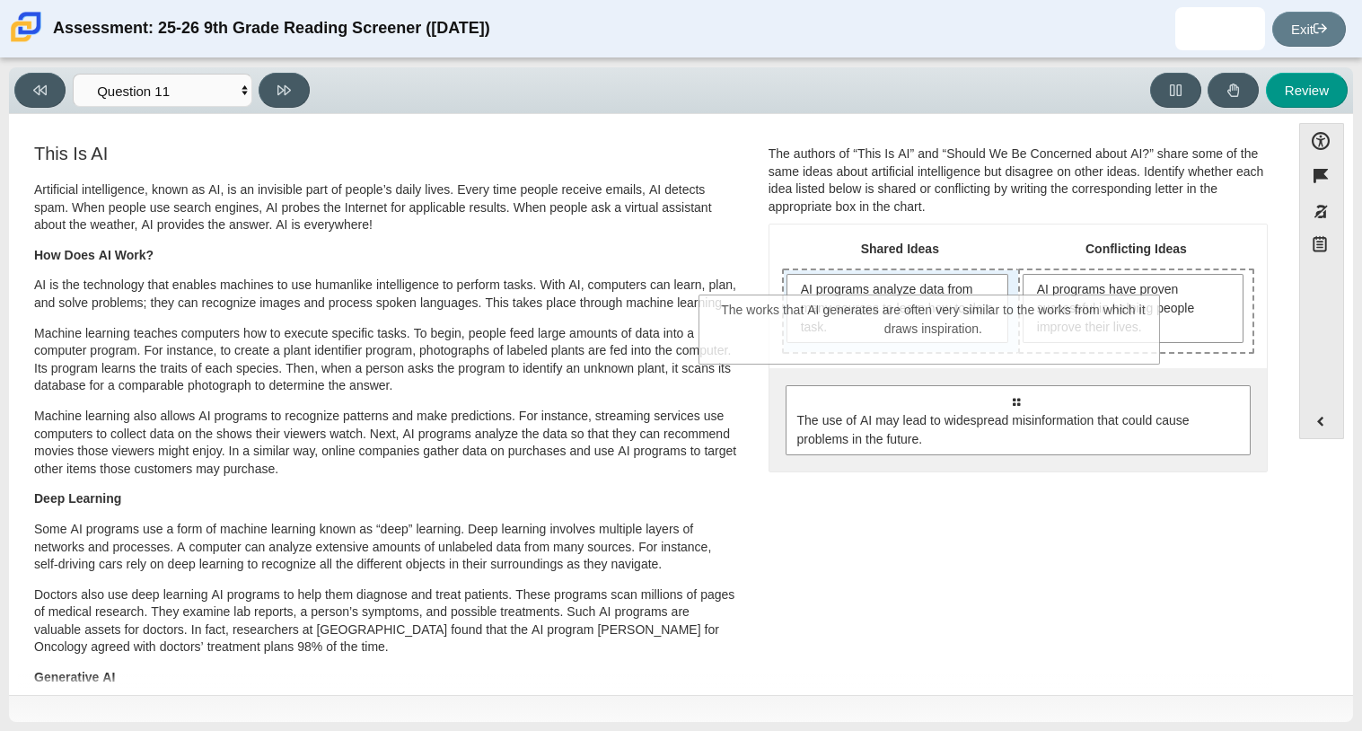
drag, startPoint x: 973, startPoint y: 514, endPoint x: 893, endPoint y: 352, distance: 180.3
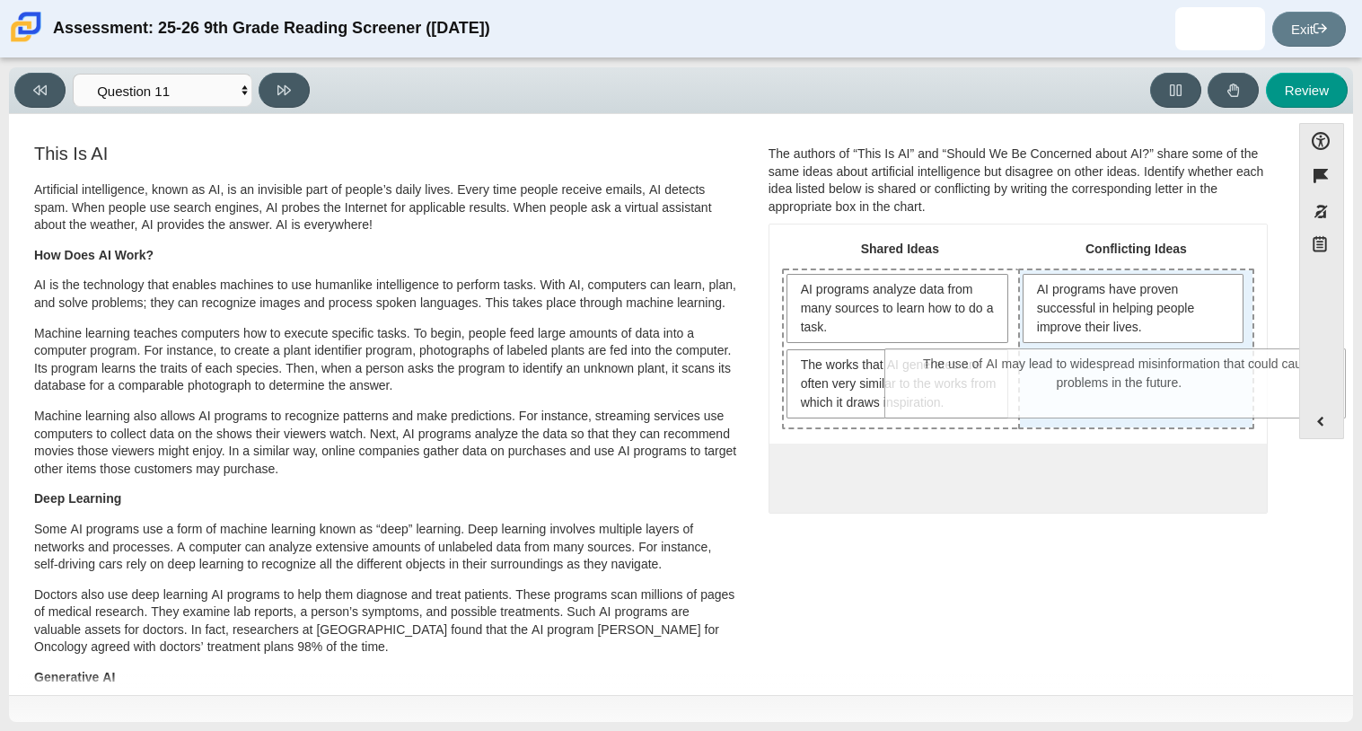
drag, startPoint x: 978, startPoint y: 511, endPoint x: 1082, endPoint y: 398, distance: 153.8
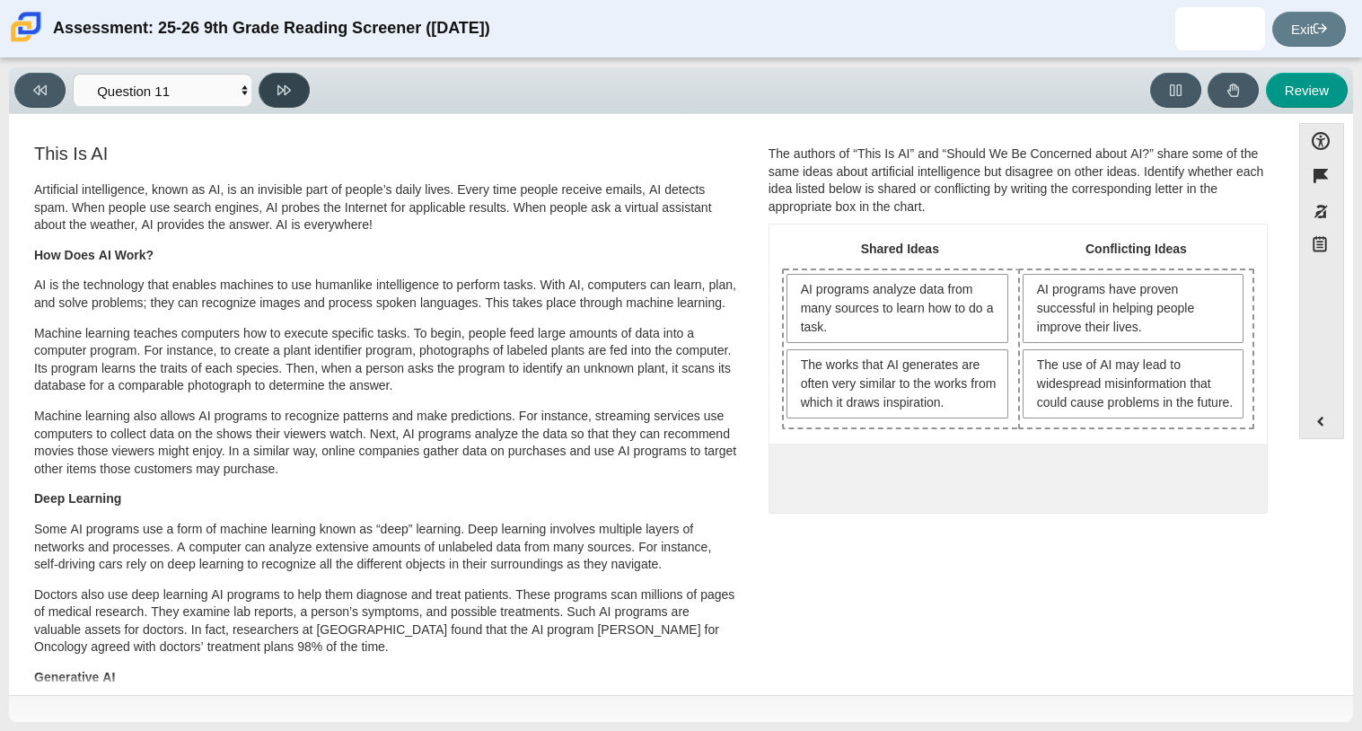
click at [289, 86] on icon at bounding box center [283, 90] width 13 height 13
select select "c3effed4-44ce-4a19-bd96-1787f34e9b4c"
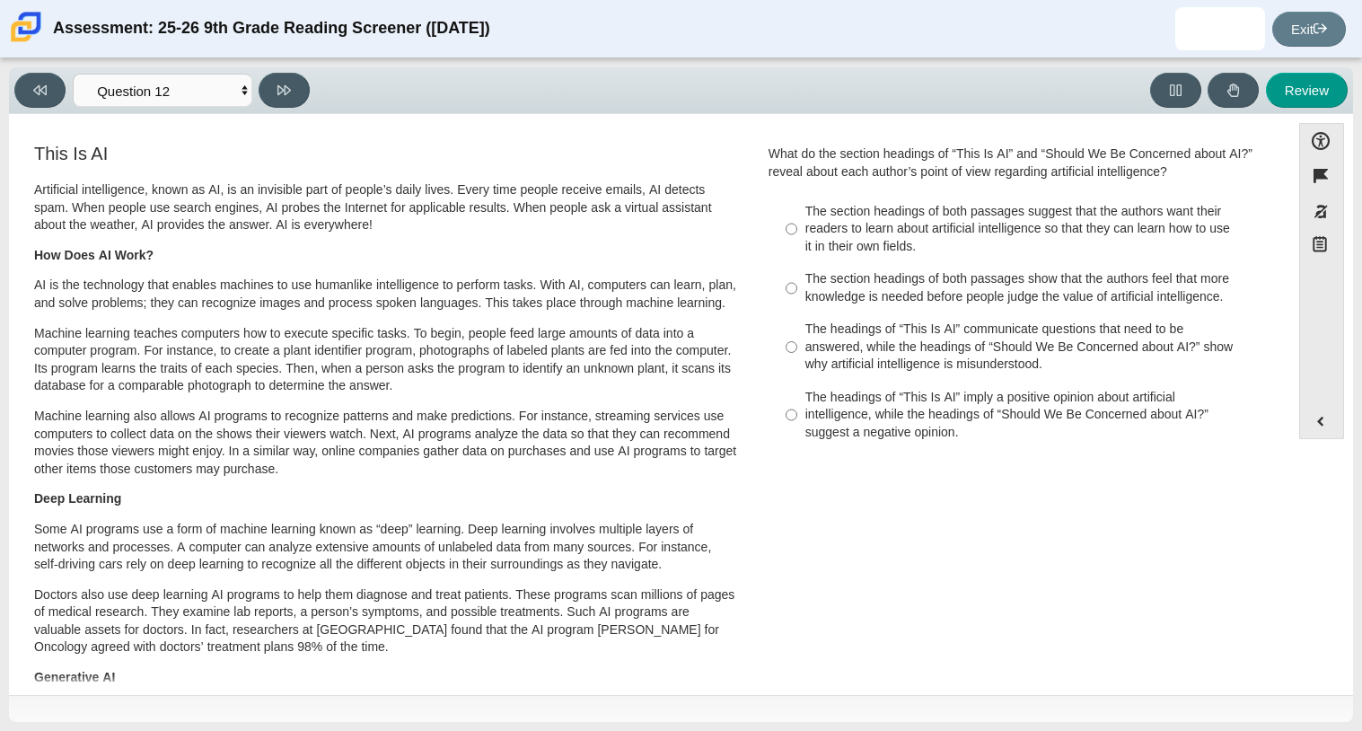
click at [1139, 233] on div "The section headings of both passages suggest that the authors want their reade…" at bounding box center [1031, 229] width 453 height 53
click at [797, 233] on input "The section headings of both passages suggest that the authors want their reade…" at bounding box center [792, 229] width 12 height 68
radio input "true"
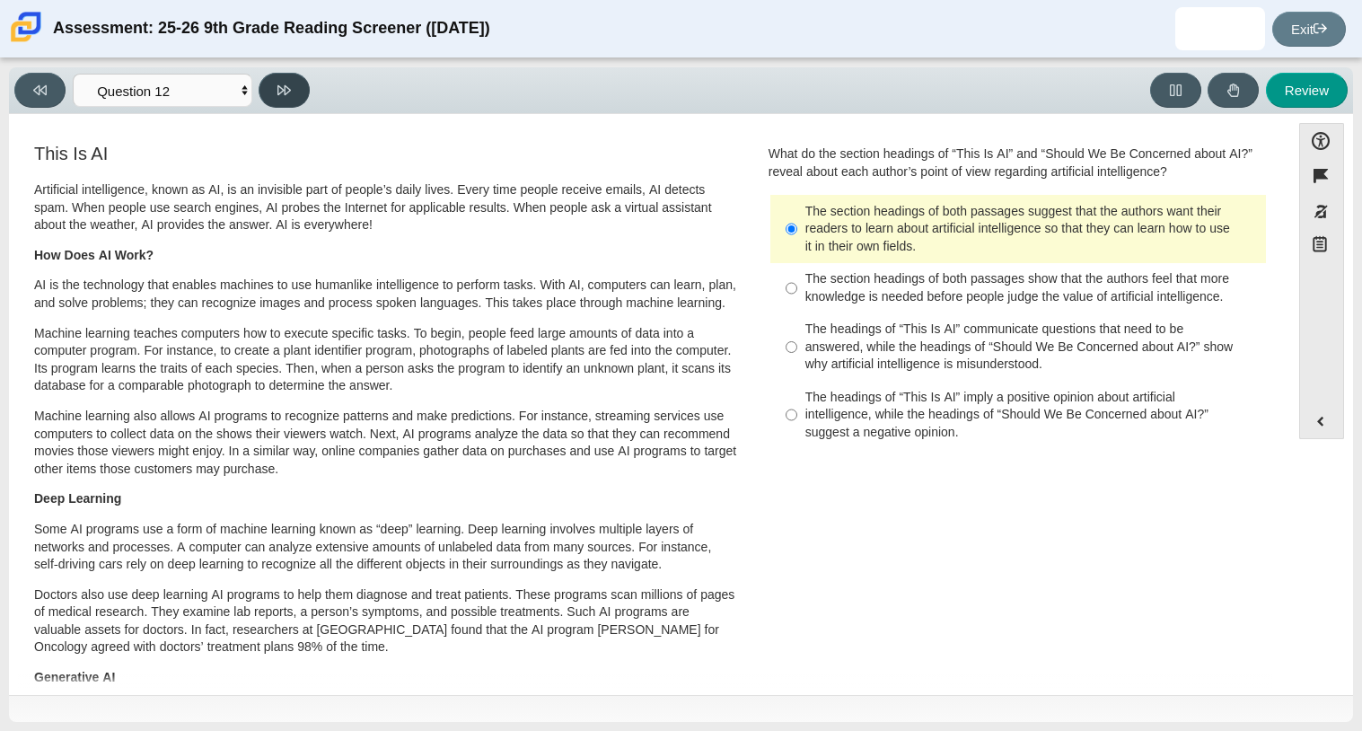
click at [291, 98] on button at bounding box center [284, 90] width 51 height 35
select select "review"
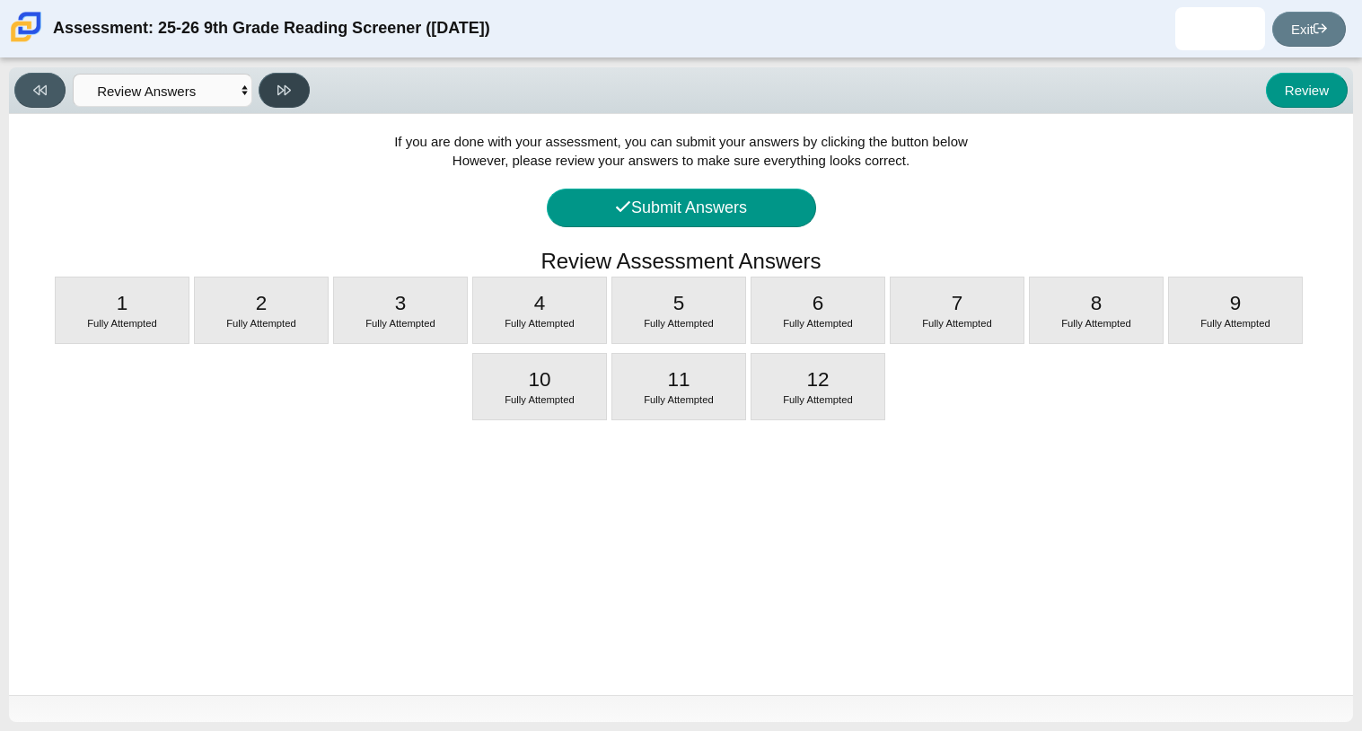
click at [291, 98] on button at bounding box center [284, 90] width 51 height 35
click at [682, 204] on button "Submit Answers" at bounding box center [681, 208] width 269 height 39
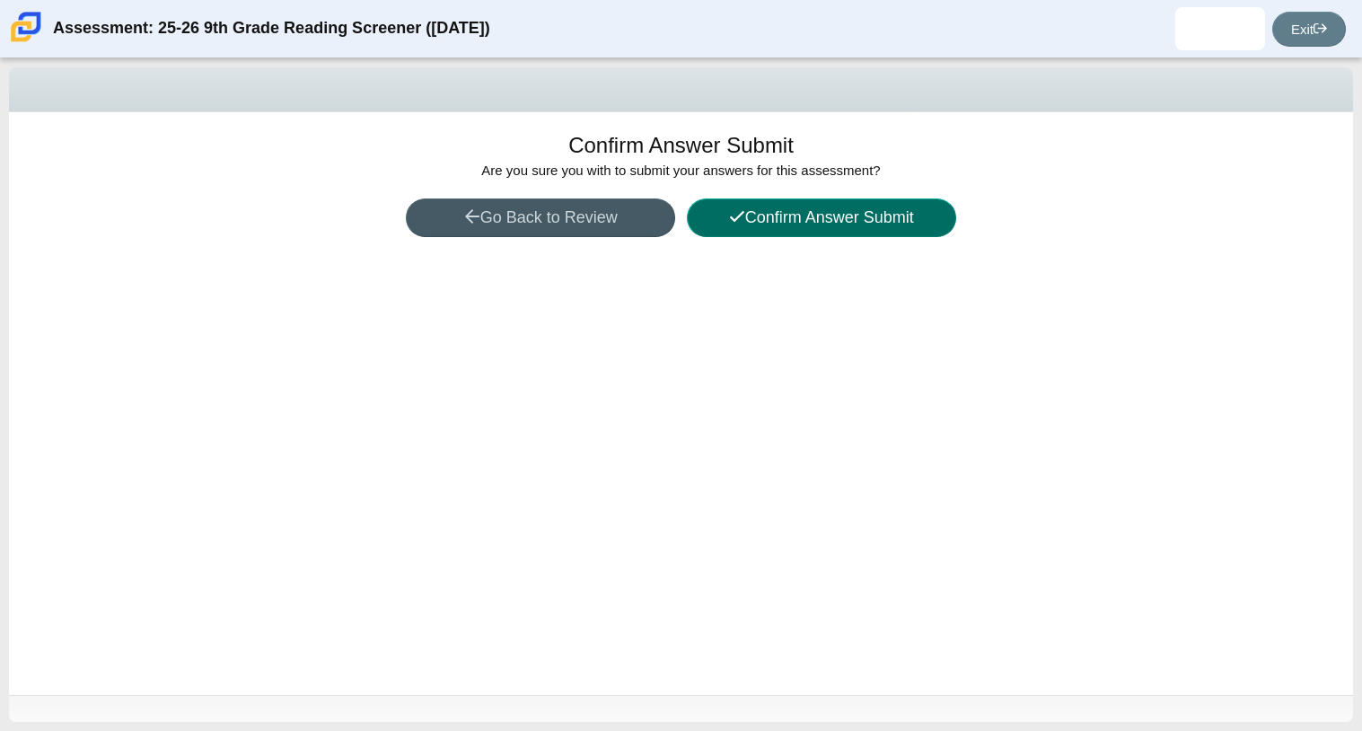
click at [842, 224] on button "Confirm Answer Submit" at bounding box center [821, 217] width 269 height 39
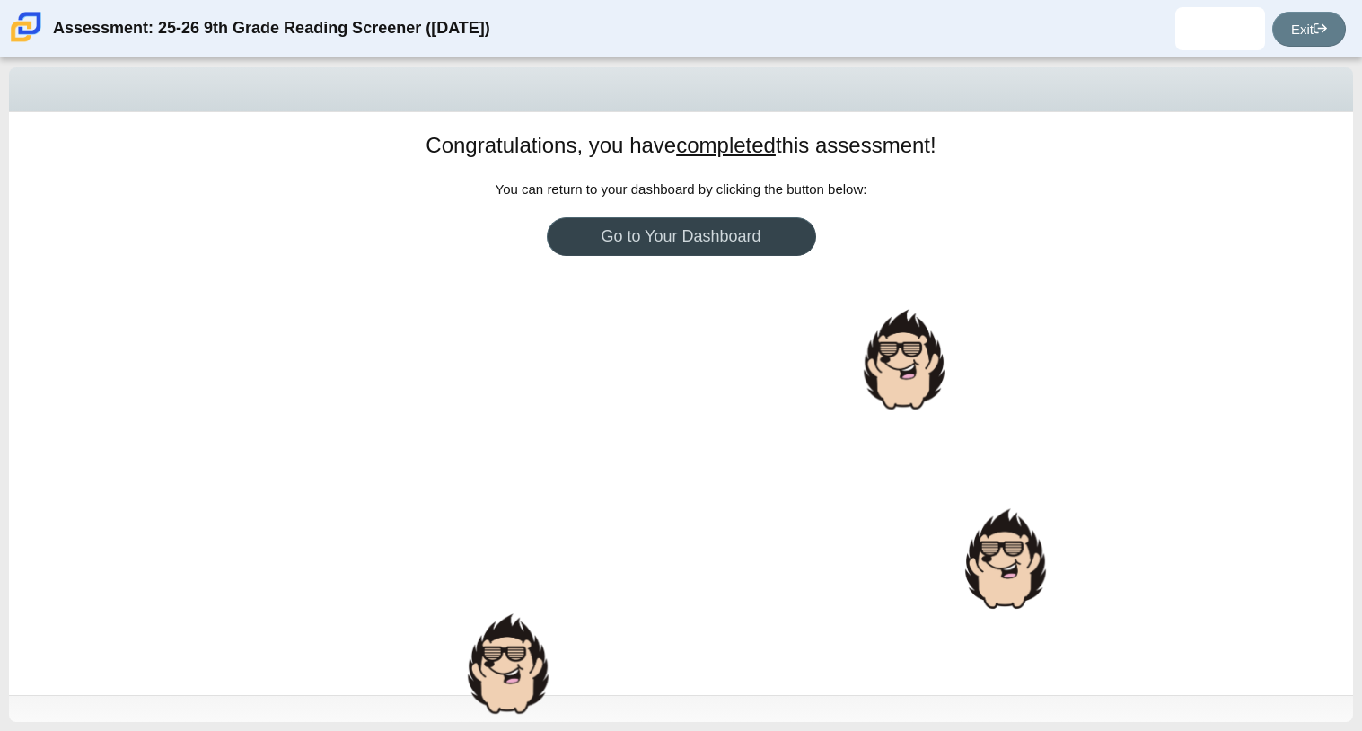
click at [682, 220] on link "Go to Your Dashboard" at bounding box center [681, 236] width 269 height 39
